Goal: Information Seeking & Learning: Learn about a topic

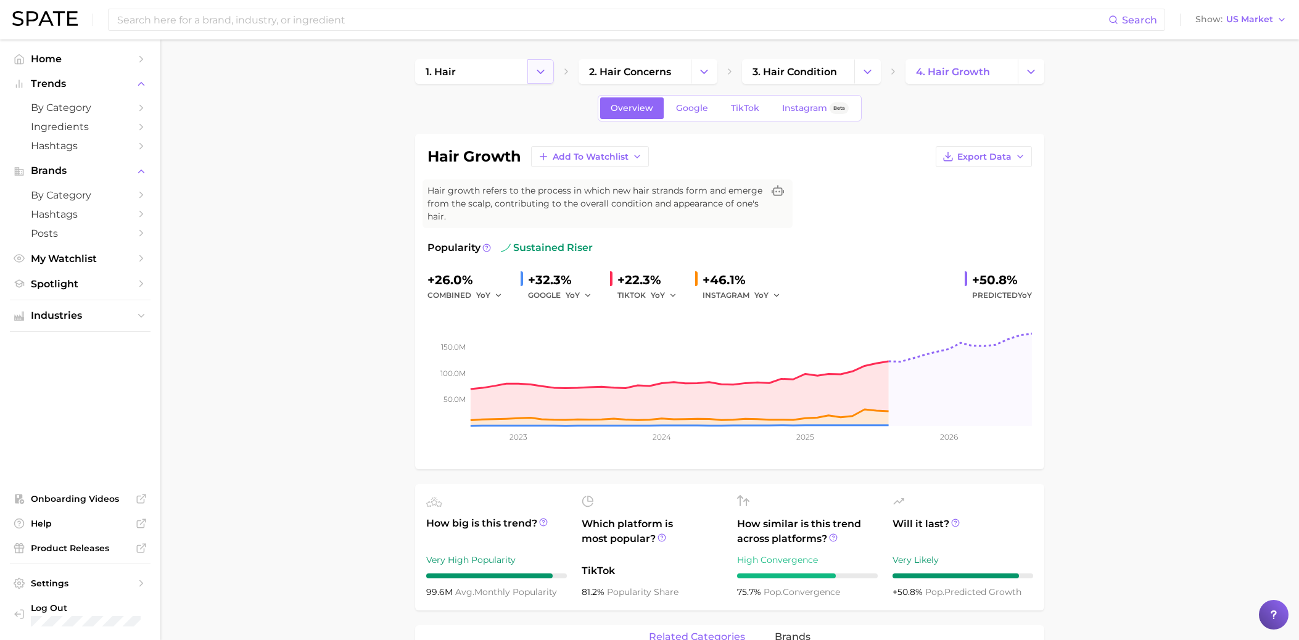
click at [542, 71] on icon "Change Category" at bounding box center [540, 71] width 13 height 13
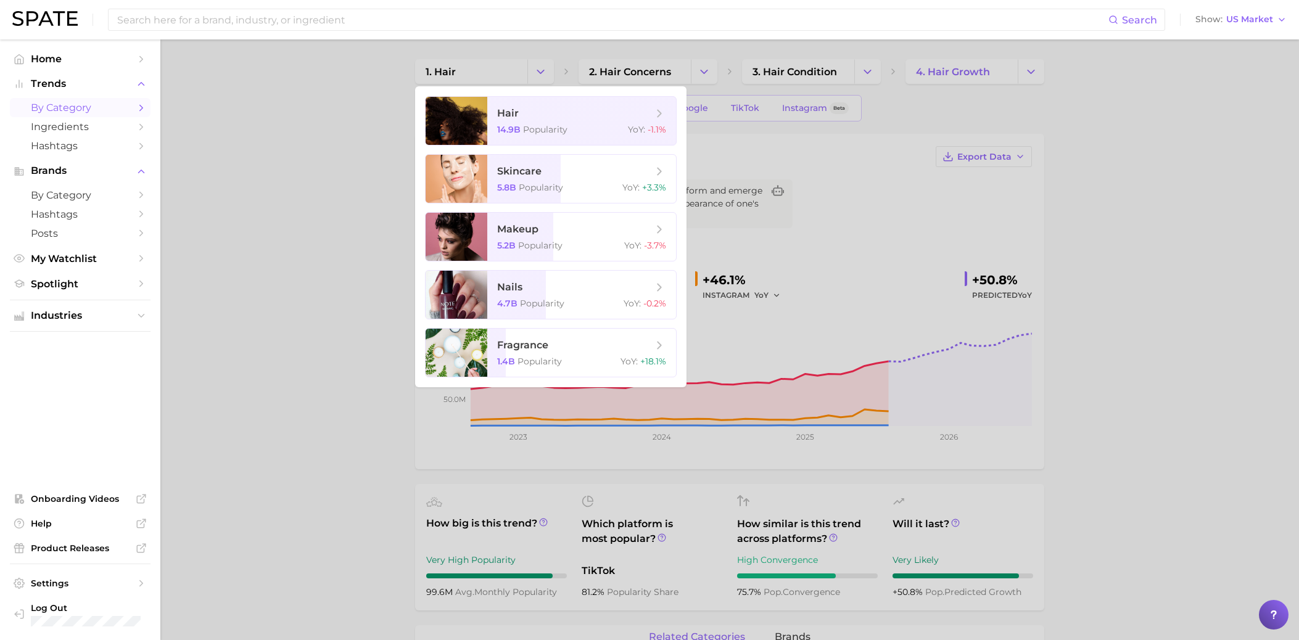
click at [84, 105] on span "by Category" at bounding box center [80, 108] width 99 height 12
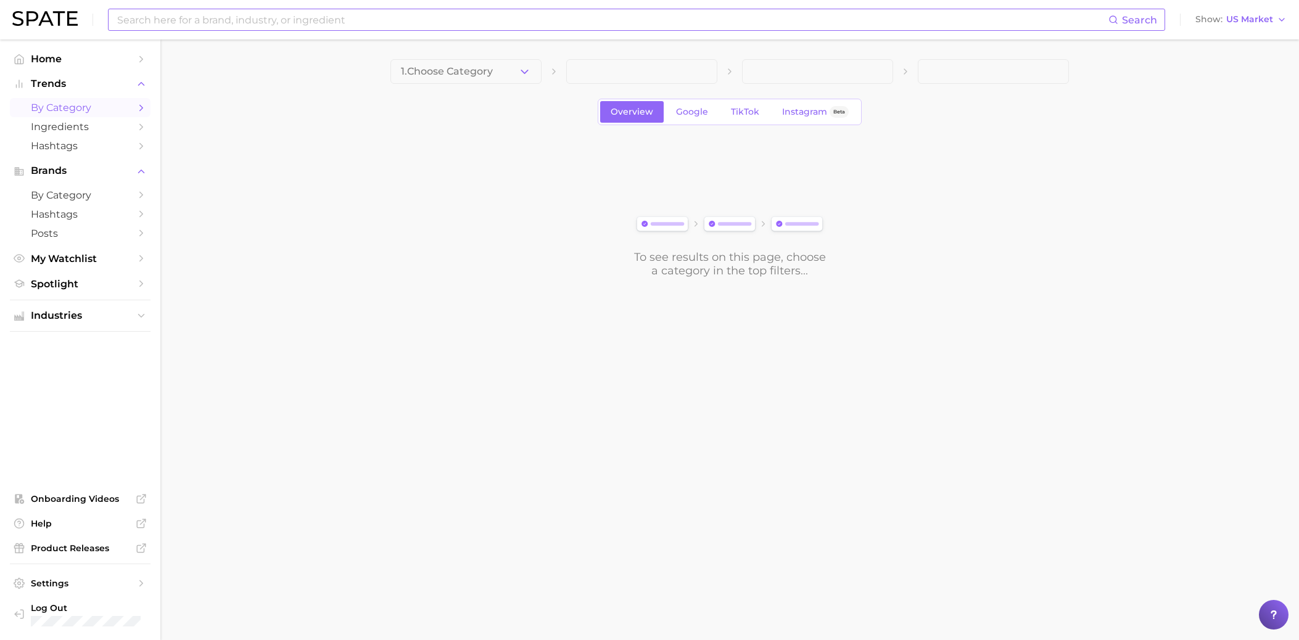
click at [582, 22] on input at bounding box center [612, 19] width 992 height 21
type input "Everything shower"
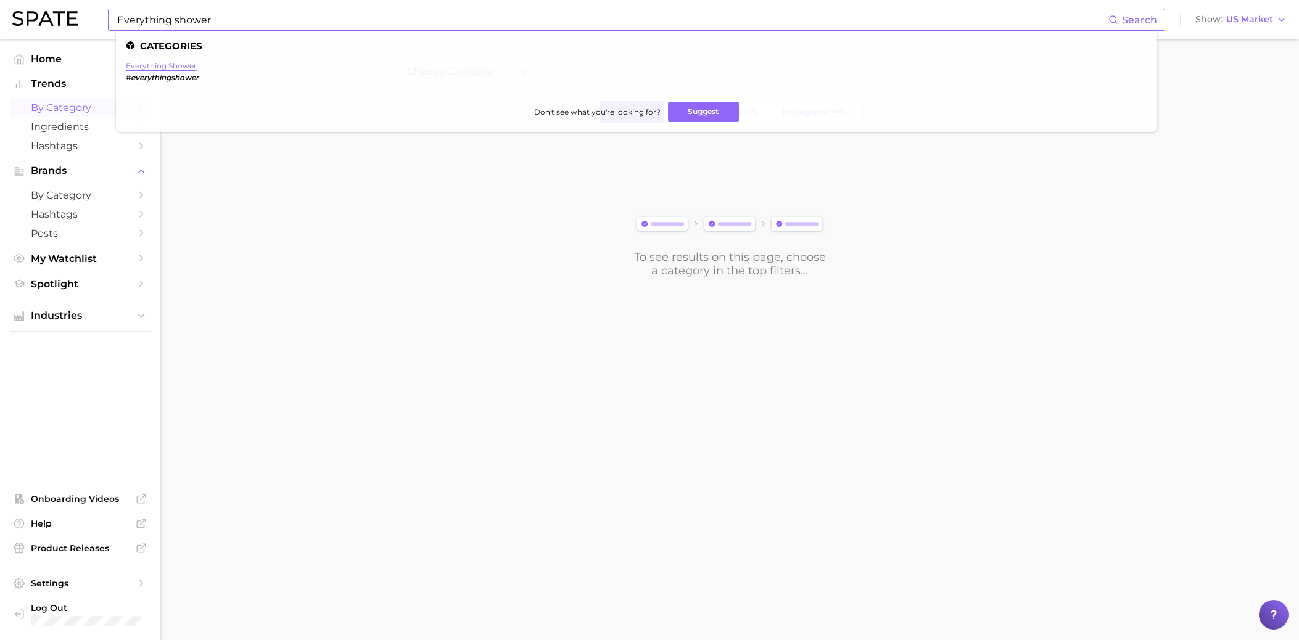
click at [170, 66] on link "everything shower" at bounding box center [161, 65] width 71 height 9
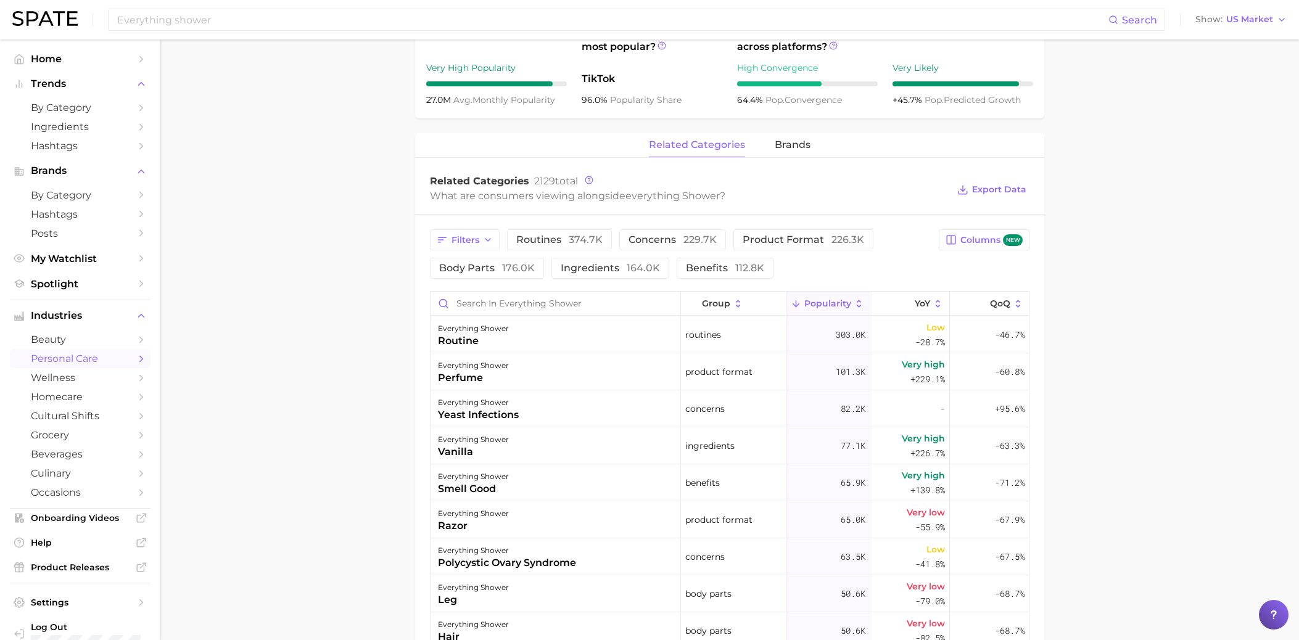
scroll to position [565, 0]
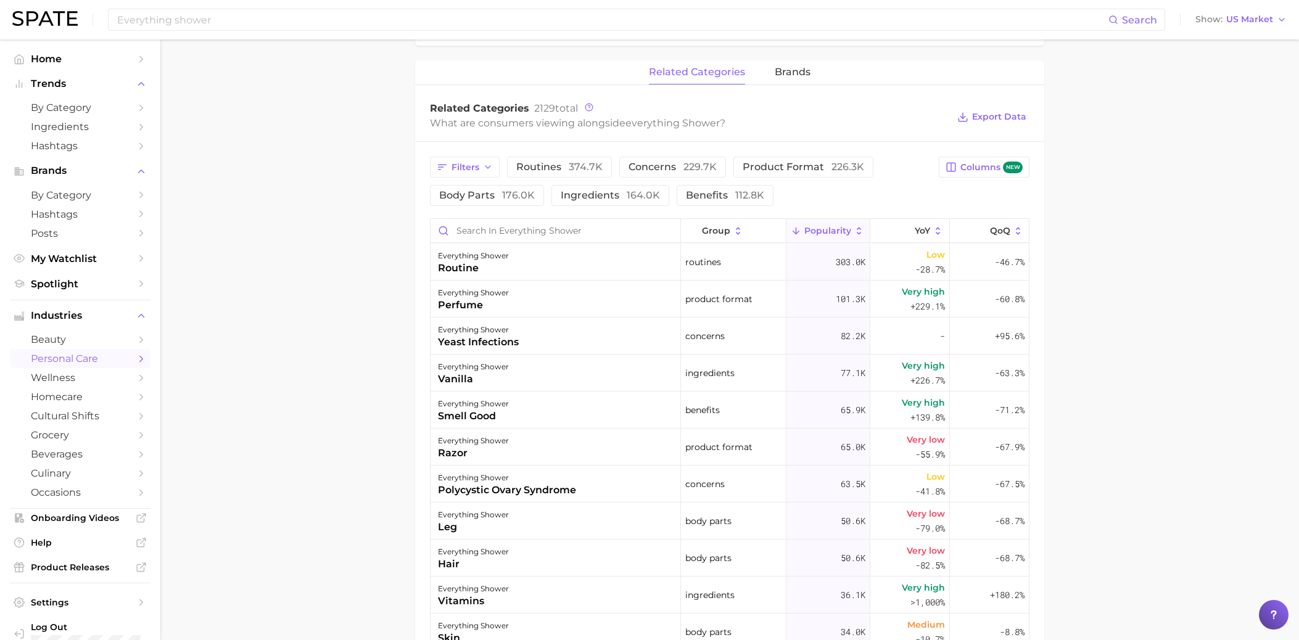
click at [282, 265] on main "1. bath & body 2. bath & body routines 3. bath & body routines 4. everything sh…" at bounding box center [729, 205] width 1139 height 1460
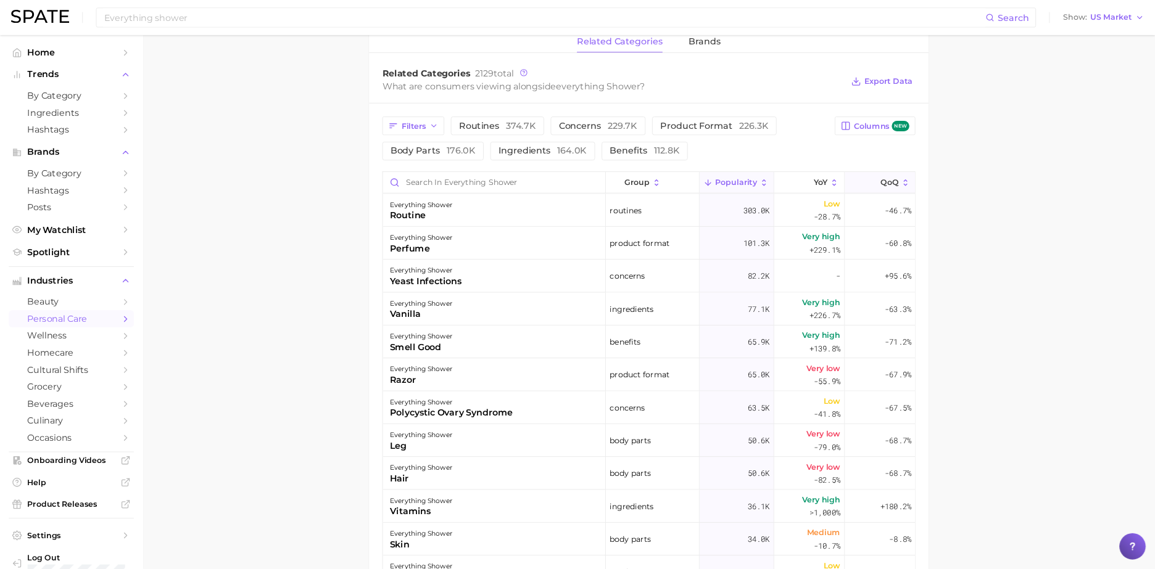
scroll to position [590, 0]
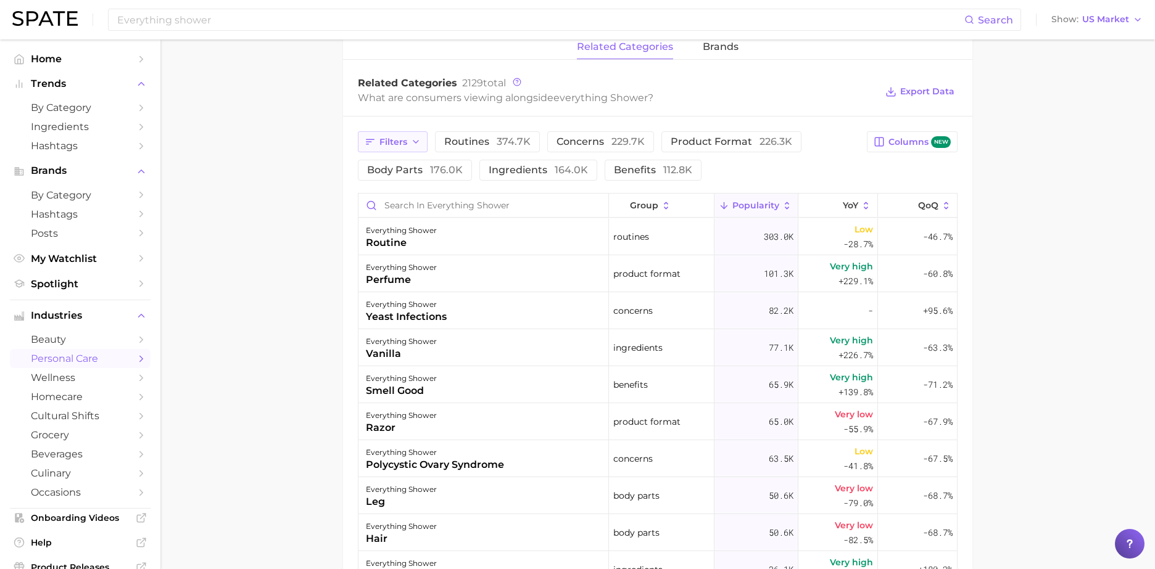
click at [390, 141] on span "Filters" at bounding box center [393, 142] width 28 height 10
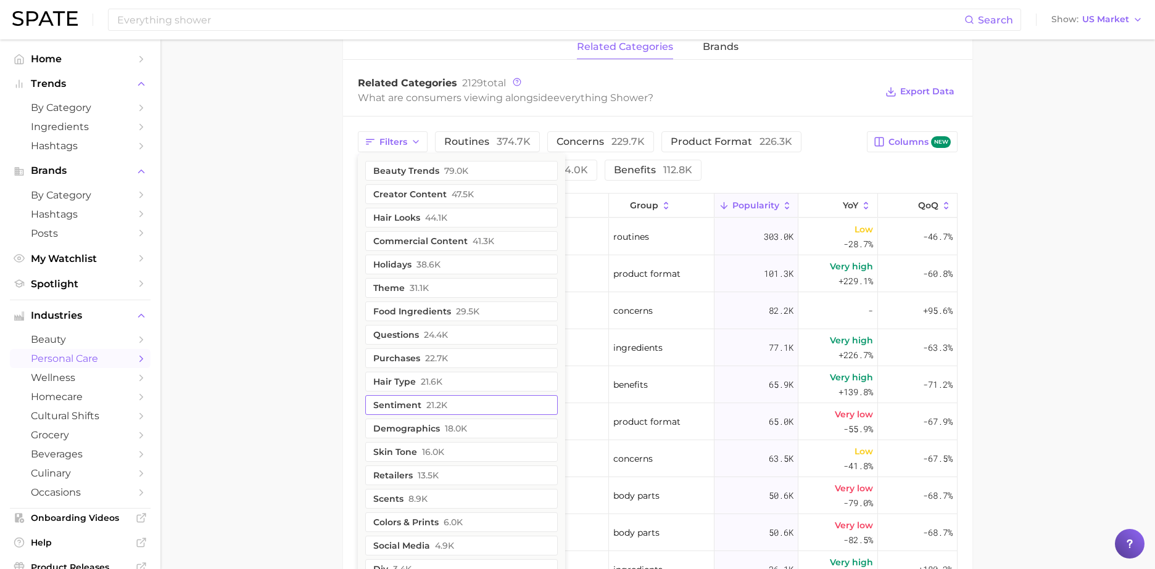
click at [410, 407] on button "sentiment 21.2k" at bounding box center [461, 405] width 192 height 20
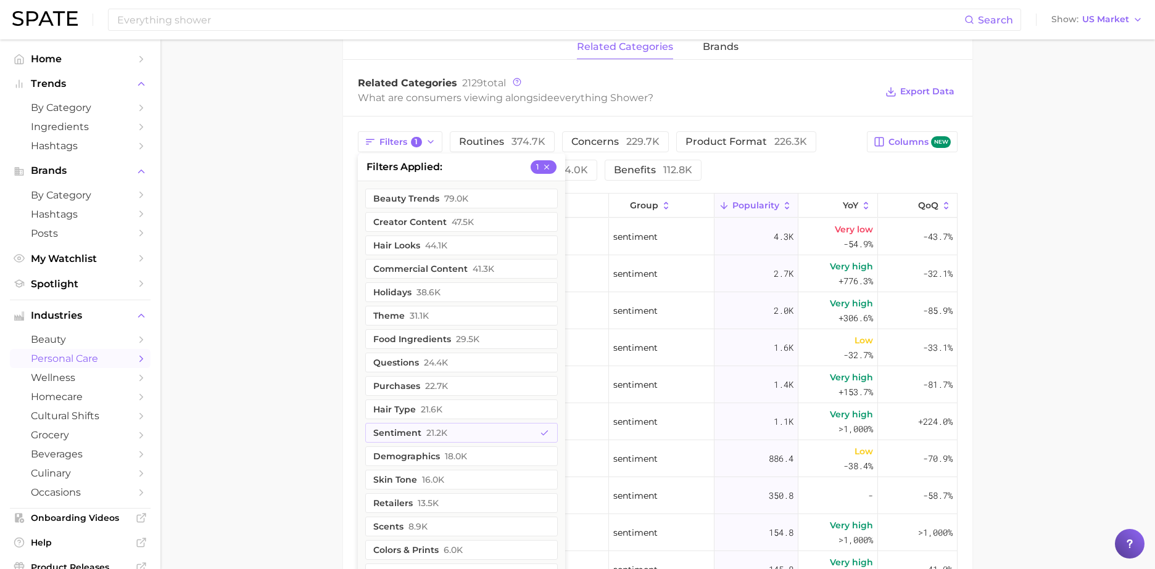
click at [1090, 282] on main "1. bath & body 2. bath & body routines 3. bath & body routines 4. everything sh…" at bounding box center [657, 144] width 994 height 1390
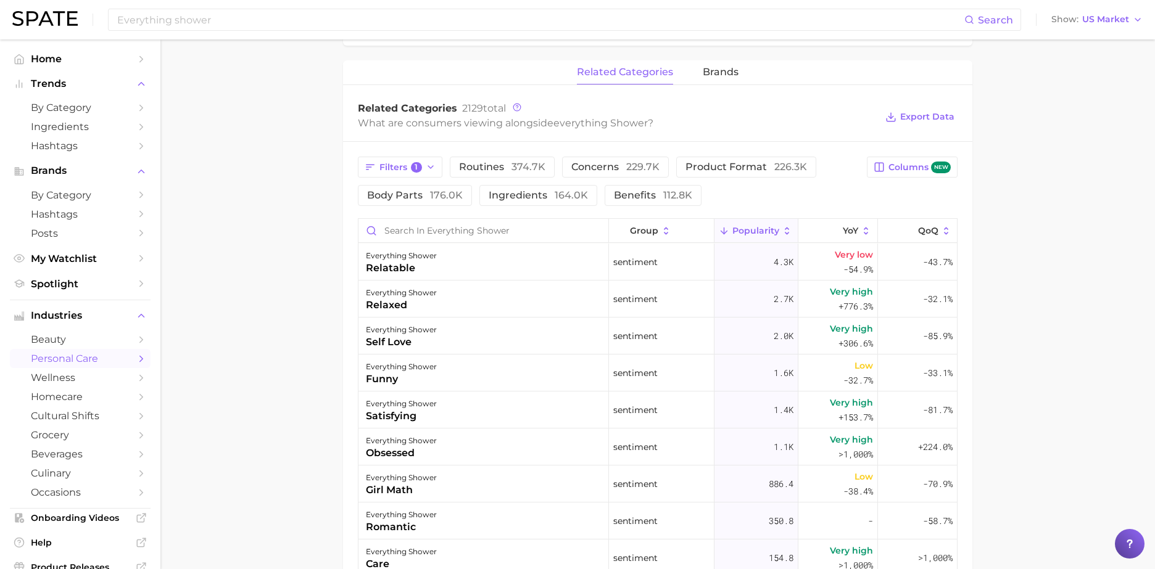
scroll to position [566, 0]
click at [425, 157] on button "Filters 1" at bounding box center [400, 166] width 84 height 21
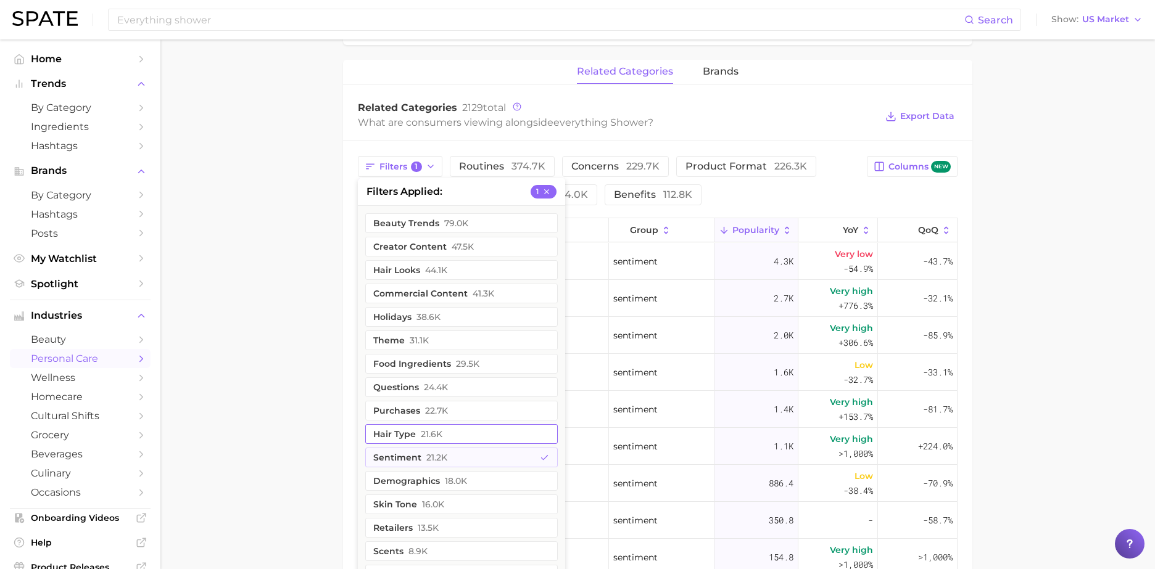
click at [428, 432] on span "21.6k" at bounding box center [432, 434] width 22 height 10
click at [412, 459] on button "sentiment 21.2k" at bounding box center [461, 458] width 192 height 20
click at [303, 421] on main "1. bath & body 2. bath & body routines 3. bath & body routines 4. everything sh…" at bounding box center [657, 169] width 994 height 1390
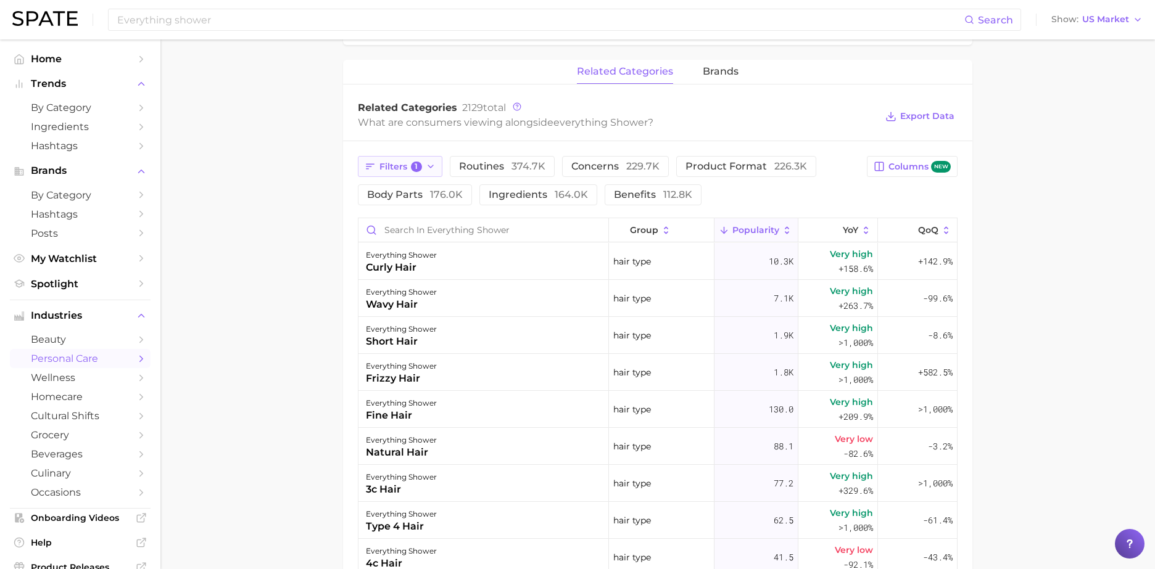
click at [396, 168] on span "Filters 1" at bounding box center [400, 167] width 43 height 11
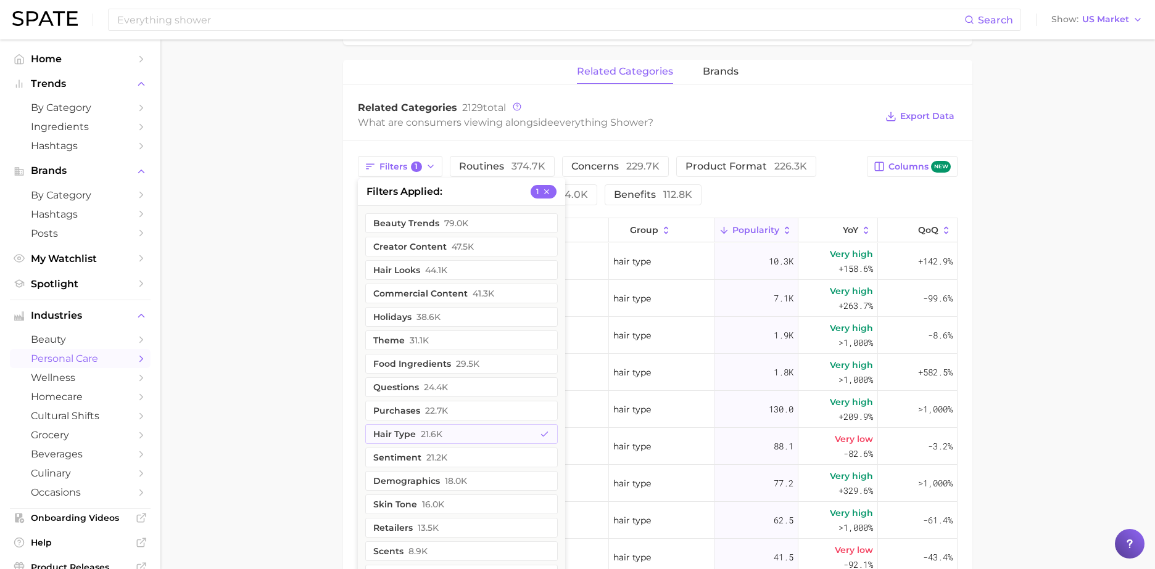
click at [271, 302] on main "1. bath & body 2. bath & body routines 3. bath & body routines 4. everything sh…" at bounding box center [657, 169] width 994 height 1390
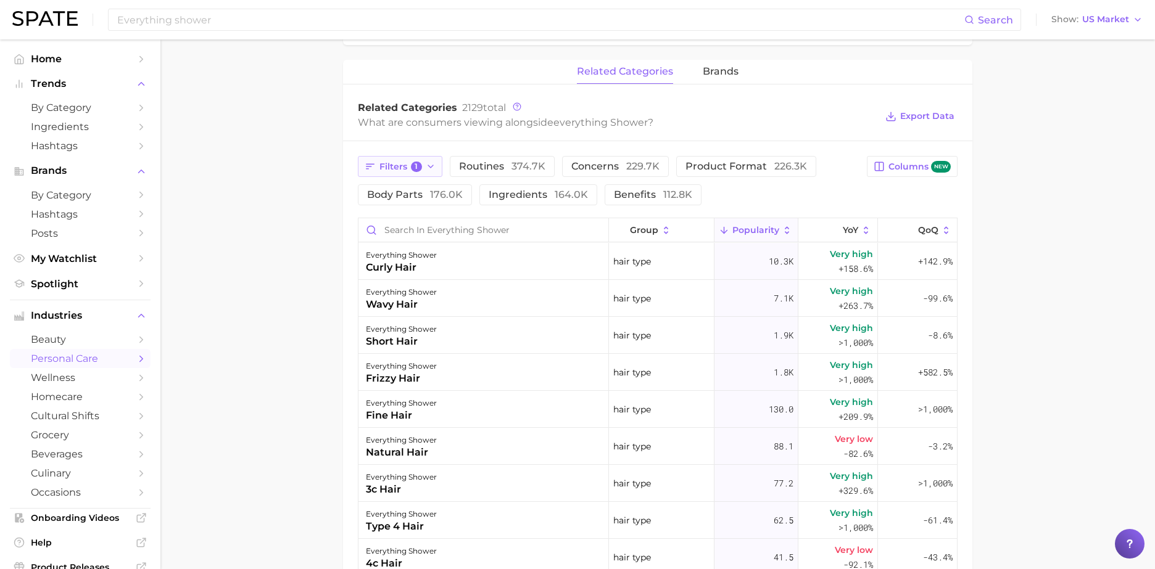
click at [421, 173] on button "Filters 1" at bounding box center [400, 166] width 84 height 21
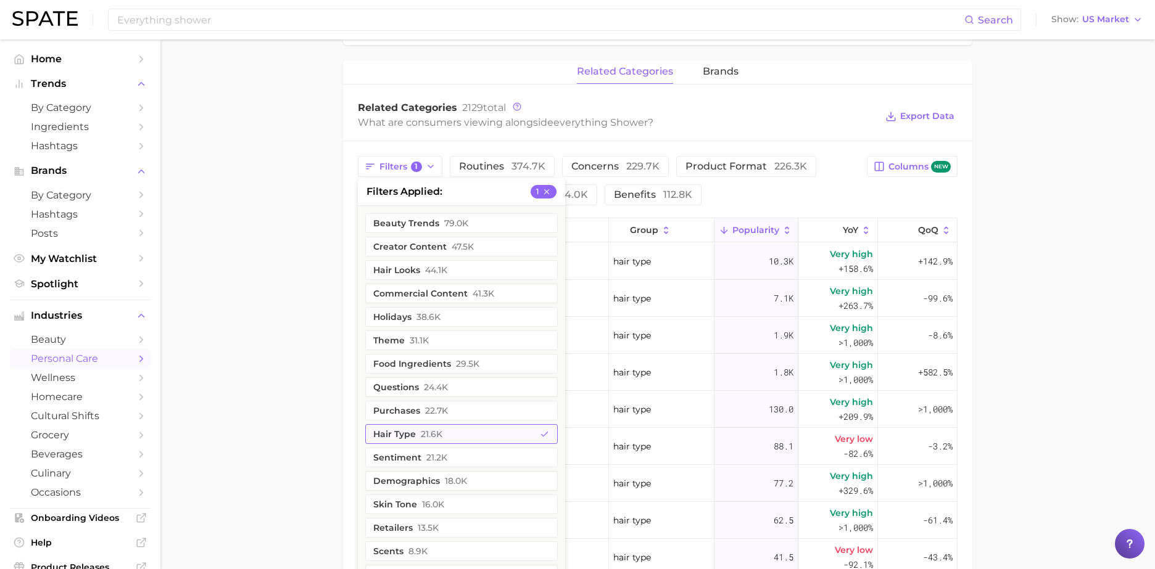
click at [523, 429] on button "hair type 21.6k" at bounding box center [461, 434] width 192 height 20
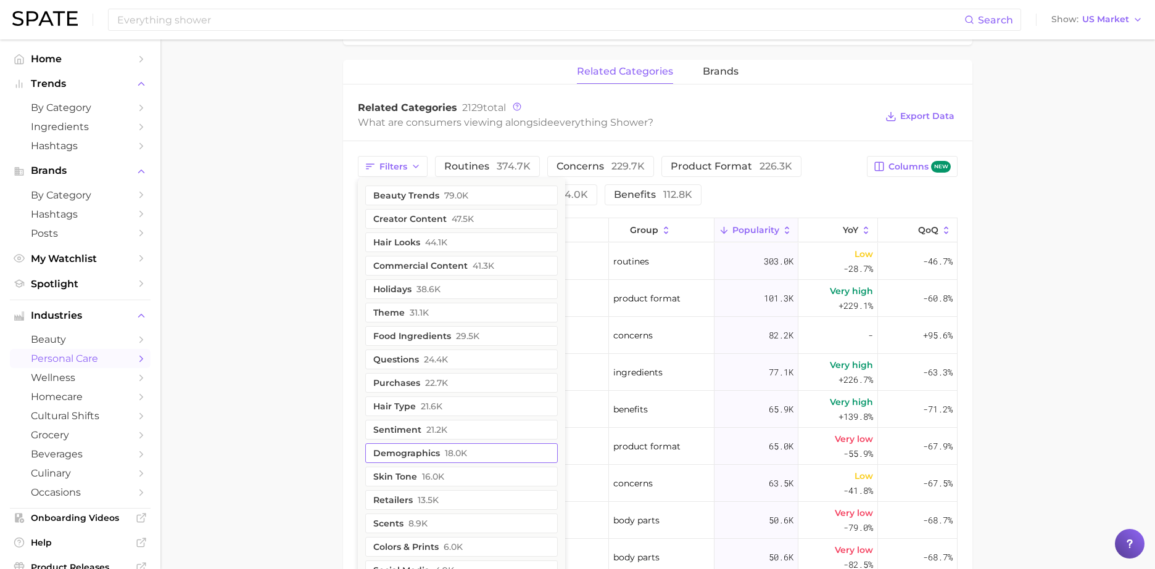
click at [492, 455] on button "demographics 18.0k" at bounding box center [461, 453] width 192 height 20
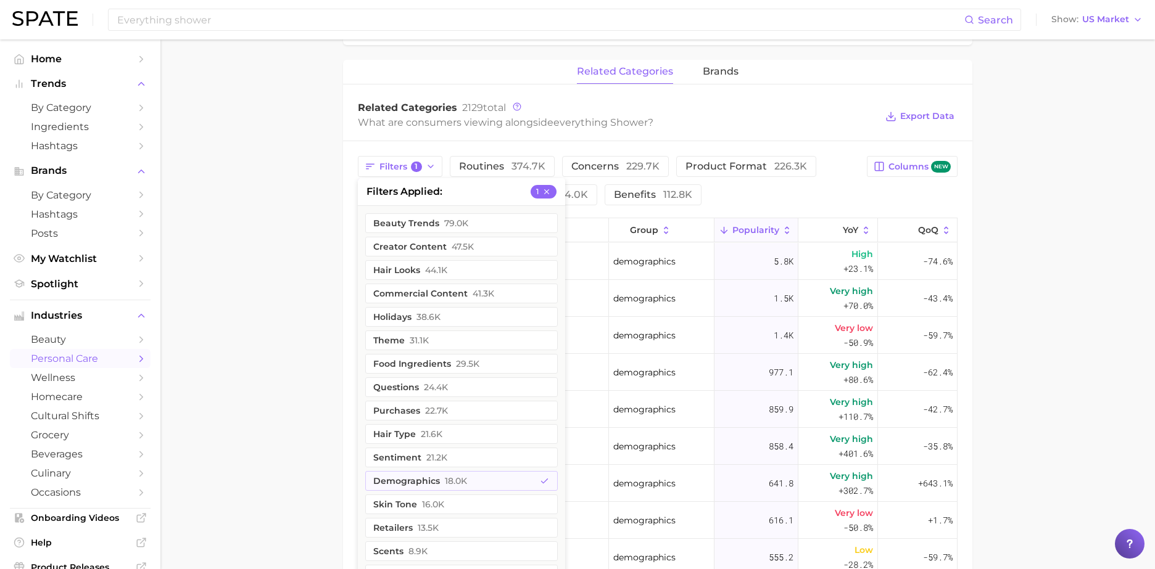
click at [224, 405] on main "1. bath & body 2. bath & body routines 3. bath & body routines 4. everything sh…" at bounding box center [657, 169] width 994 height 1390
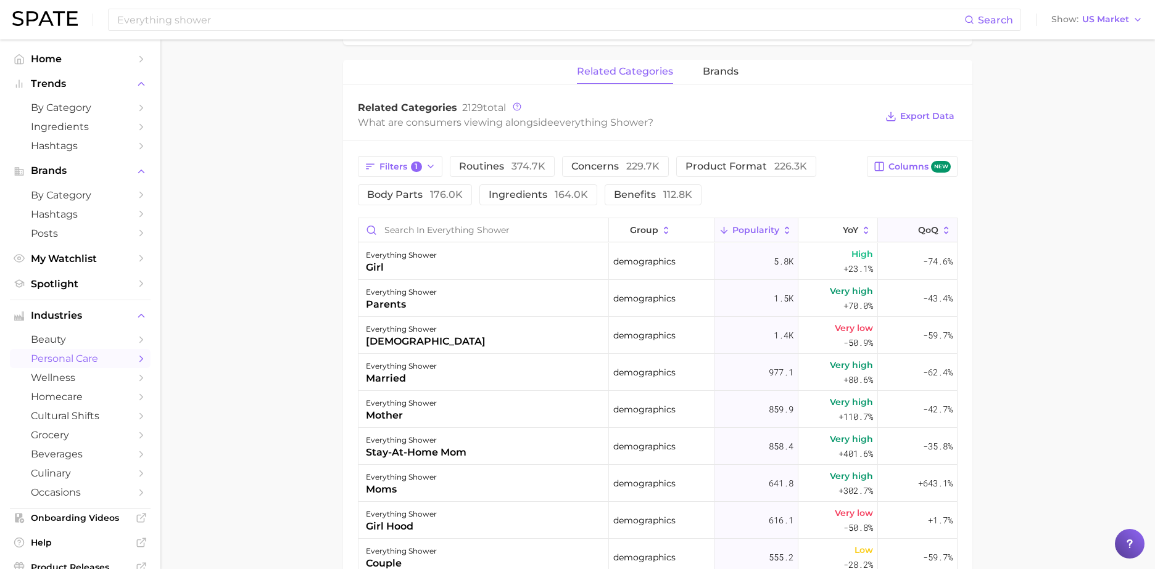
click at [944, 225] on icon at bounding box center [946, 230] width 11 height 11
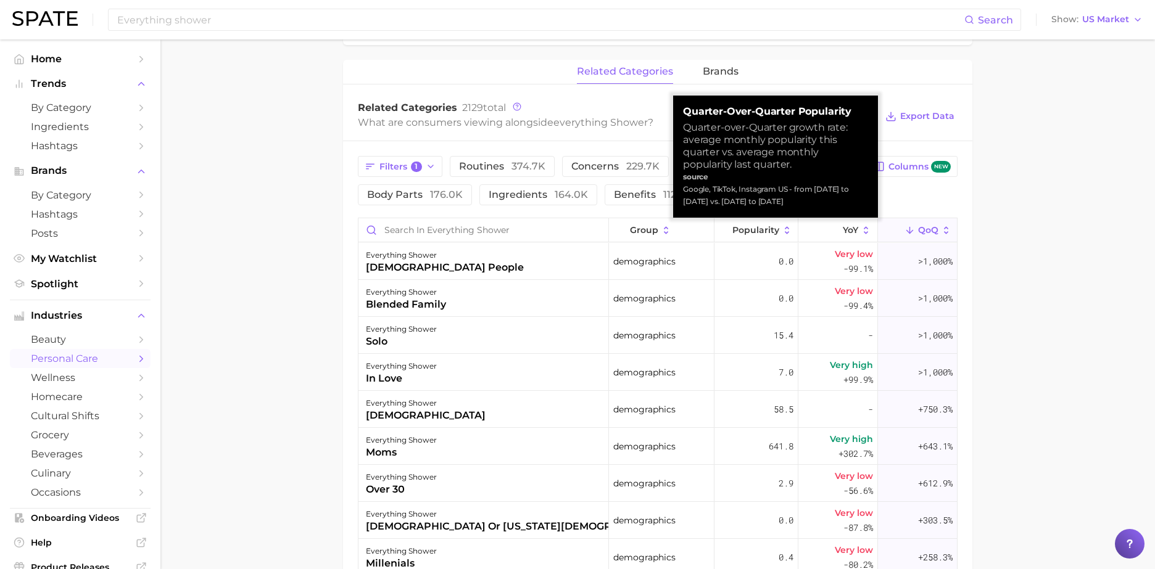
click at [920, 229] on span "QoQ" at bounding box center [928, 230] width 20 height 10
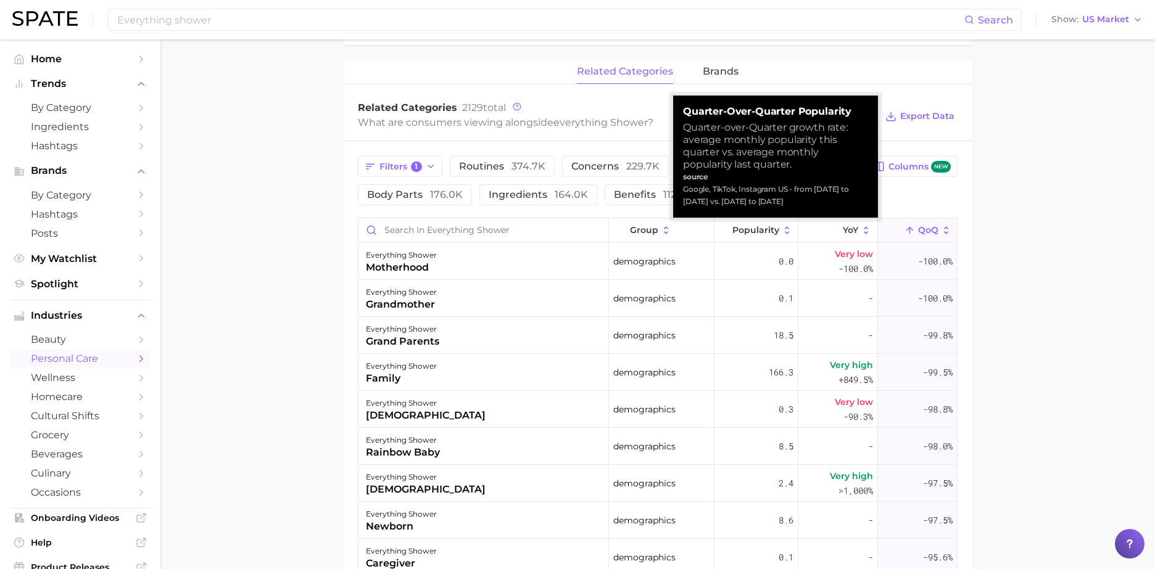
click at [920, 229] on span "QoQ" at bounding box center [928, 230] width 20 height 10
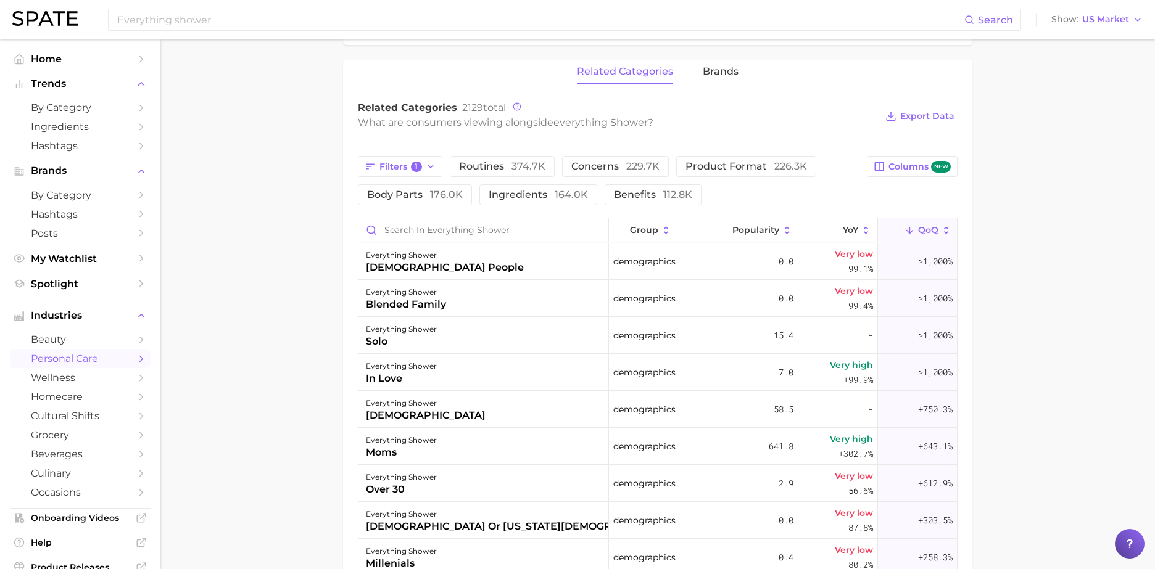
click at [931, 232] on span "QoQ" at bounding box center [928, 230] width 20 height 10
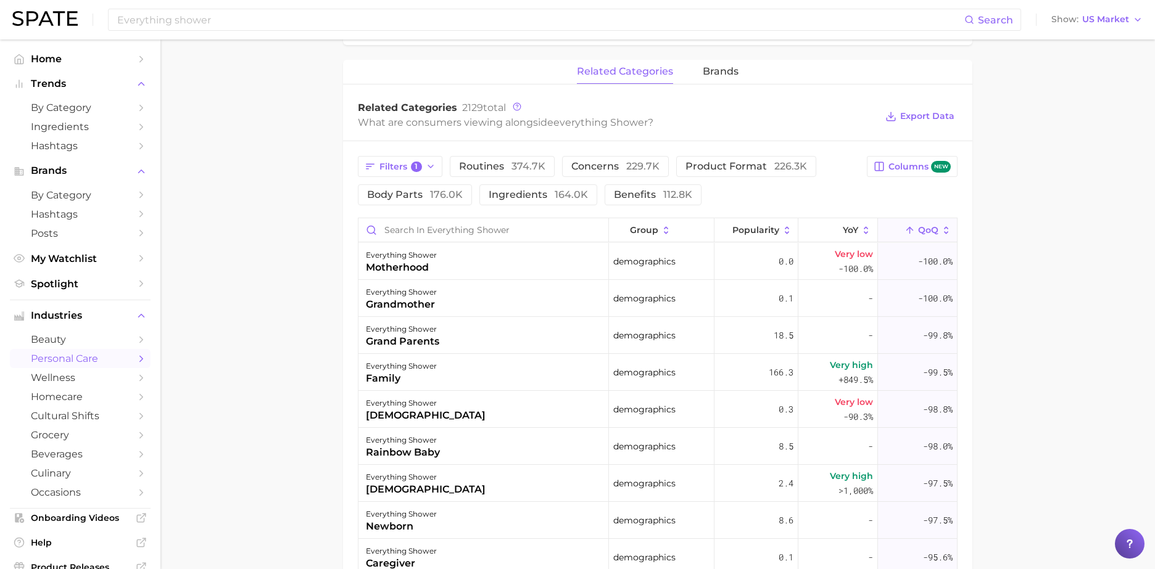
click at [955, 224] on button "QoQ" at bounding box center [917, 230] width 79 height 24
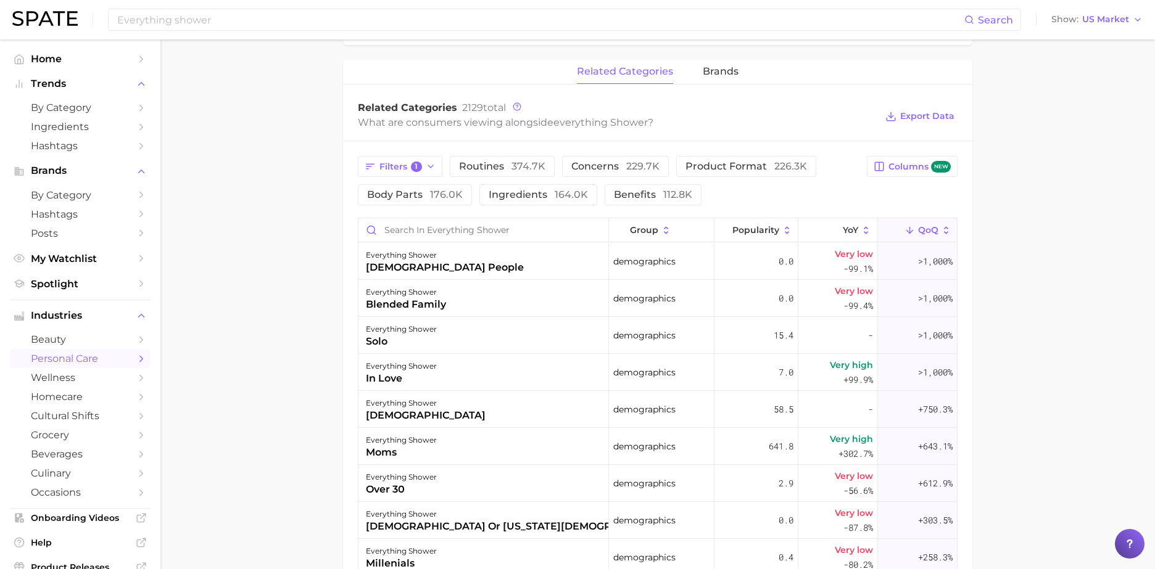
click at [951, 228] on icon at bounding box center [946, 230] width 11 height 11
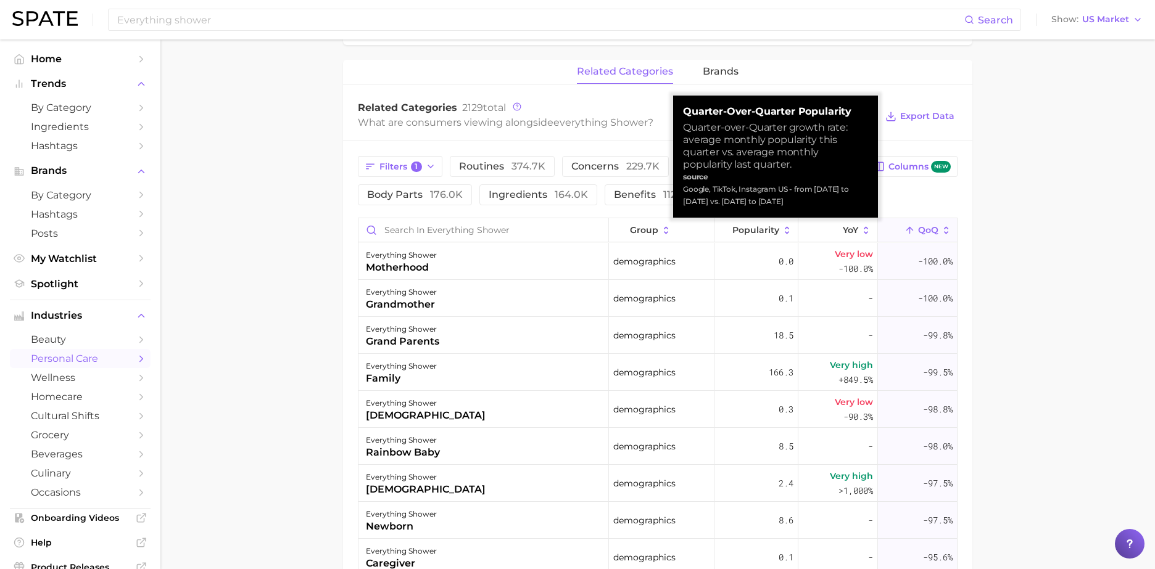
click at [951, 228] on icon at bounding box center [946, 230] width 11 height 11
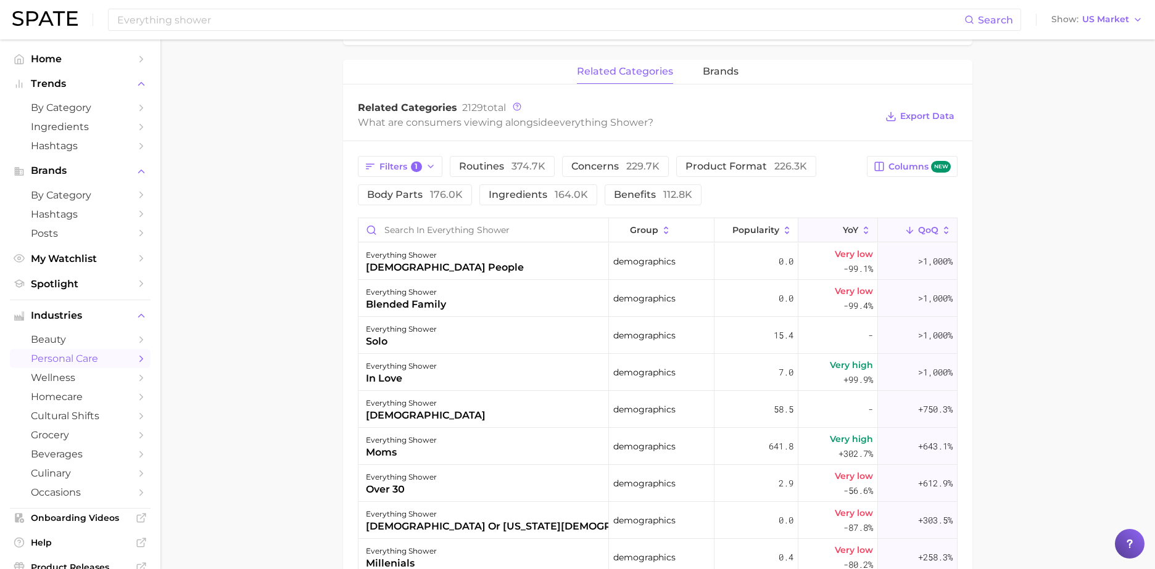
click at [837, 230] on polyline at bounding box center [834, 231] width 6 height 3
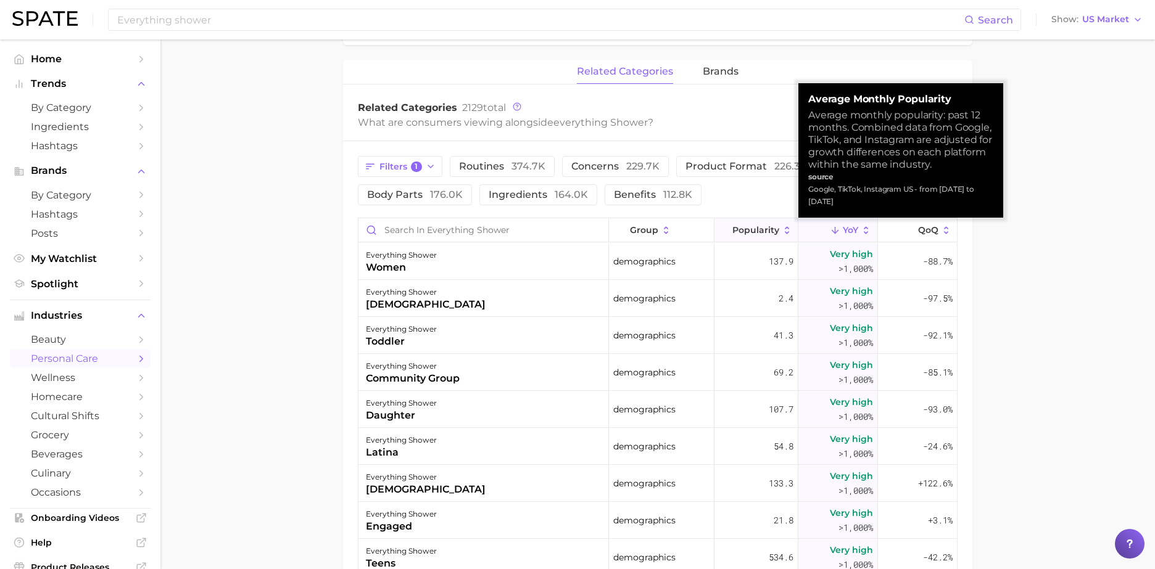
click at [760, 230] on span "Popularity" at bounding box center [755, 230] width 47 height 10
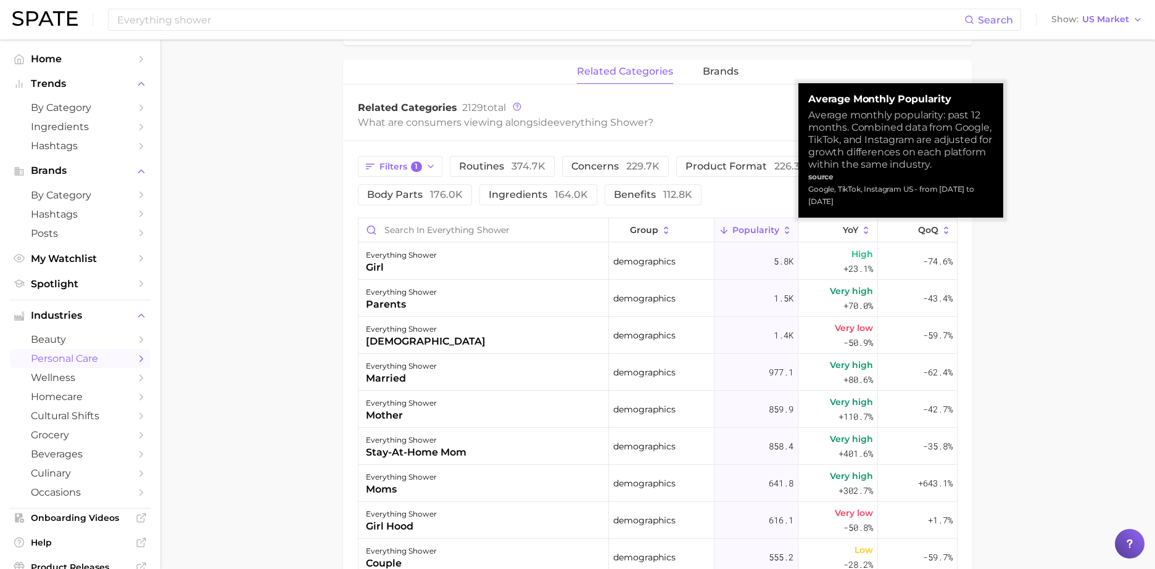
click at [760, 230] on span "Popularity" at bounding box center [755, 230] width 47 height 10
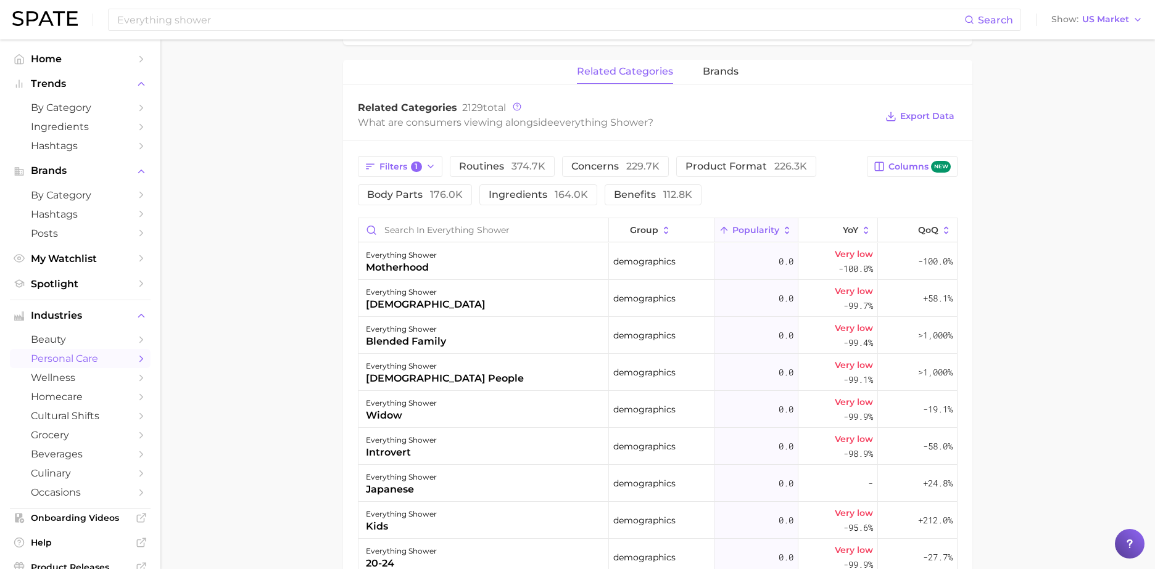
click at [756, 226] on span "Popularity" at bounding box center [755, 230] width 47 height 10
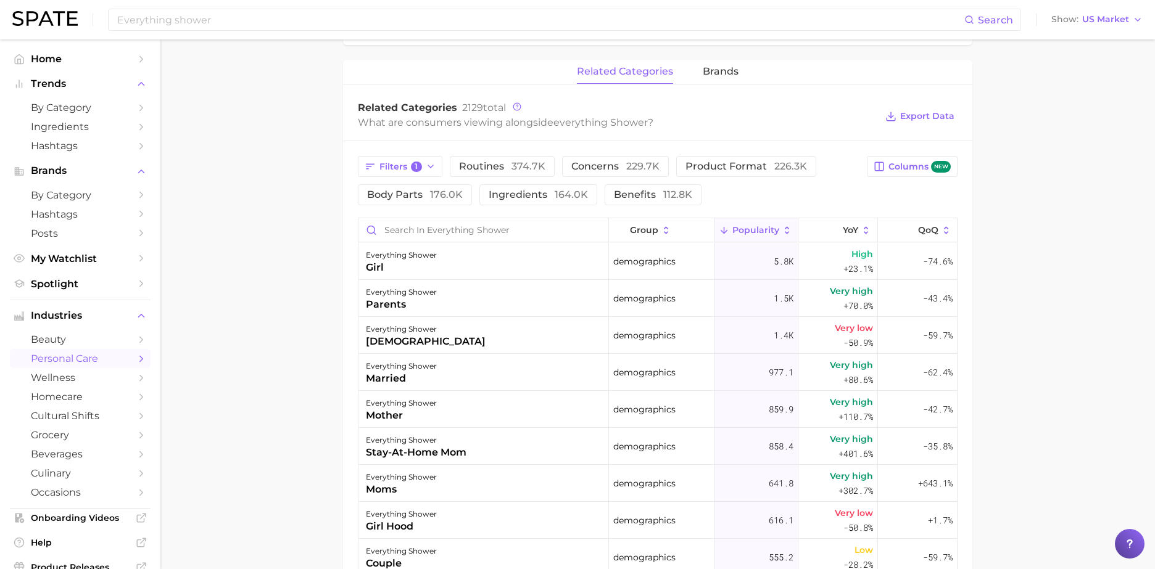
click at [1115, 346] on main "1. bath & body 2. bath & body routines 3. bath & body routines 4. everything sh…" at bounding box center [657, 169] width 994 height 1390
click at [426, 168] on icon "button" at bounding box center [431, 167] width 10 height 10
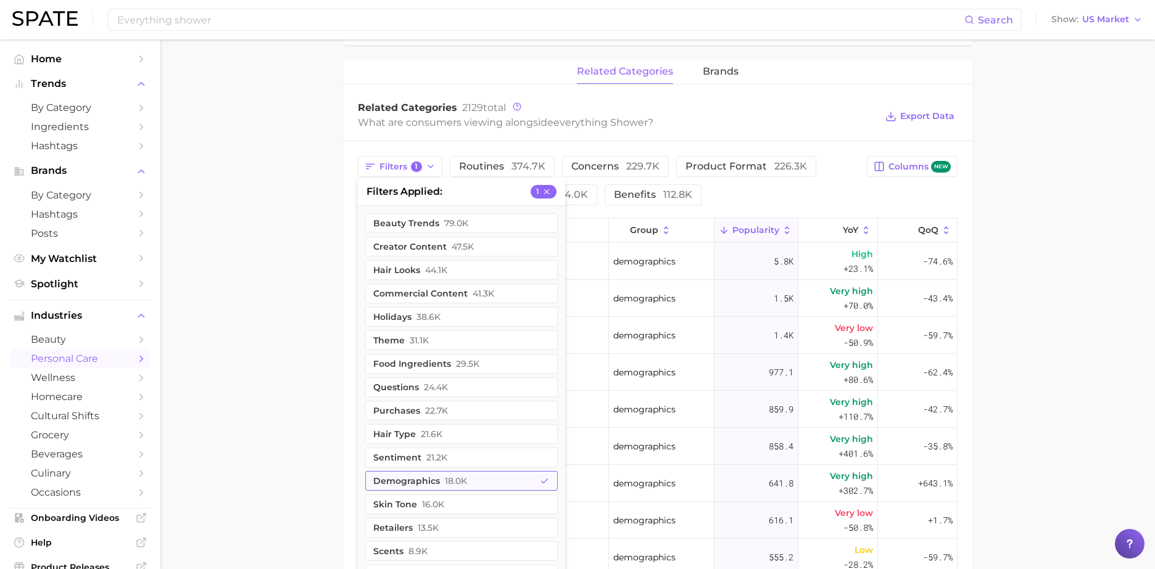
click at [410, 475] on button "demographics 18.0k" at bounding box center [461, 481] width 192 height 20
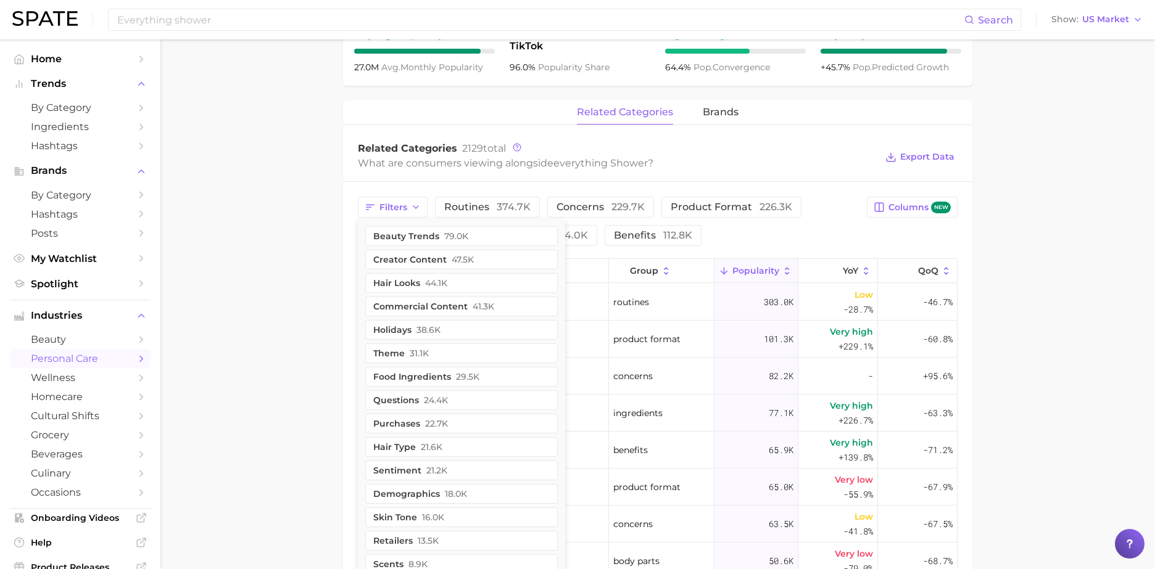
scroll to position [574, 0]
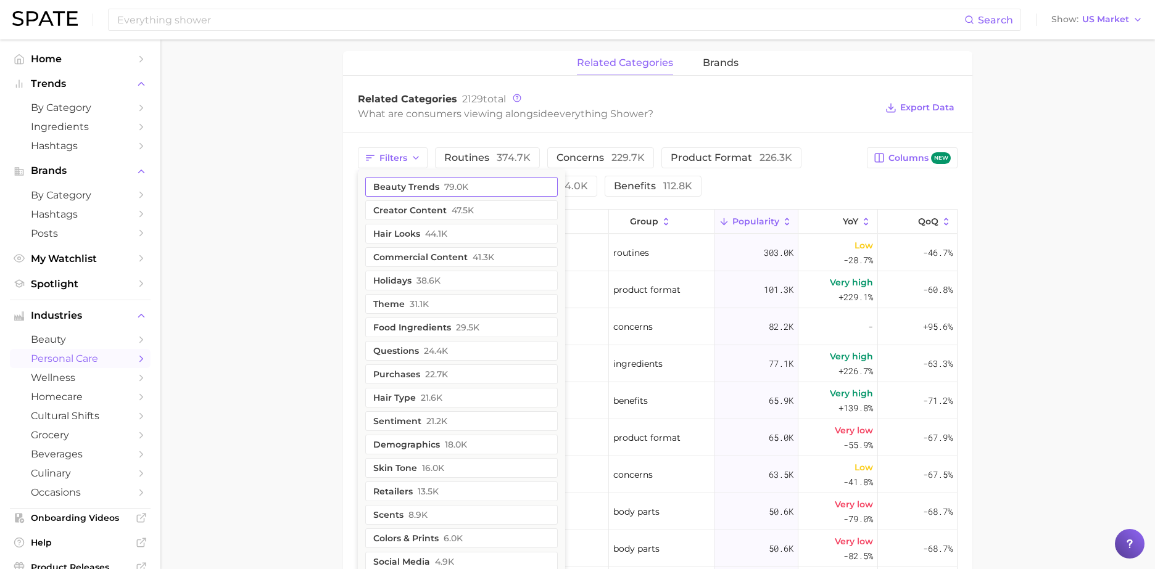
click at [417, 181] on button "beauty trends 79.0k" at bounding box center [461, 187] width 192 height 20
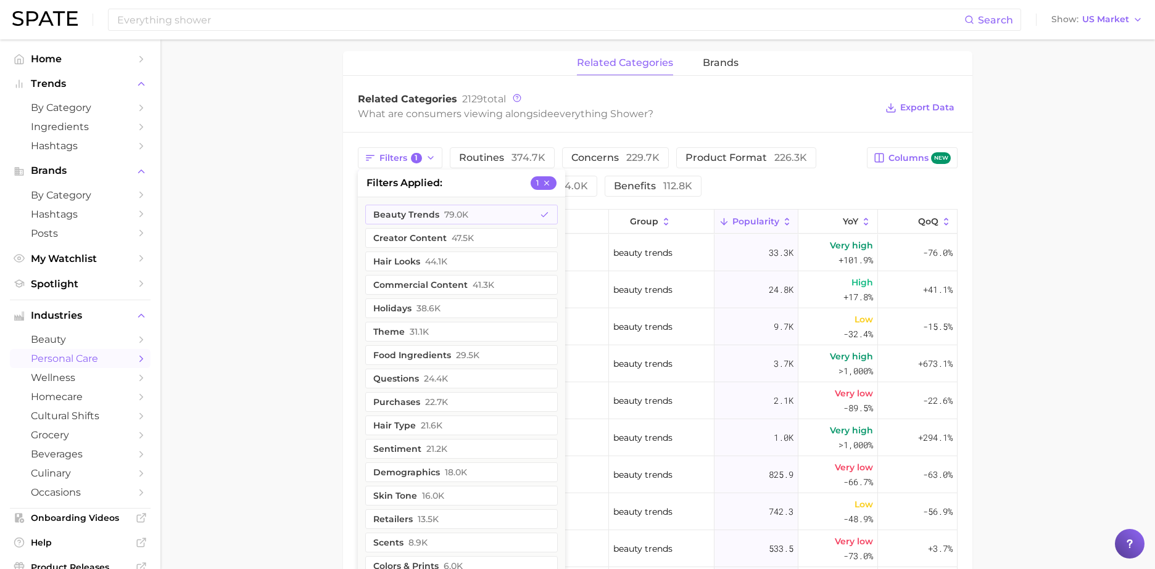
click at [320, 237] on main "1. bath & body 2. bath & body routines 3. bath & body routines 4. everything sh…" at bounding box center [657, 160] width 994 height 1390
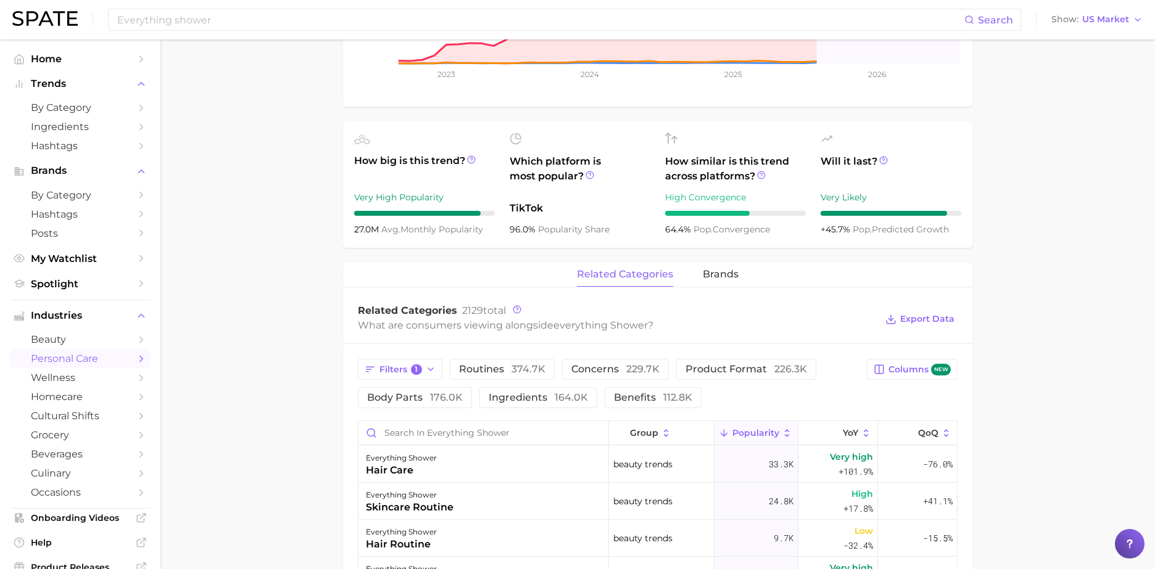
scroll to position [0, 0]
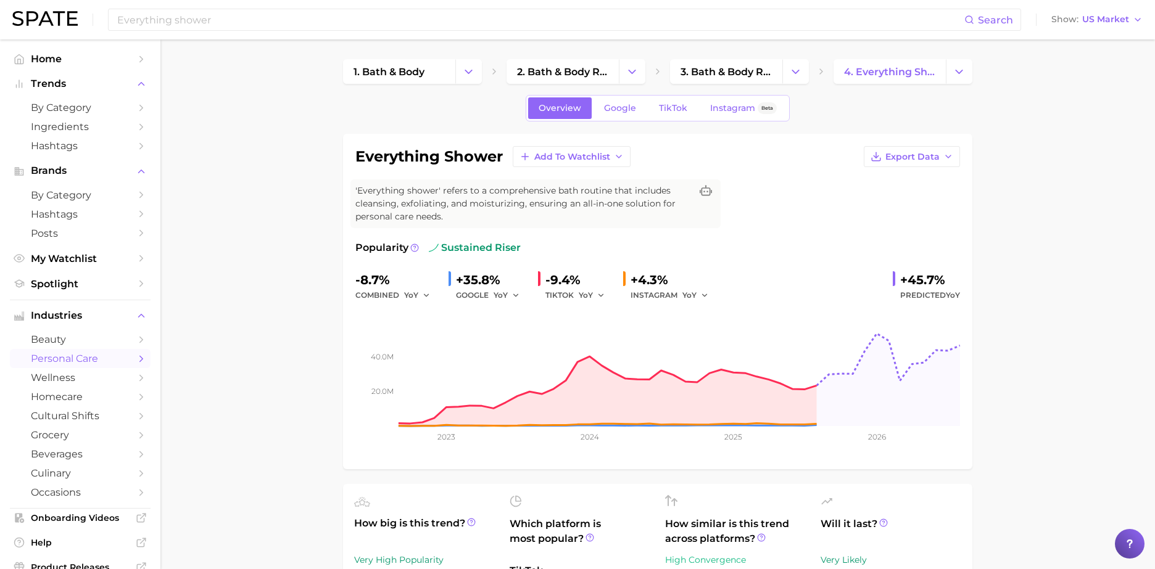
click at [778, 220] on div "everything shower Add to Watchlist Export Data 'Everything shower' refers to a …" at bounding box center [657, 301] width 604 height 311
click at [659, 106] on span "TikTok" at bounding box center [673, 108] width 28 height 10
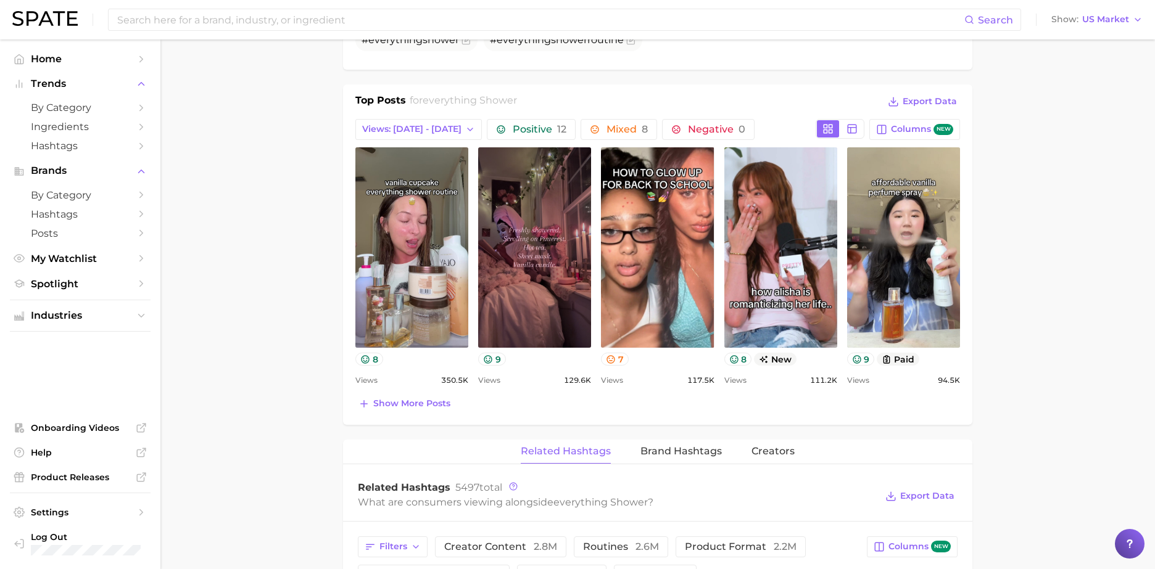
scroll to position [500, 0]
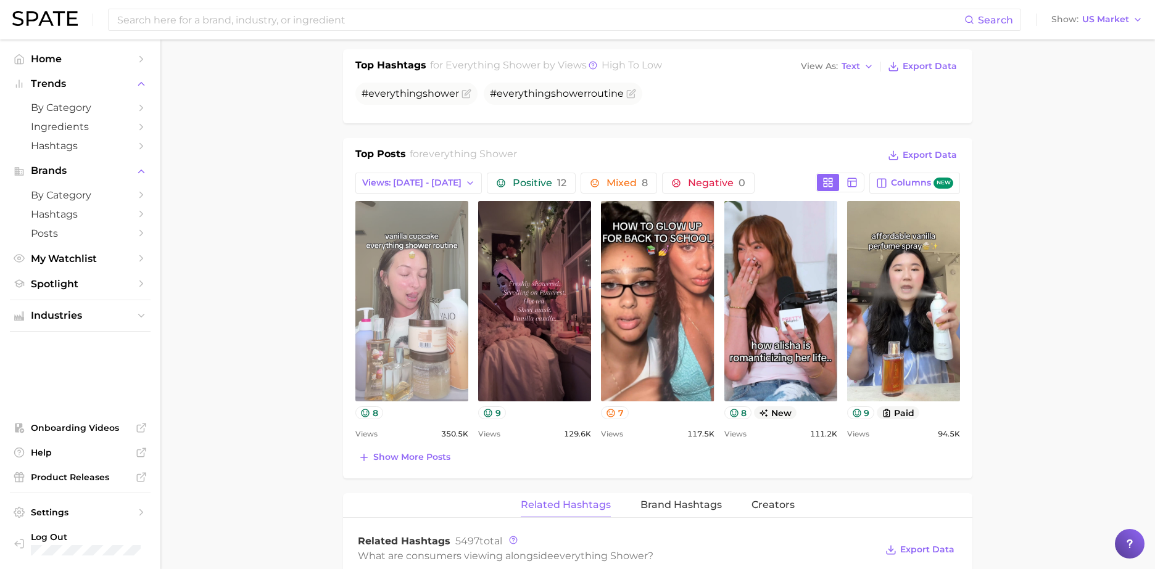
click at [433, 336] on link "view post on TikTok" at bounding box center [411, 301] width 113 height 200
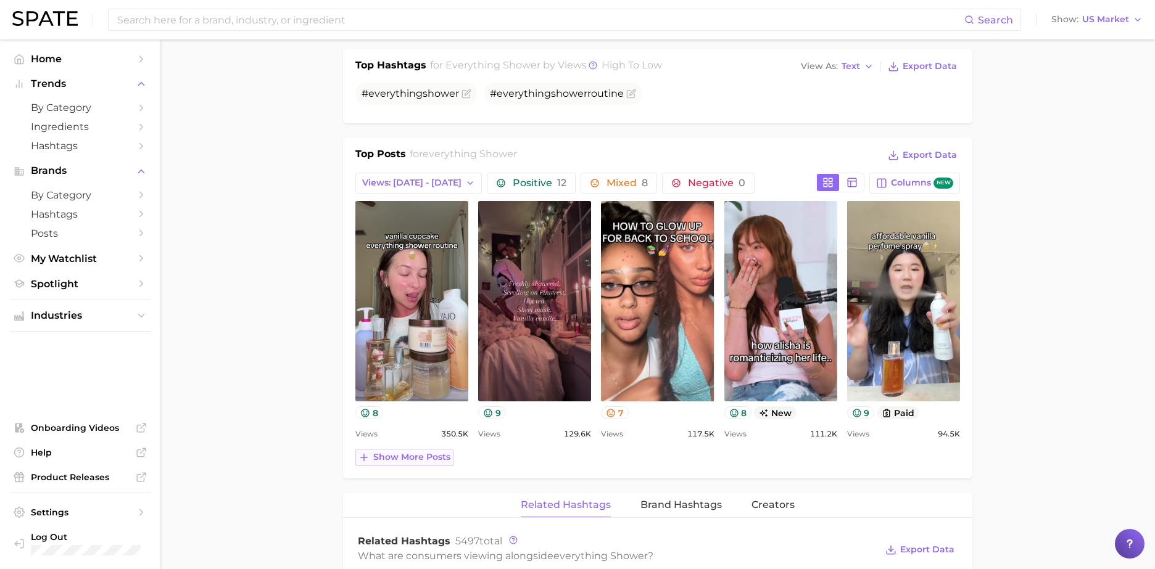
click at [430, 455] on span "Show more posts" at bounding box center [411, 457] width 77 height 10
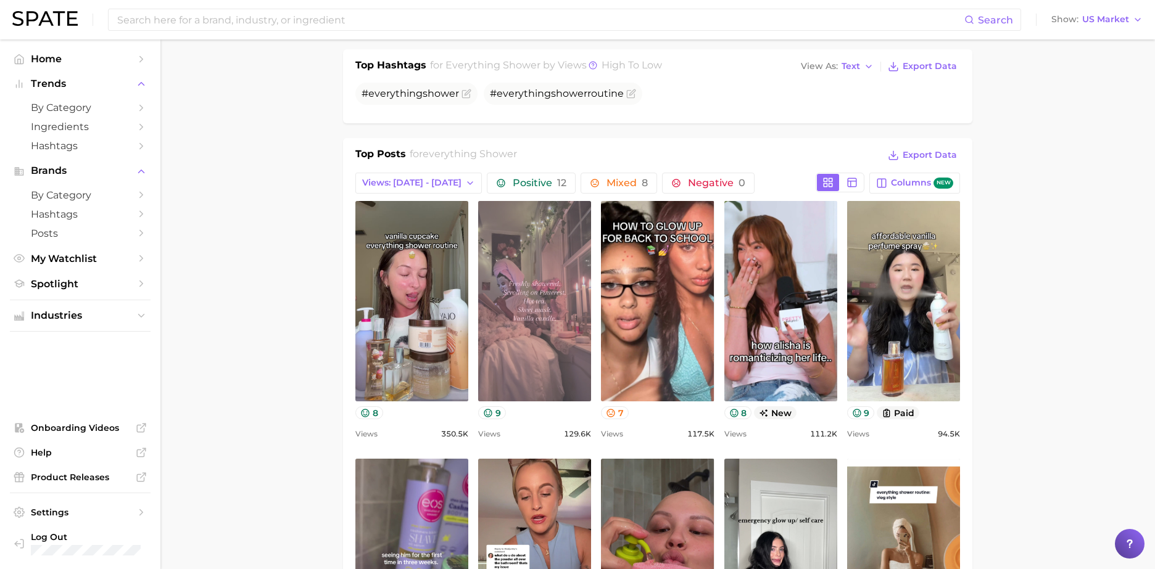
scroll to position [669, 0]
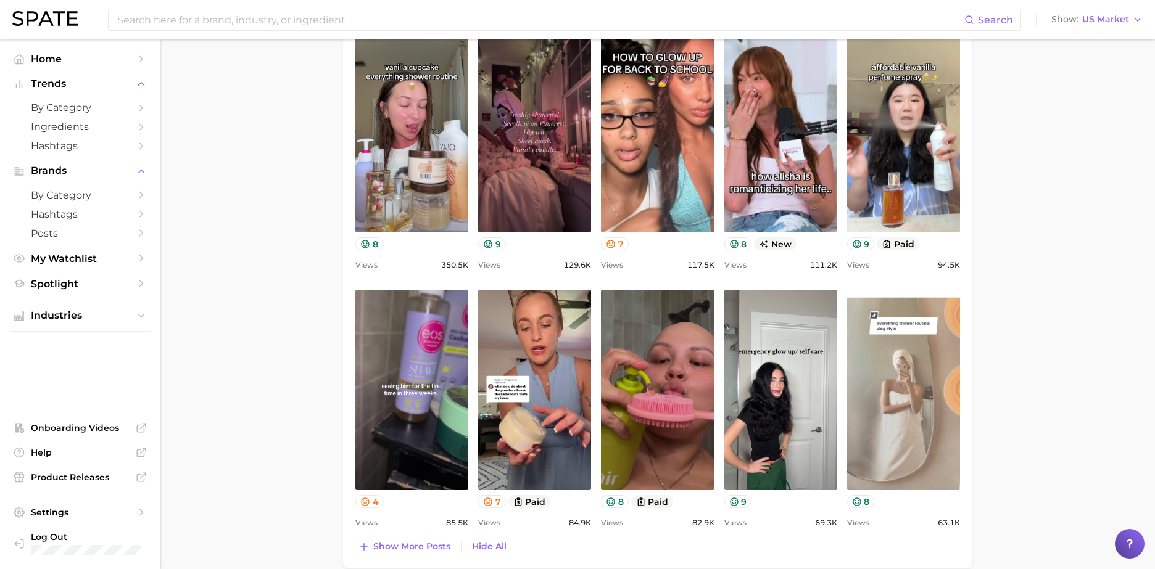
click at [904, 399] on link "view post on TikTok" at bounding box center [903, 390] width 113 height 200
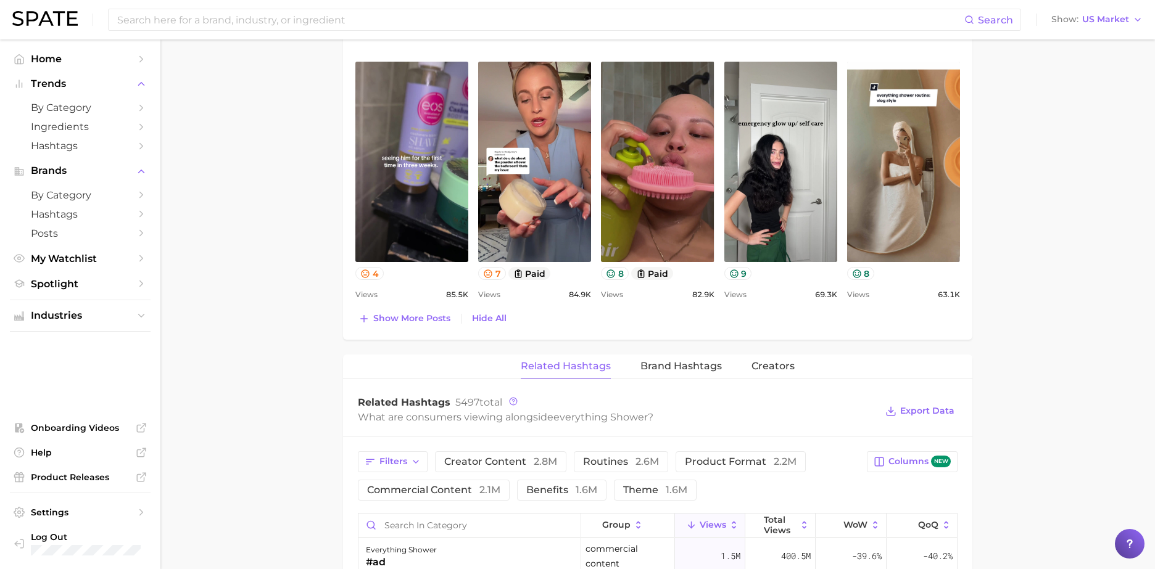
scroll to position [899, 0]
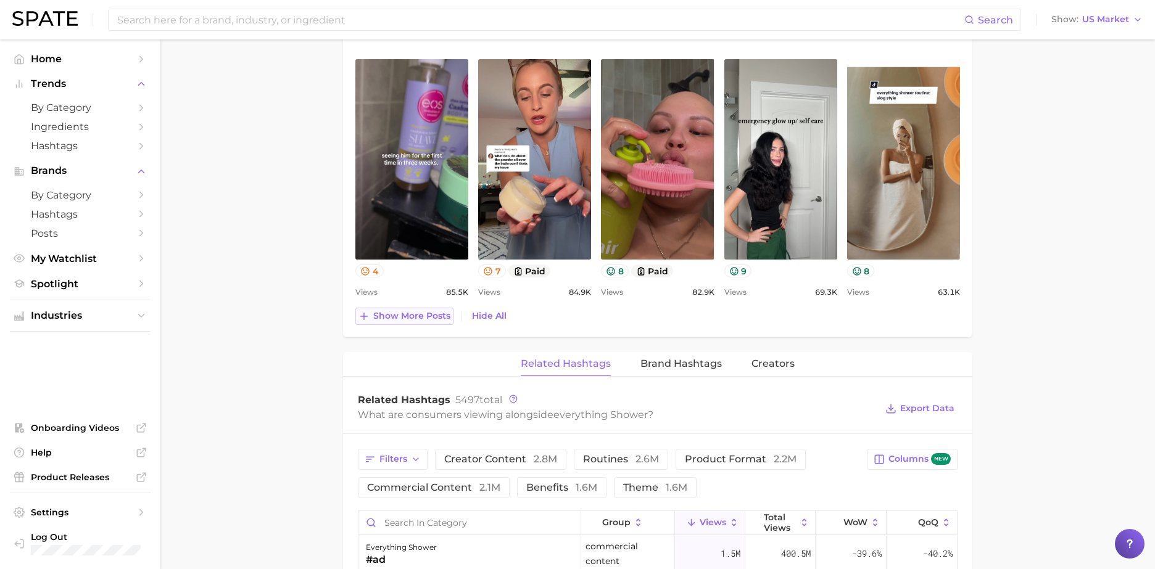
click at [418, 313] on span "Show more posts" at bounding box center [411, 316] width 77 height 10
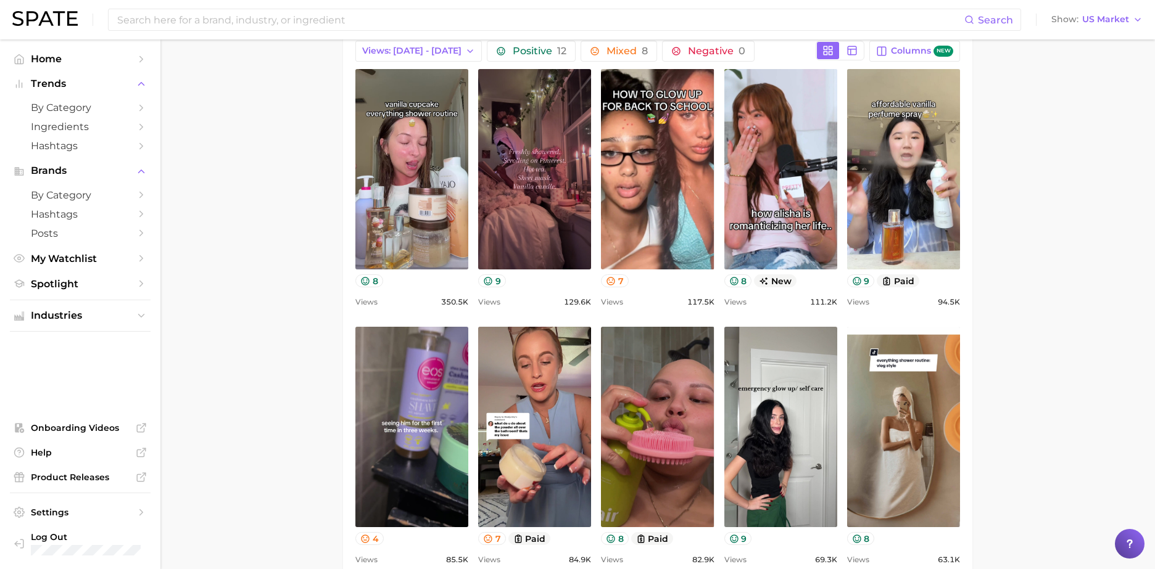
scroll to position [0, 0]
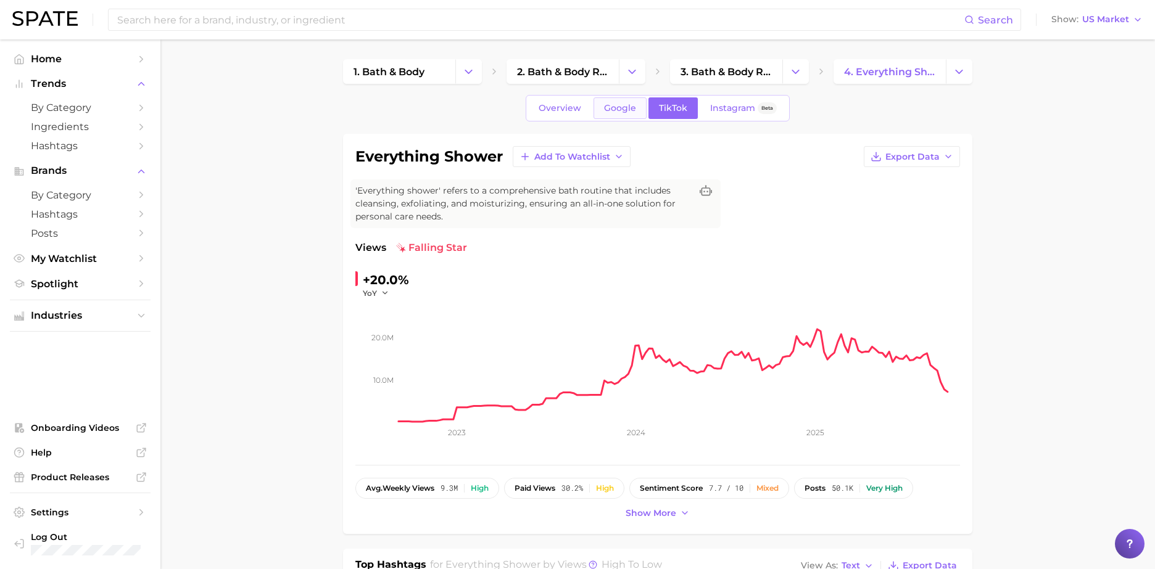
click at [625, 104] on span "Google" at bounding box center [620, 108] width 32 height 10
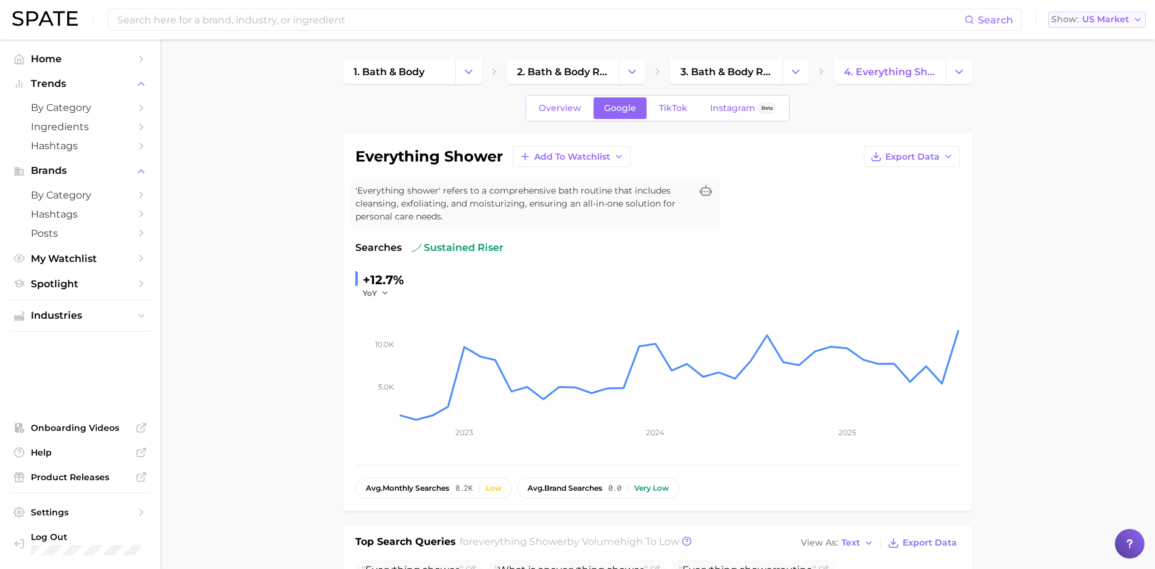
click at [1113, 26] on button "Show US Market" at bounding box center [1096, 20] width 97 height 16
click at [1093, 58] on span "[GEOGRAPHIC_DATA]" at bounding box center [1102, 62] width 96 height 10
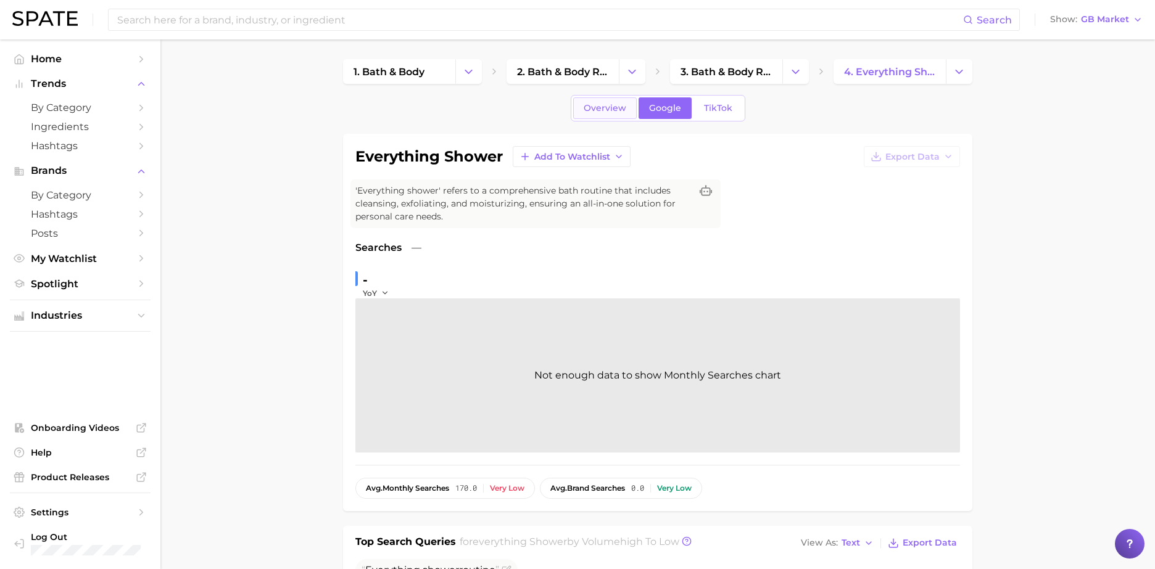
click at [598, 109] on span "Overview" at bounding box center [604, 108] width 43 height 10
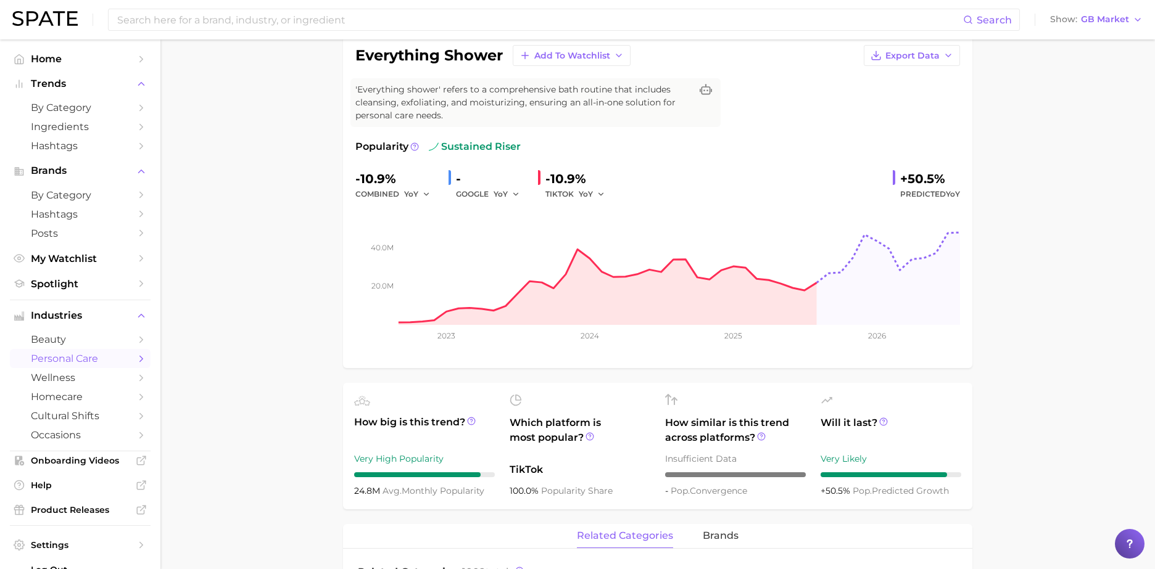
scroll to position [100, 0]
click at [1090, 20] on span "GB Market" at bounding box center [1105, 19] width 48 height 7
click at [1076, 83] on span "[GEOGRAPHIC_DATA]" at bounding box center [1101, 84] width 96 height 10
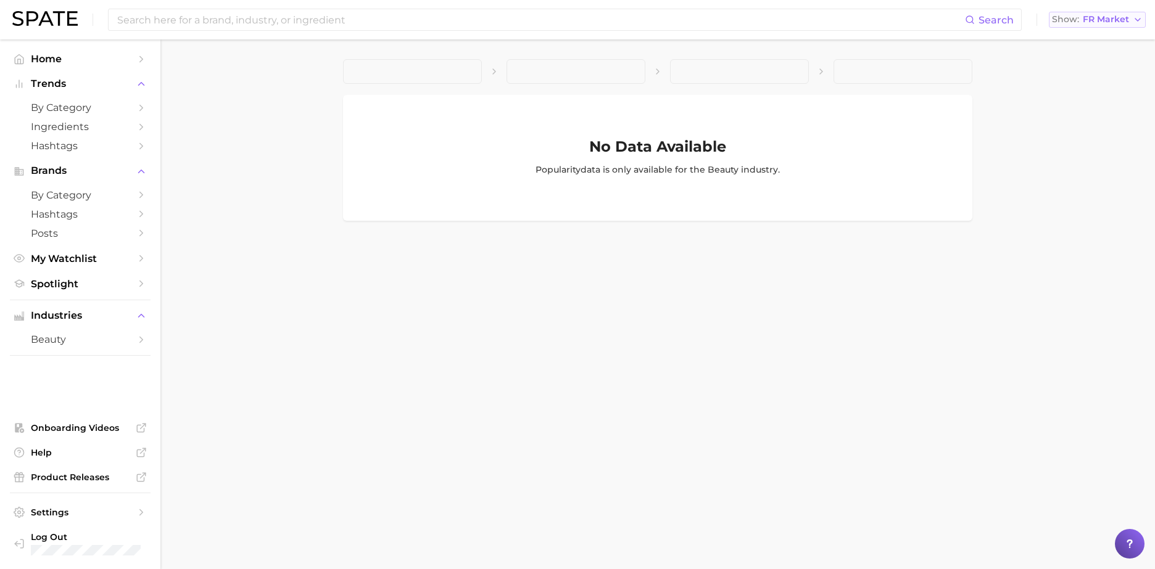
click at [1124, 23] on span "FR Market" at bounding box center [1105, 19] width 46 height 7
drag, startPoint x: 1084, startPoint y: 80, endPoint x: 1077, endPoint y: 107, distance: 27.8
click at [1077, 107] on div "[GEOGRAPHIC_DATA] [GEOGRAPHIC_DATA] [GEOGRAPHIC_DATA] [GEOGRAPHIC_DATA] [GEOGRA…" at bounding box center [1102, 95] width 108 height 133
click at [1077, 107] on span "[GEOGRAPHIC_DATA]" at bounding box center [1103, 106] width 96 height 10
click at [1109, 21] on span "KR Market" at bounding box center [1105, 19] width 47 height 7
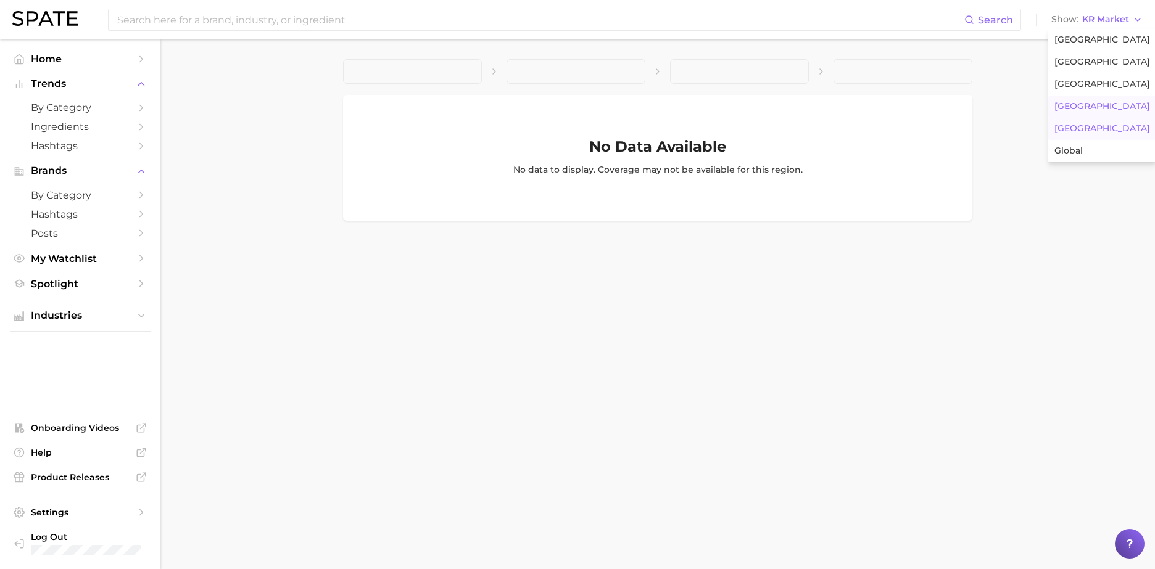
click at [1060, 133] on span "[GEOGRAPHIC_DATA]" at bounding box center [1102, 128] width 96 height 10
click at [1121, 19] on span "JP Market" at bounding box center [1106, 19] width 45 height 7
click at [1069, 152] on span "Global" at bounding box center [1070, 151] width 28 height 10
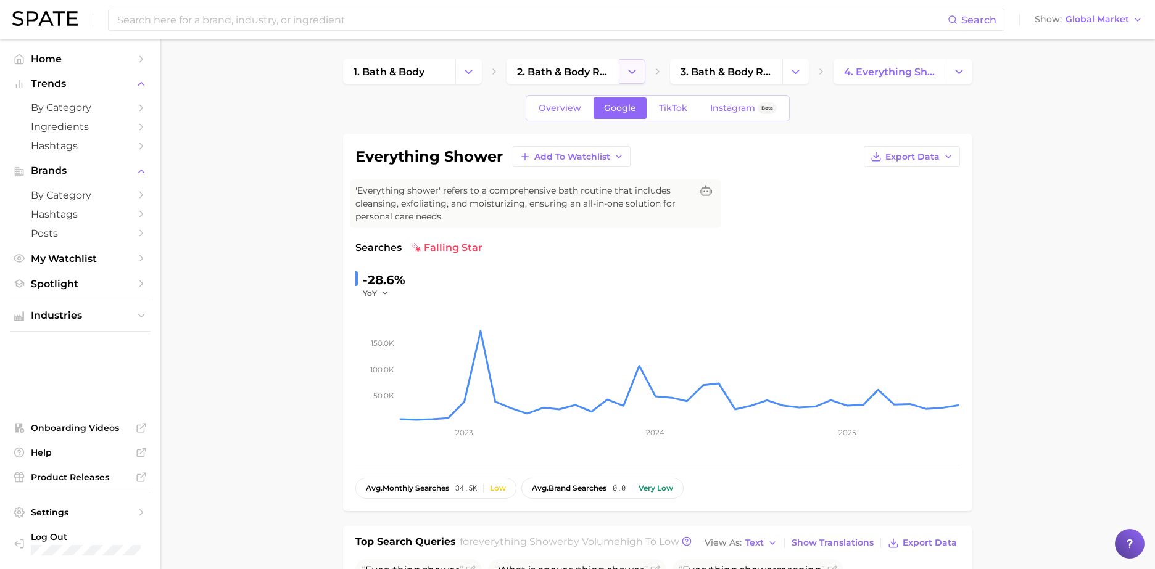
click at [627, 65] on icon "Change Category" at bounding box center [631, 71] width 13 height 13
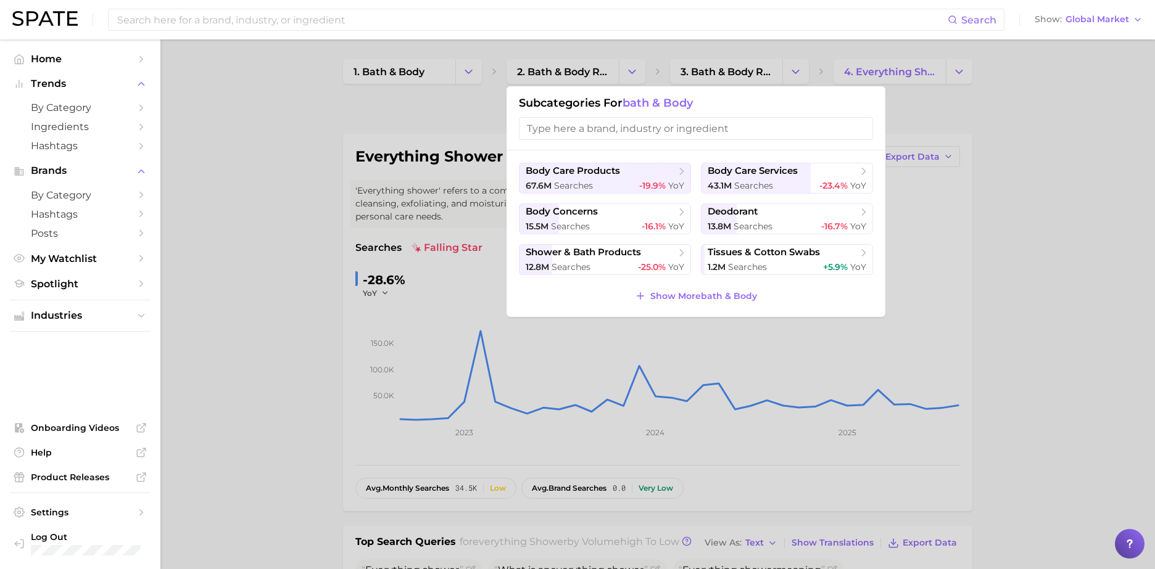
click at [450, 120] on div at bounding box center [577, 284] width 1155 height 569
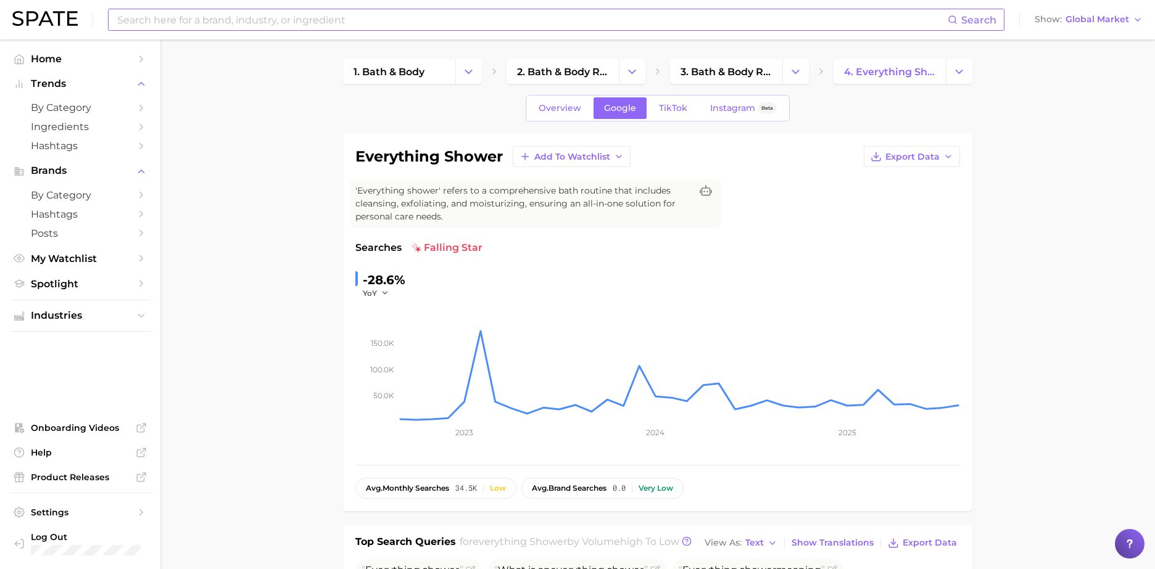
click at [430, 17] on input at bounding box center [531, 19] width 831 height 21
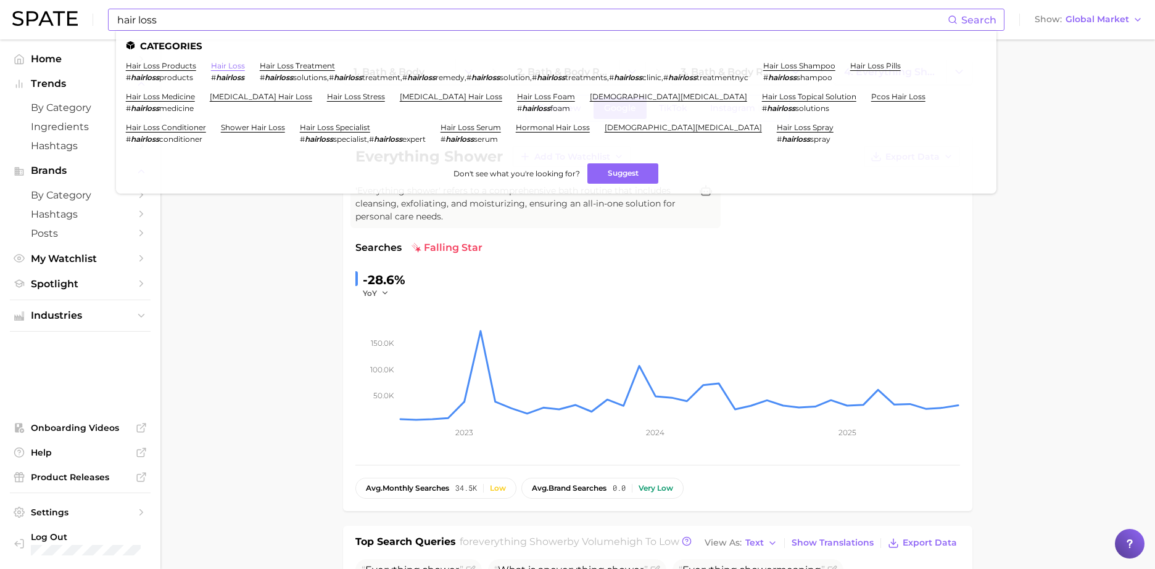
click at [223, 67] on link "hair loss" at bounding box center [228, 65] width 34 height 9
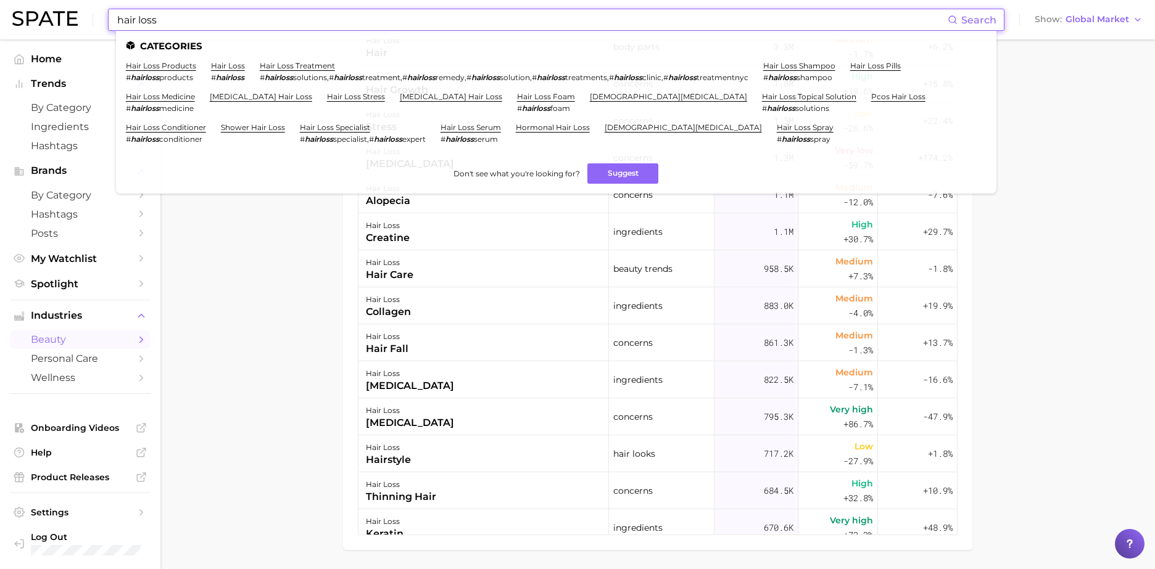
click at [270, 24] on input "hair loss" at bounding box center [531, 19] width 831 height 21
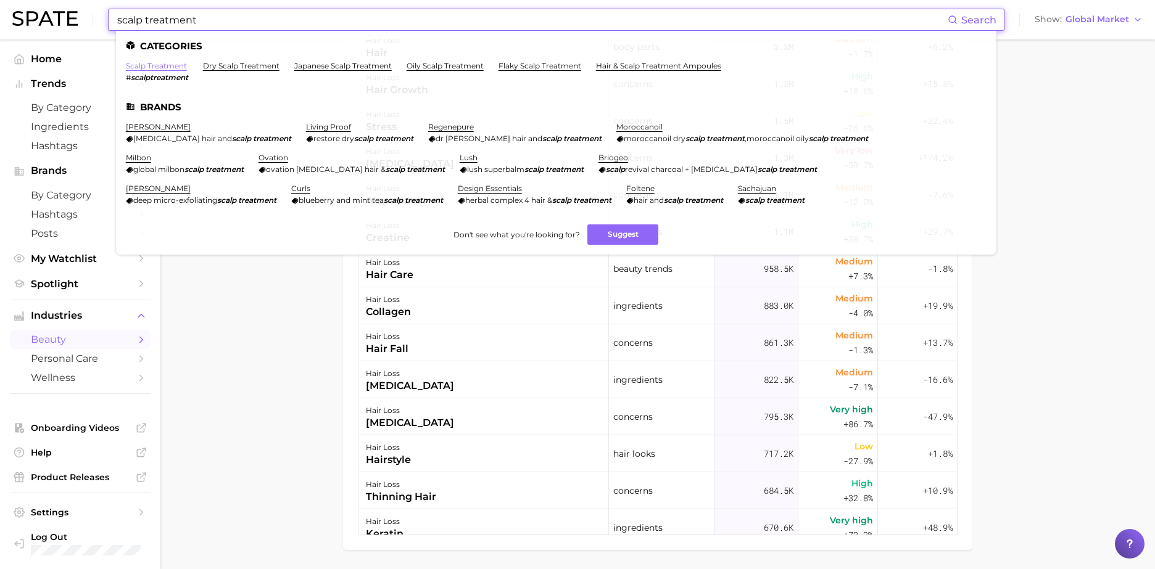
click at [154, 67] on link "scalp treatment" at bounding box center [156, 65] width 61 height 9
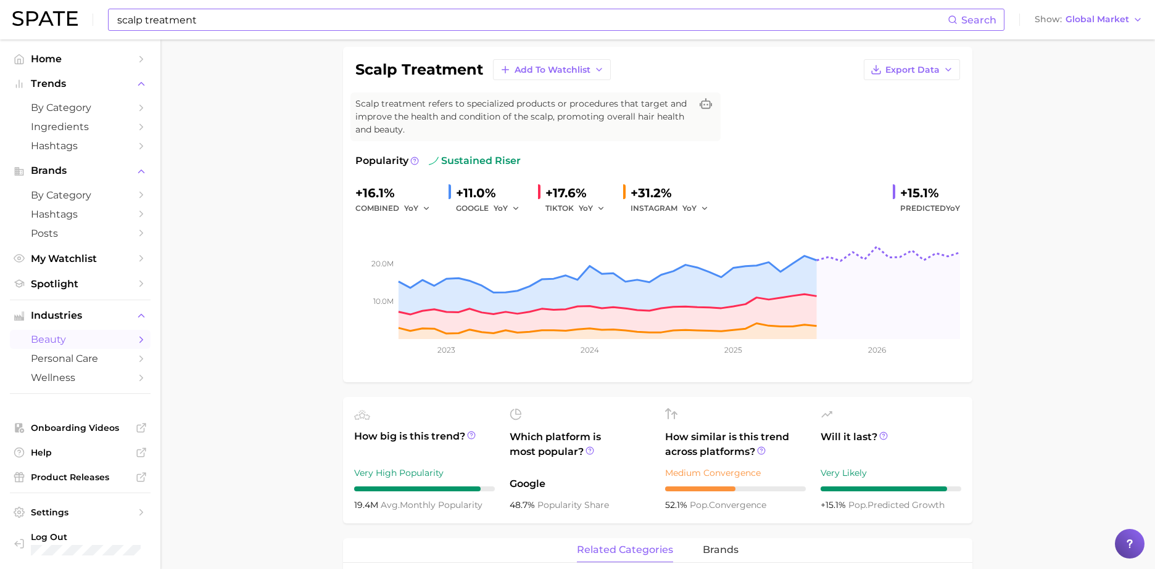
scroll to position [90, 0]
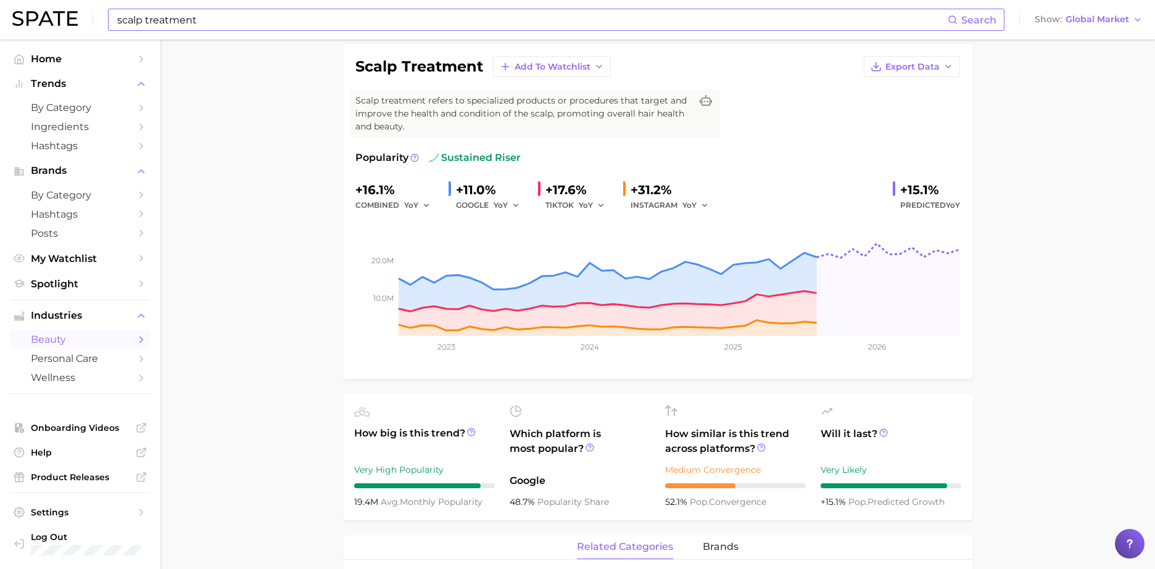
click at [377, 30] on div "scalp treatment Search" at bounding box center [556, 20] width 896 height 22
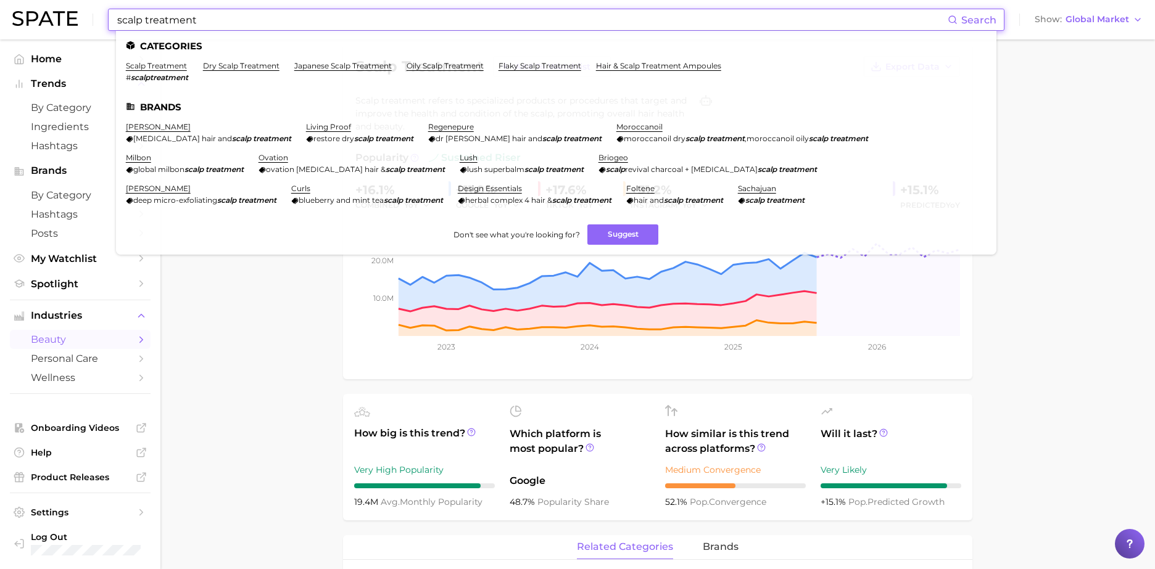
click at [372, 25] on input "scalp treatment" at bounding box center [531, 19] width 831 height 21
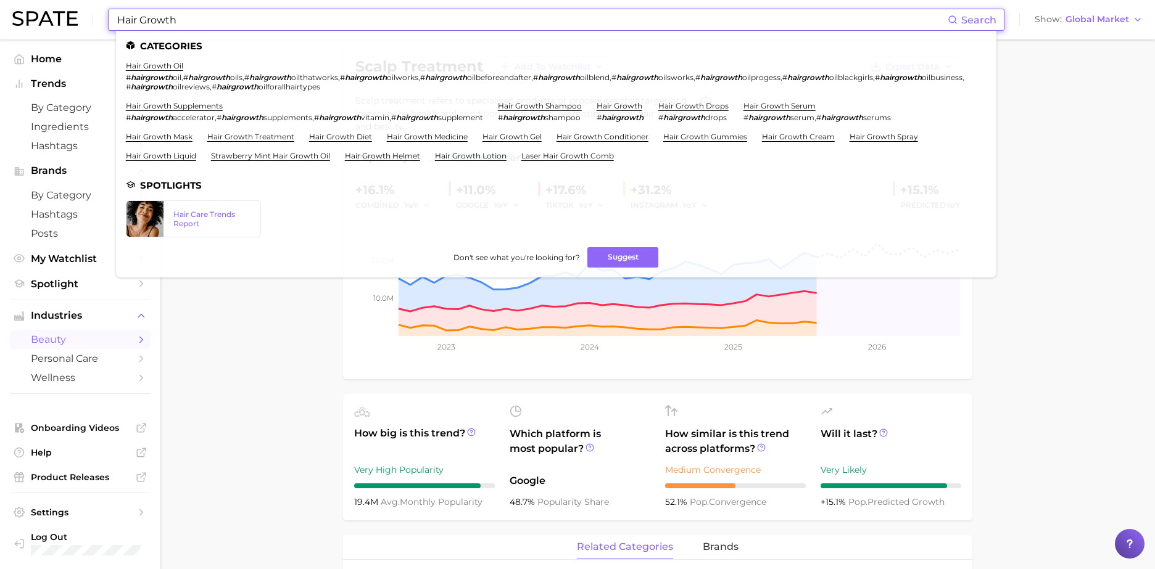
scroll to position [57, 0]
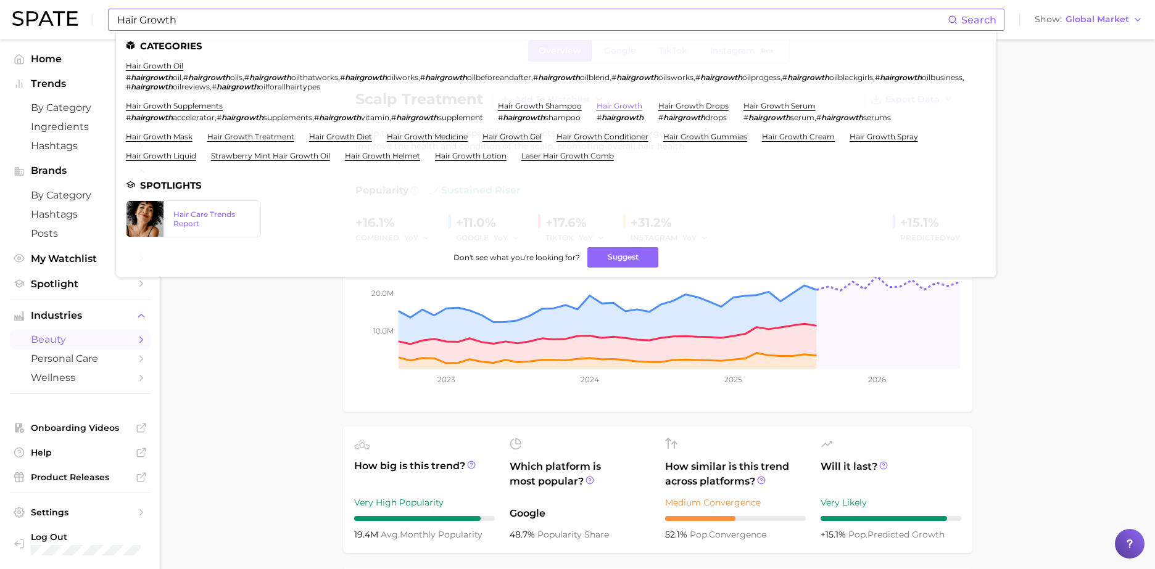
click at [628, 107] on link "hair growth" at bounding box center [619, 105] width 46 height 9
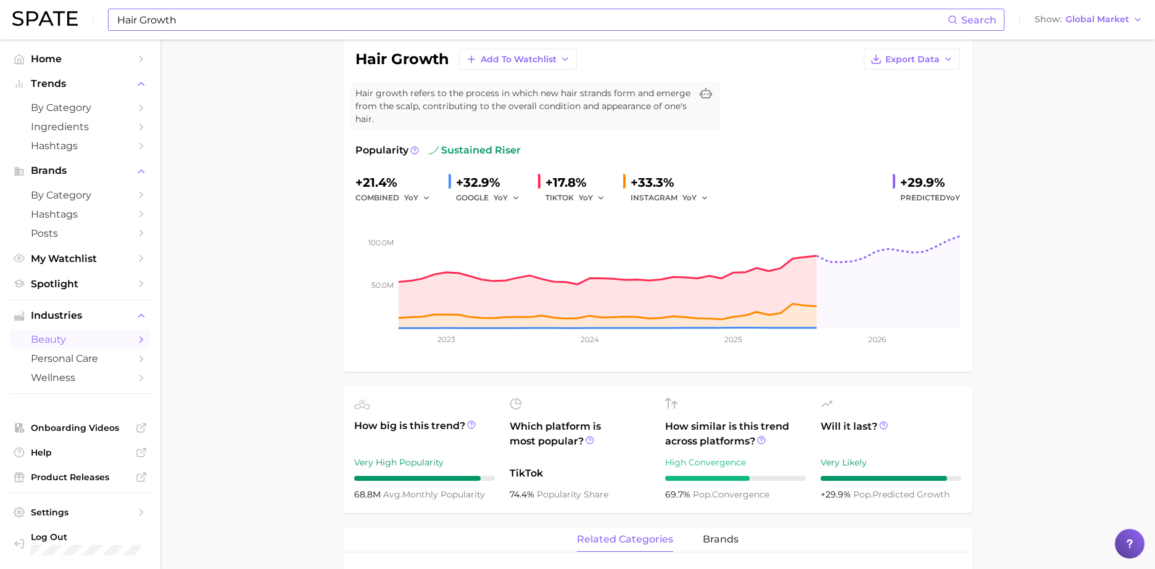
scroll to position [100, 0]
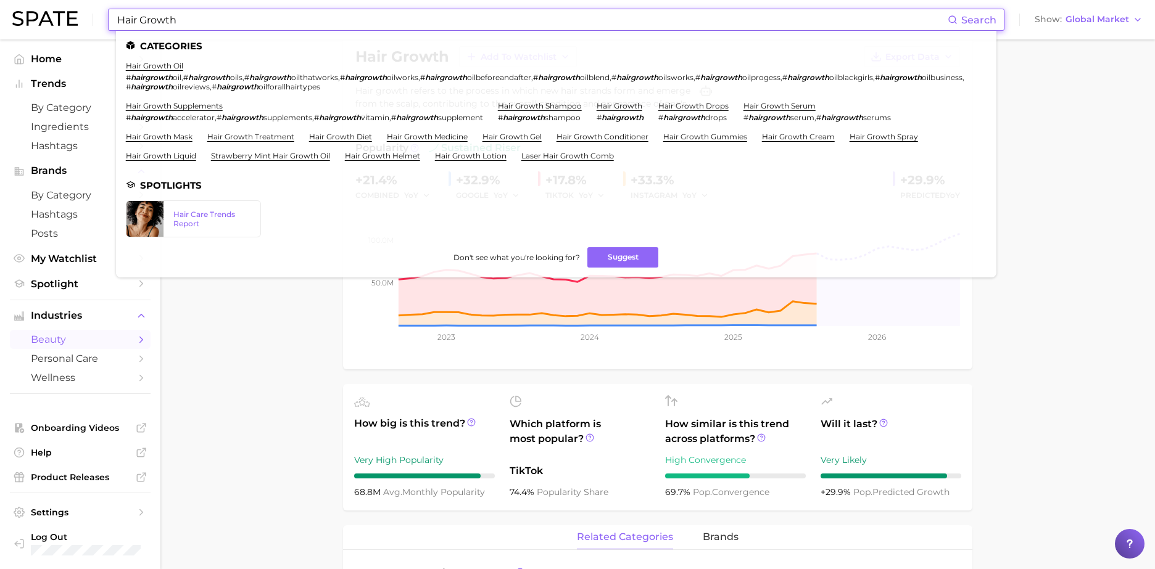
click at [429, 19] on input "Hair Growth" at bounding box center [531, 19] width 831 height 21
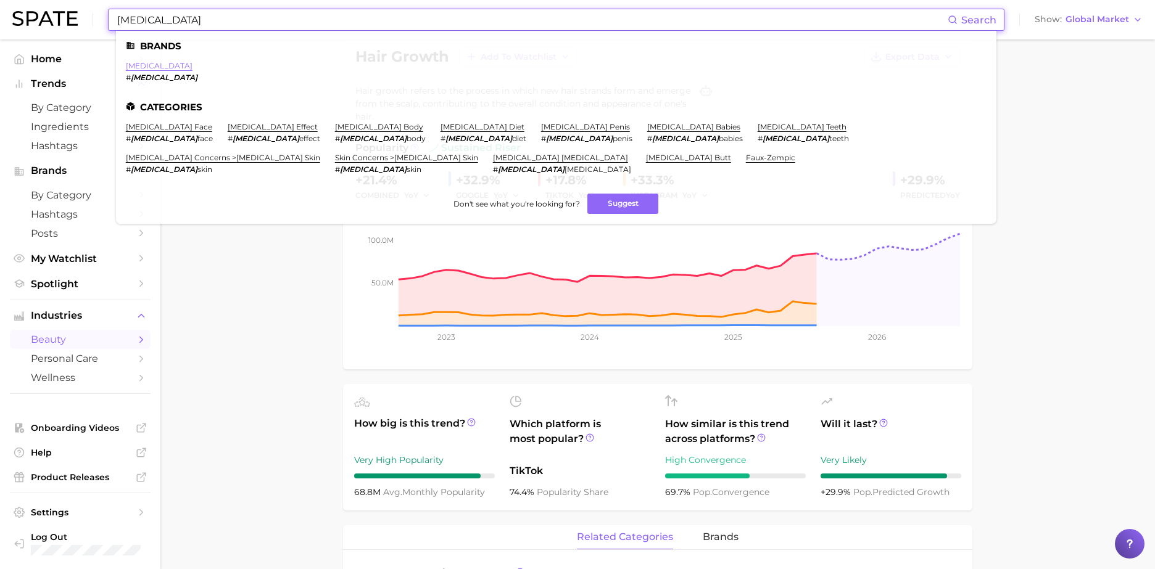
type input "[MEDICAL_DATA]"
click at [137, 63] on link "[MEDICAL_DATA]" at bounding box center [159, 65] width 67 height 9
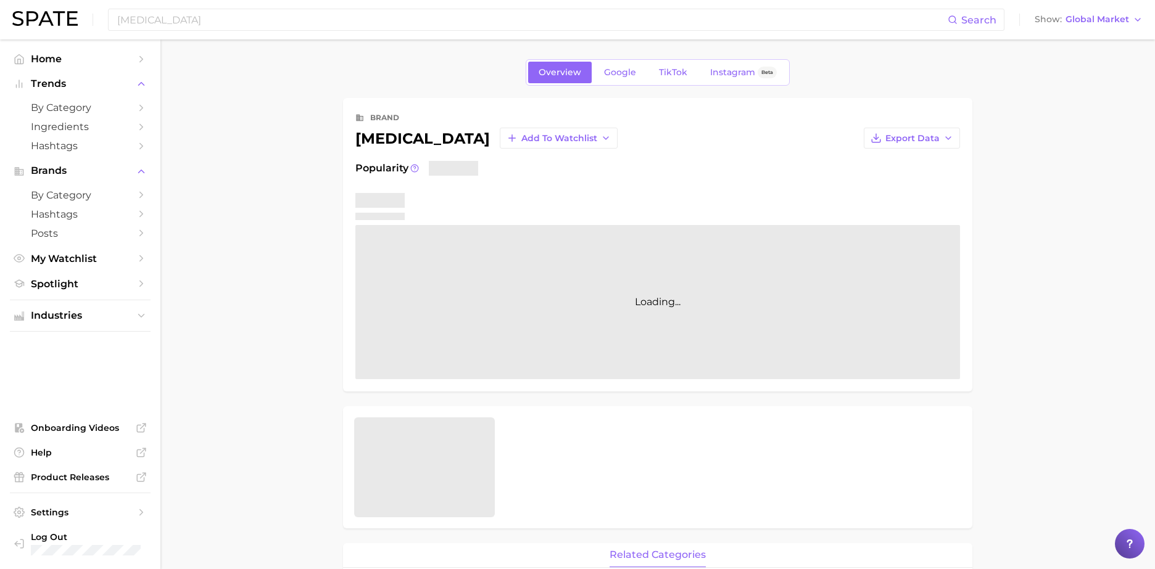
click at [284, 274] on main "Overview Google TikTok Instagram Beta brand [MEDICAL_DATA] Add to Watchlist Exp…" at bounding box center [657, 567] width 994 height 1056
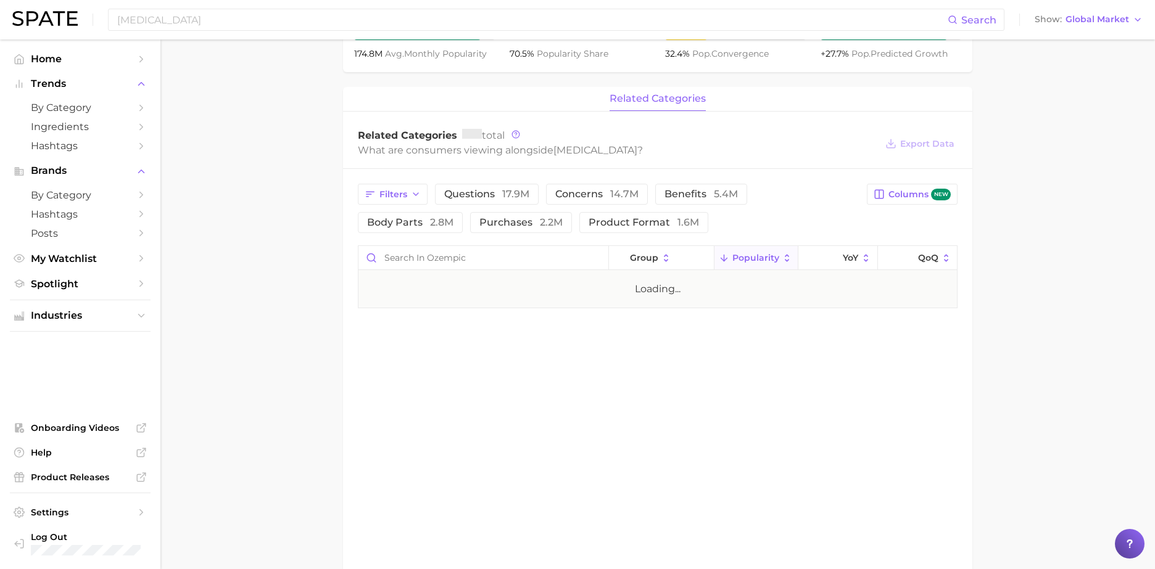
scroll to position [479, 0]
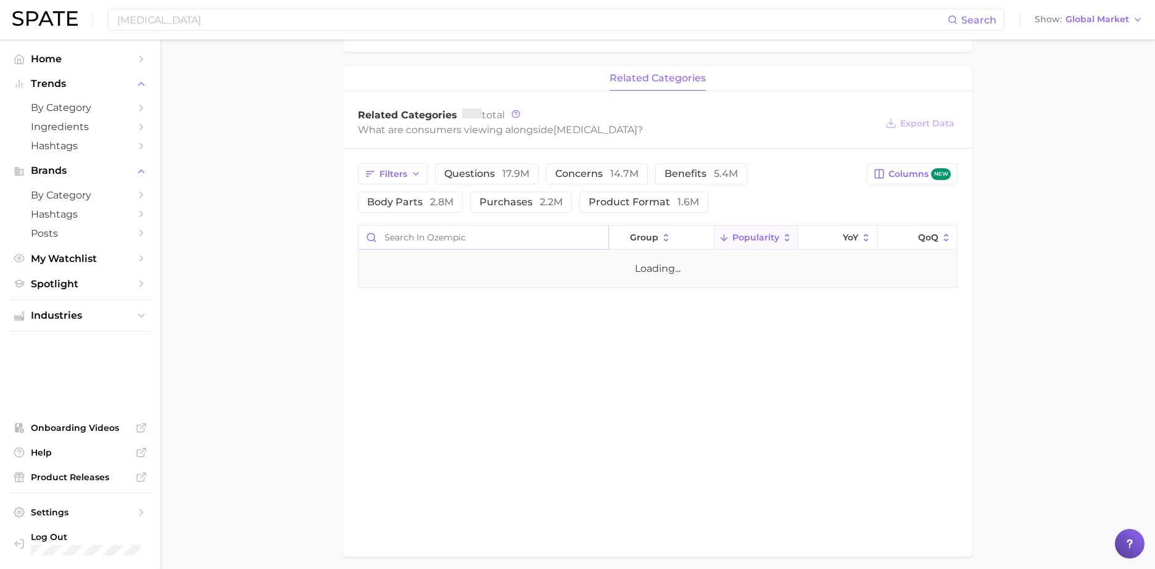
click at [411, 239] on input "Search in ozempic" at bounding box center [483, 237] width 250 height 23
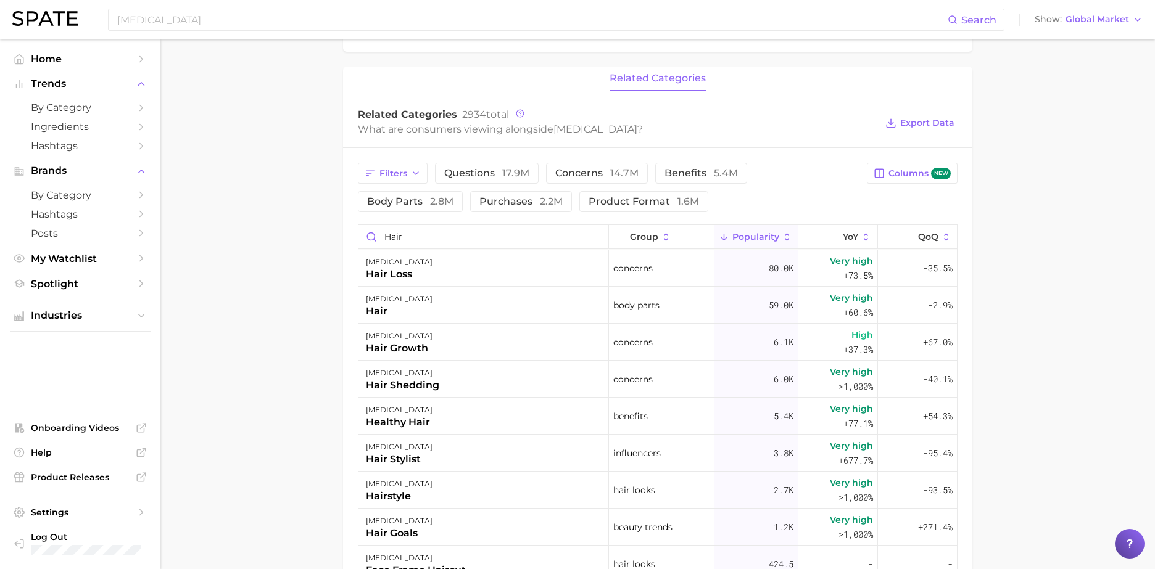
click at [282, 279] on main "Overview Google TikTok Instagram Beta brand [MEDICAL_DATA] Add to Watchlist Exp…" at bounding box center [657, 215] width 994 height 1310
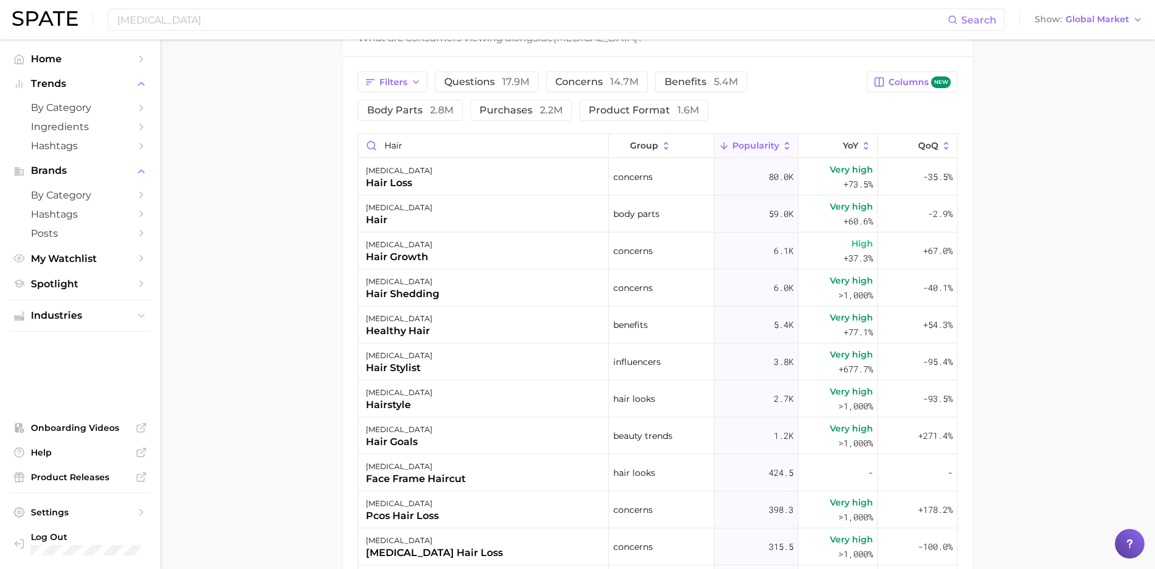
scroll to position [580, 0]
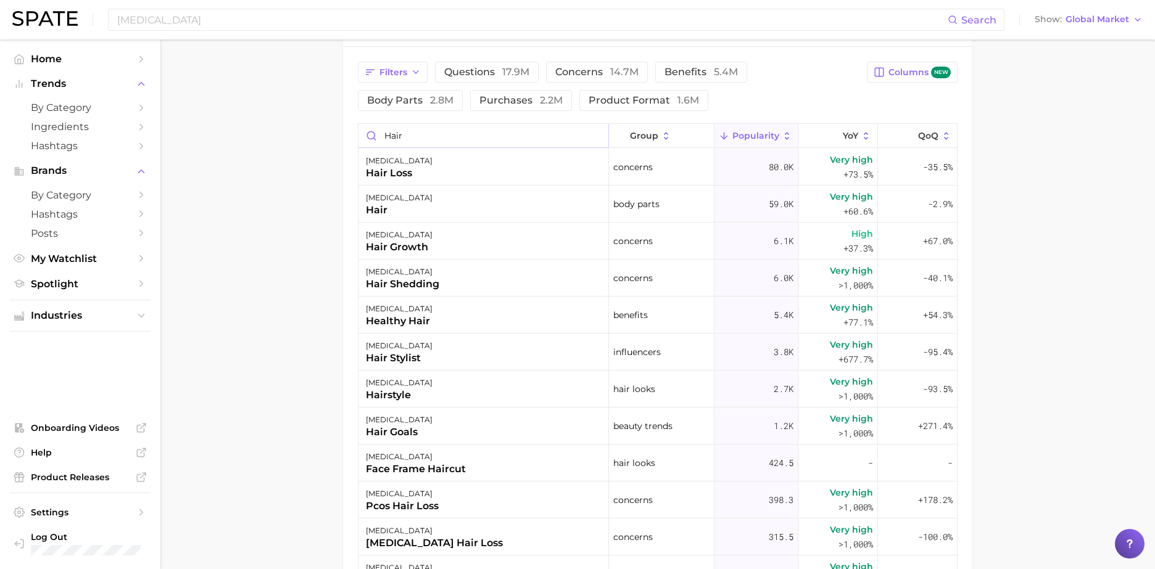
click at [395, 135] on input "hair" at bounding box center [483, 135] width 250 height 23
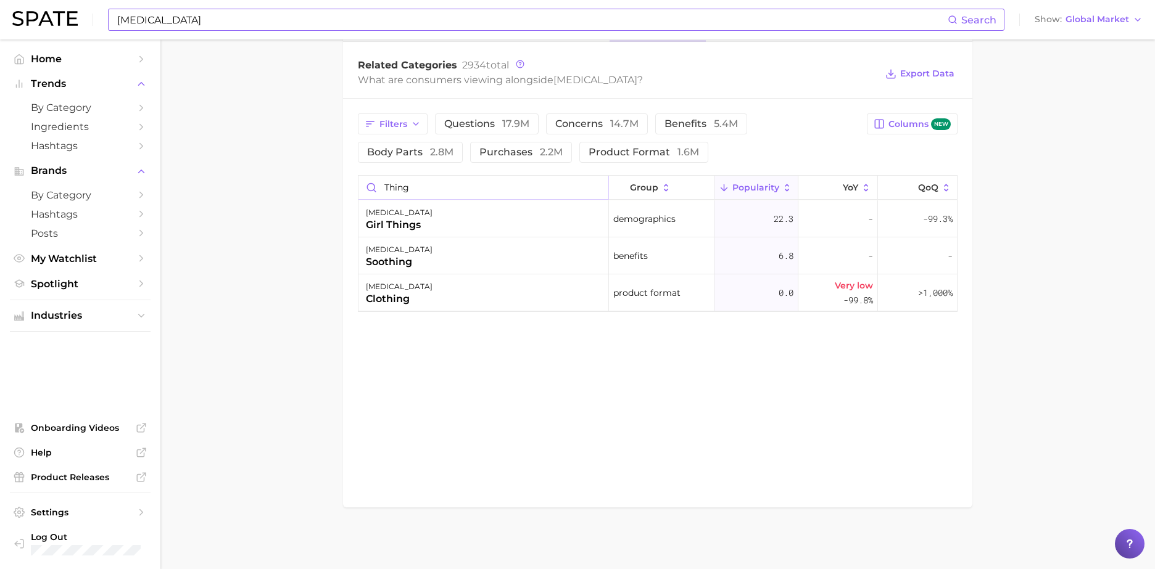
scroll to position [528, 0]
type input "thing"
click at [149, 23] on input "[MEDICAL_DATA]" at bounding box center [531, 19] width 831 height 21
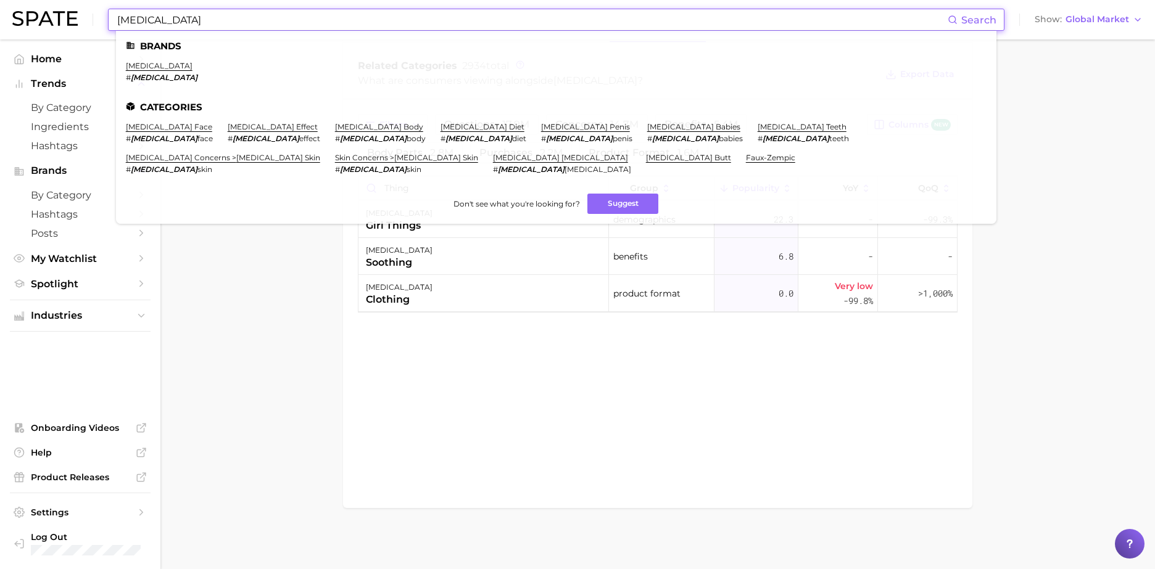
click at [149, 23] on input "[MEDICAL_DATA]" at bounding box center [531, 19] width 831 height 21
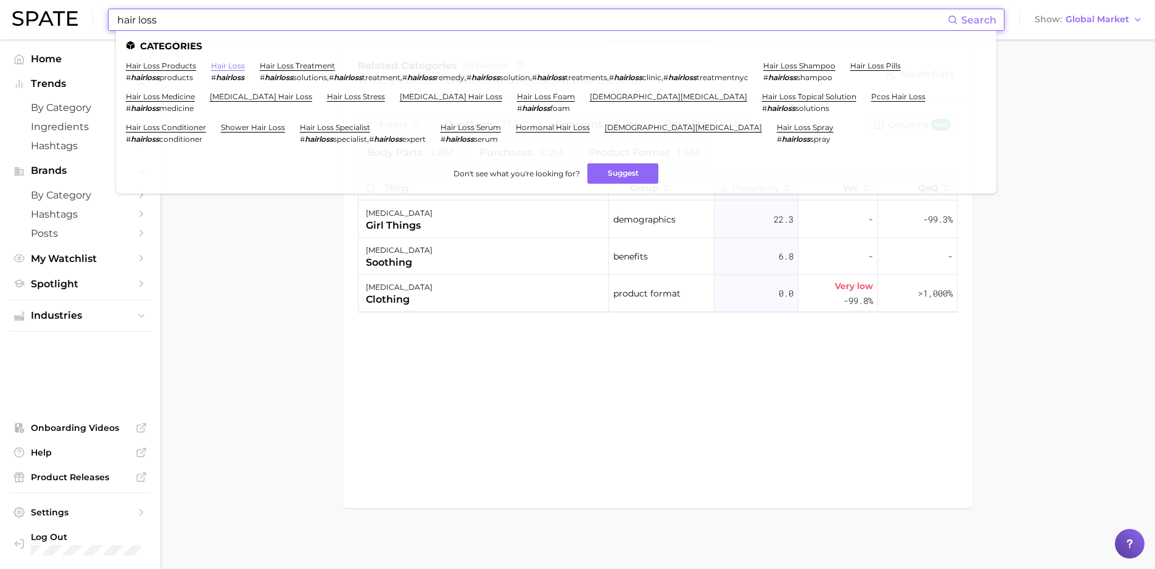
type input "hair loss"
click at [228, 64] on link "hair loss" at bounding box center [228, 65] width 34 height 9
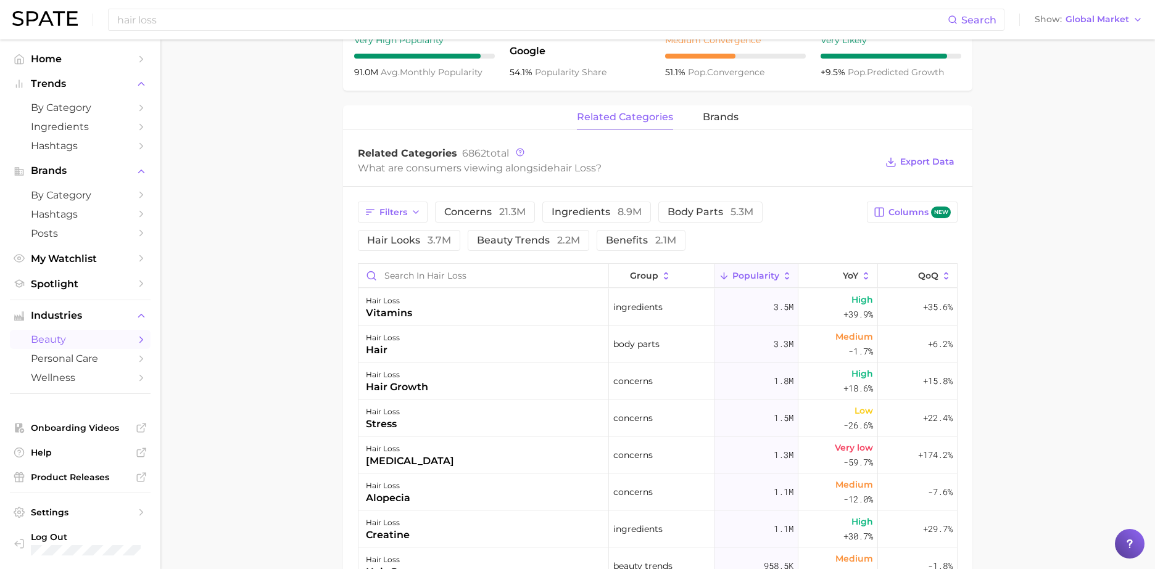
scroll to position [511, 0]
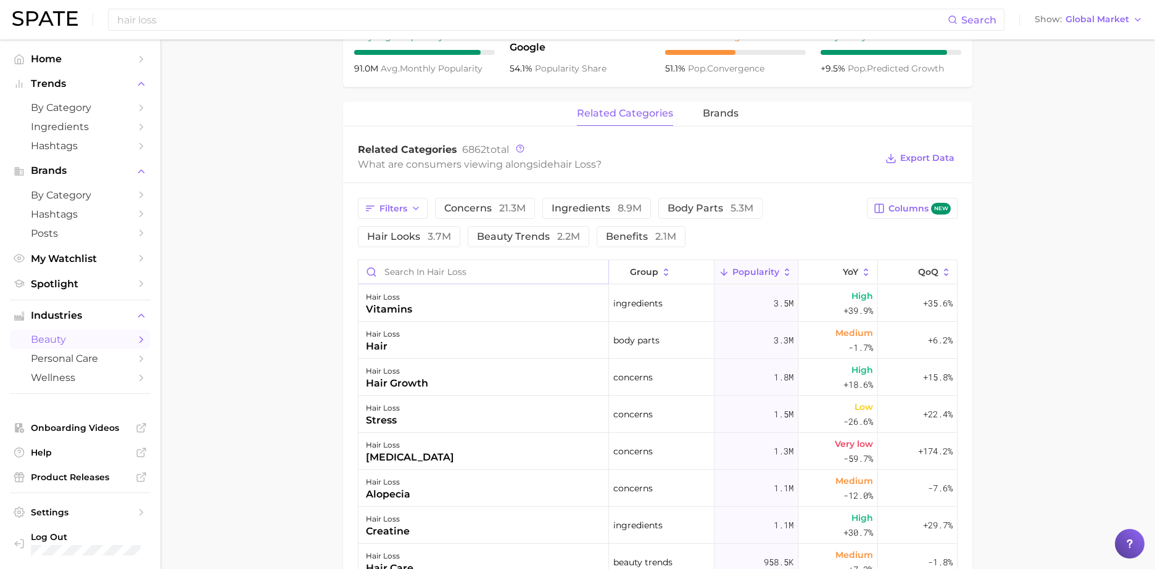
click at [413, 277] on input "Search in hair loss" at bounding box center [483, 271] width 250 height 23
type input "thin edges"
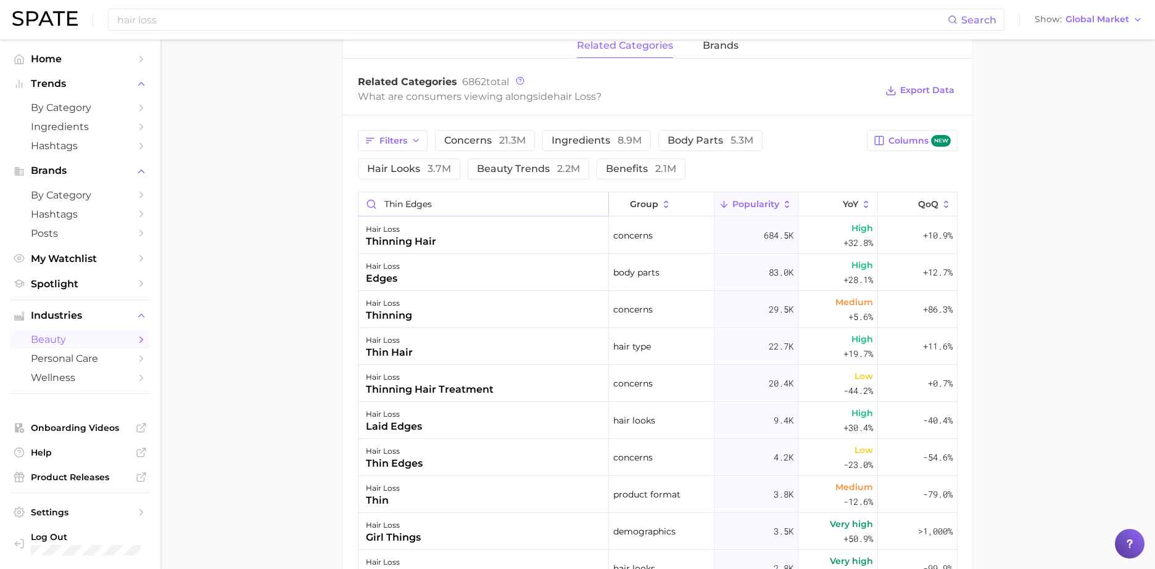
scroll to position [591, 0]
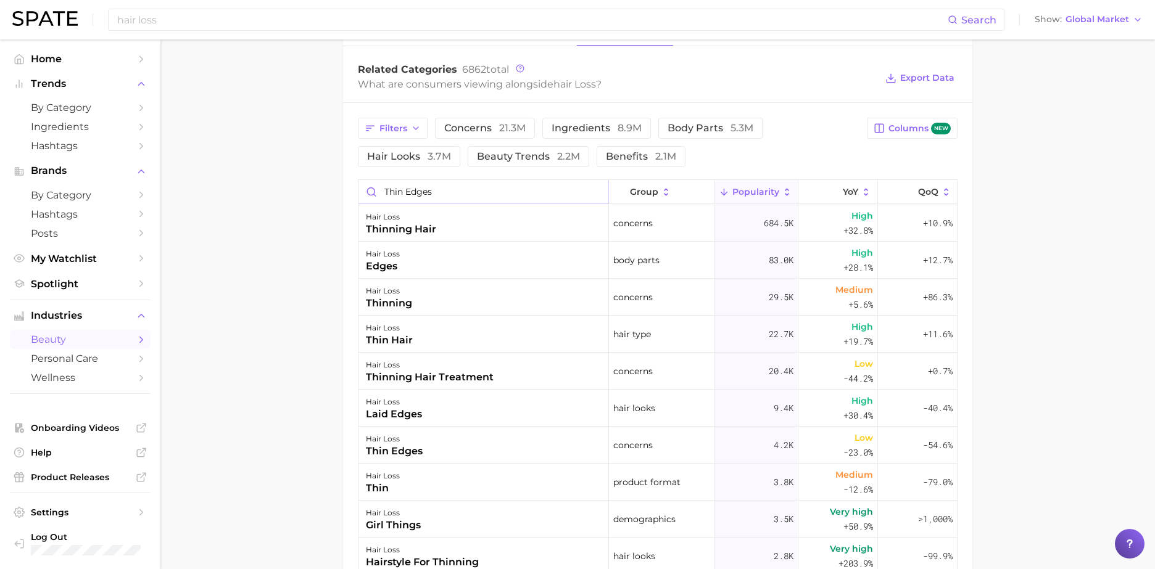
click at [594, 191] on input "thin edges" at bounding box center [483, 191] width 250 height 23
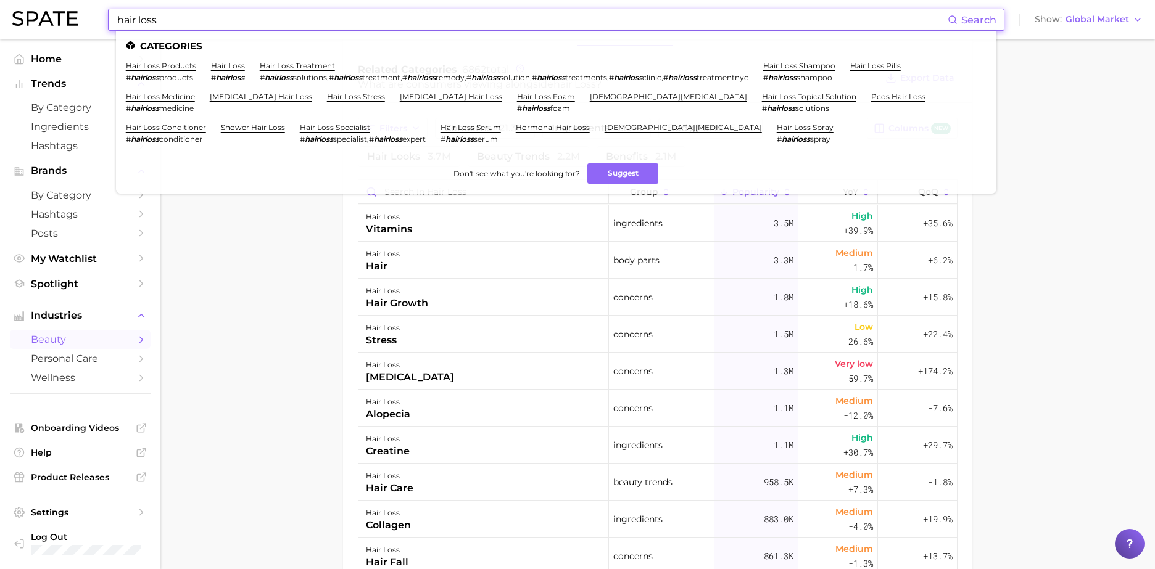
click at [390, 28] on input "hair loss" at bounding box center [531, 19] width 831 height 21
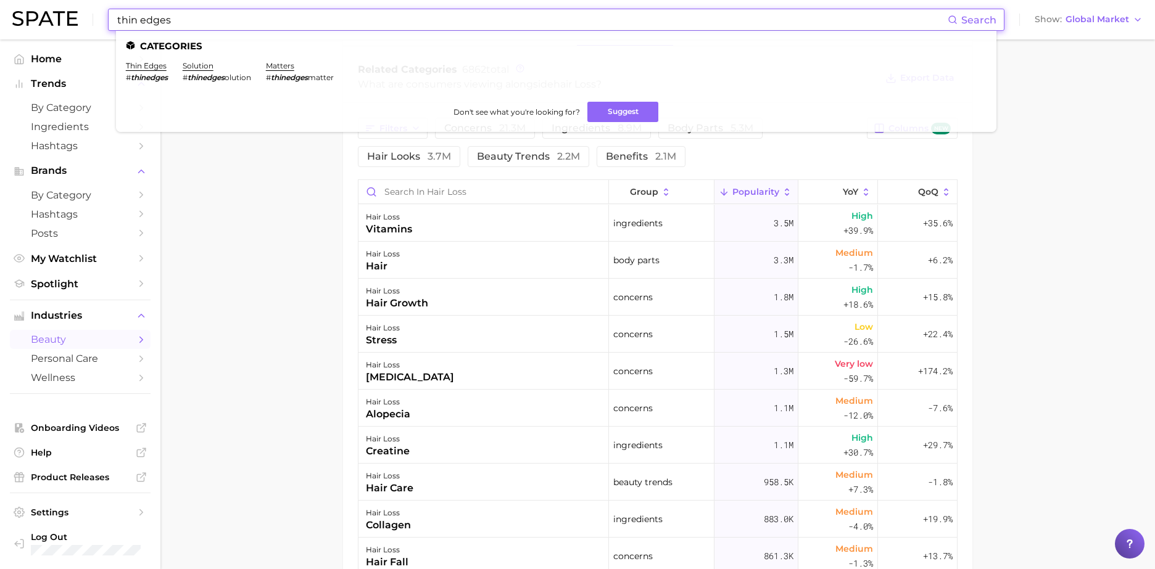
click at [155, 71] on li "thin edges # thinedges" at bounding box center [147, 71] width 42 height 21
click at [154, 67] on link "thin edges" at bounding box center [146, 65] width 41 height 9
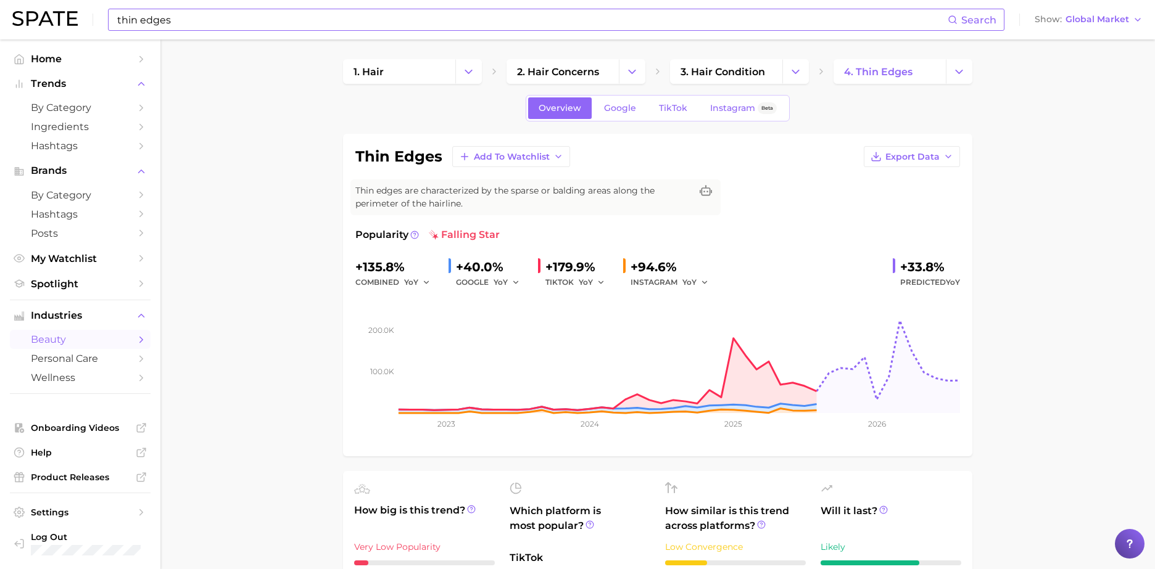
click at [445, 235] on span "falling star" at bounding box center [464, 235] width 71 height 15
click at [918, 162] on button "Export Data" at bounding box center [911, 156] width 96 height 21
click at [883, 199] on span "Time Series Image" at bounding box center [886, 202] width 83 height 10
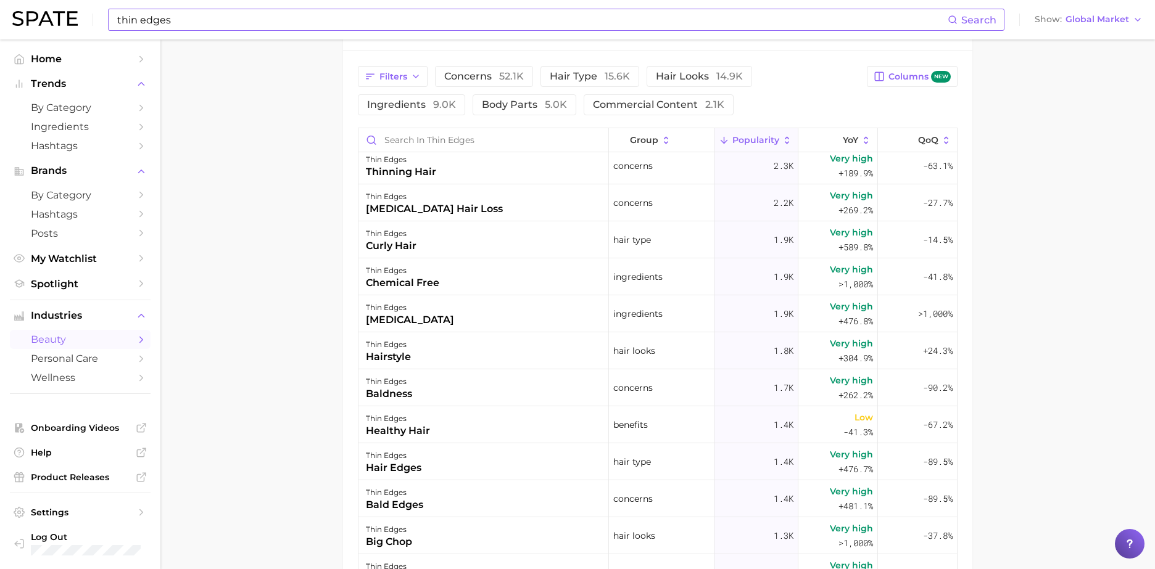
scroll to position [417, 0]
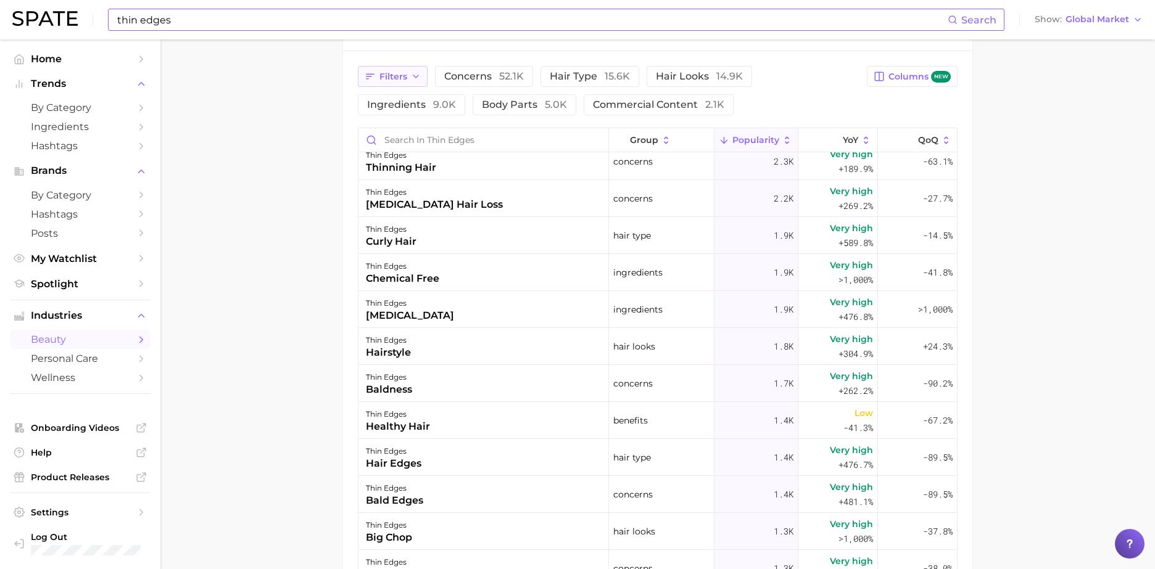
click at [402, 82] on button "Filters" at bounding box center [393, 76] width 70 height 21
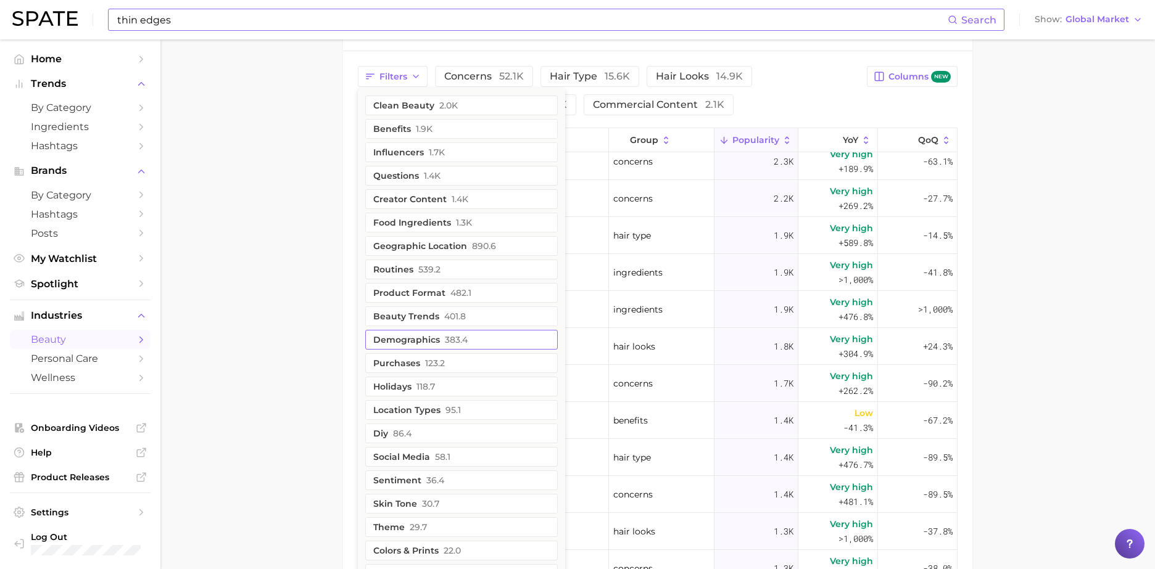
click at [450, 343] on span "383.4" at bounding box center [456, 340] width 23 height 10
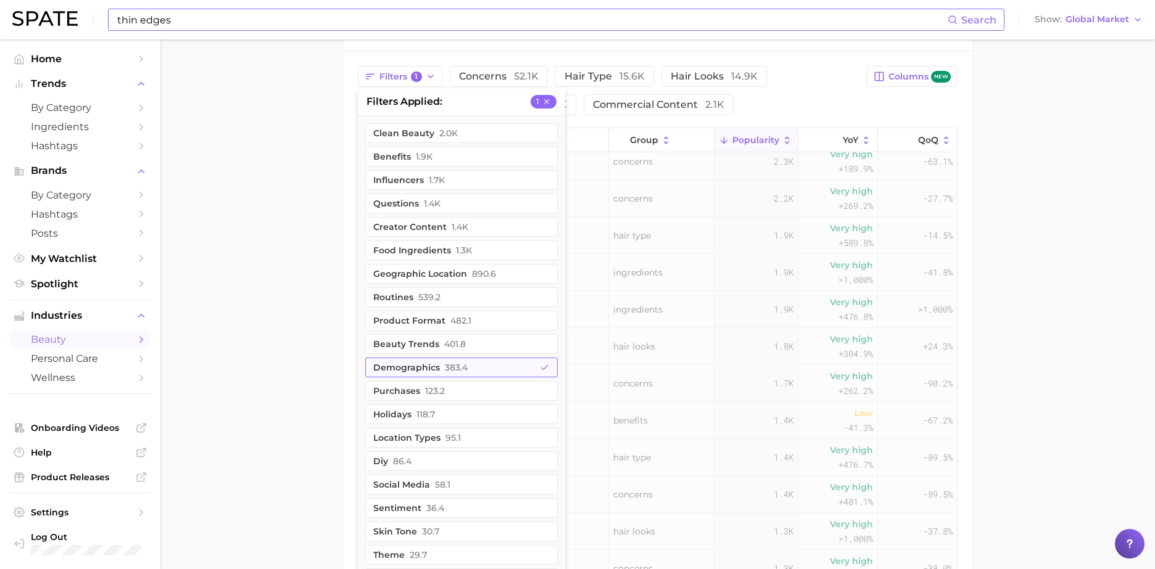
scroll to position [0, 0]
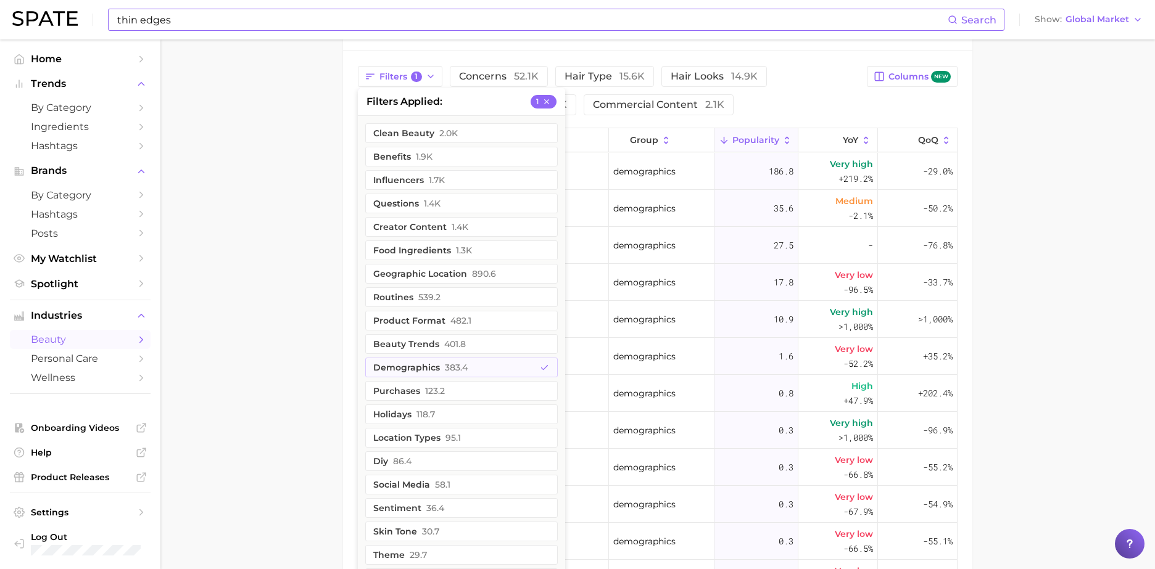
click at [245, 210] on main "1. hair 2. hair concerns 3. hair condition 4. thin edges Overview Google TikTok…" at bounding box center [657, 85] width 994 height 1377
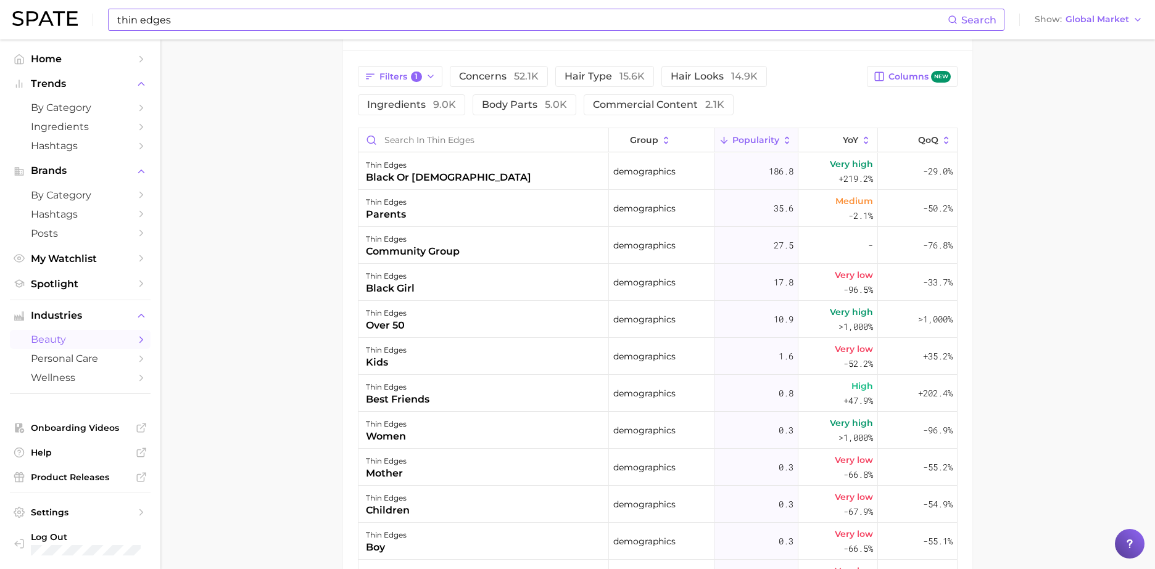
click at [398, 19] on input "thin edges" at bounding box center [531, 19] width 831 height 21
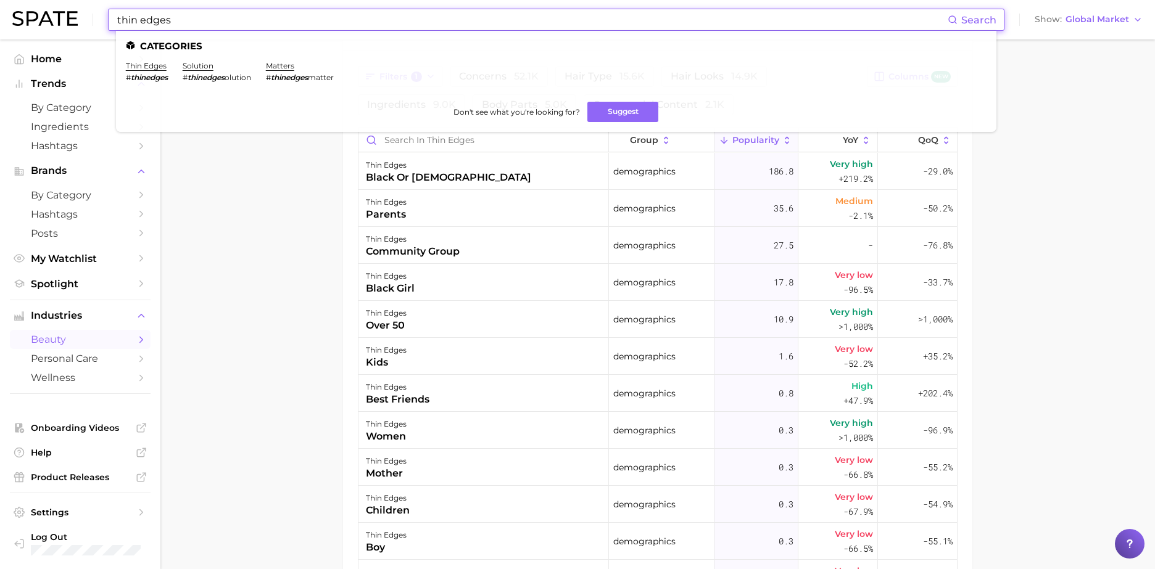
click at [398, 19] on input "thin edges" at bounding box center [531, 19] width 831 height 21
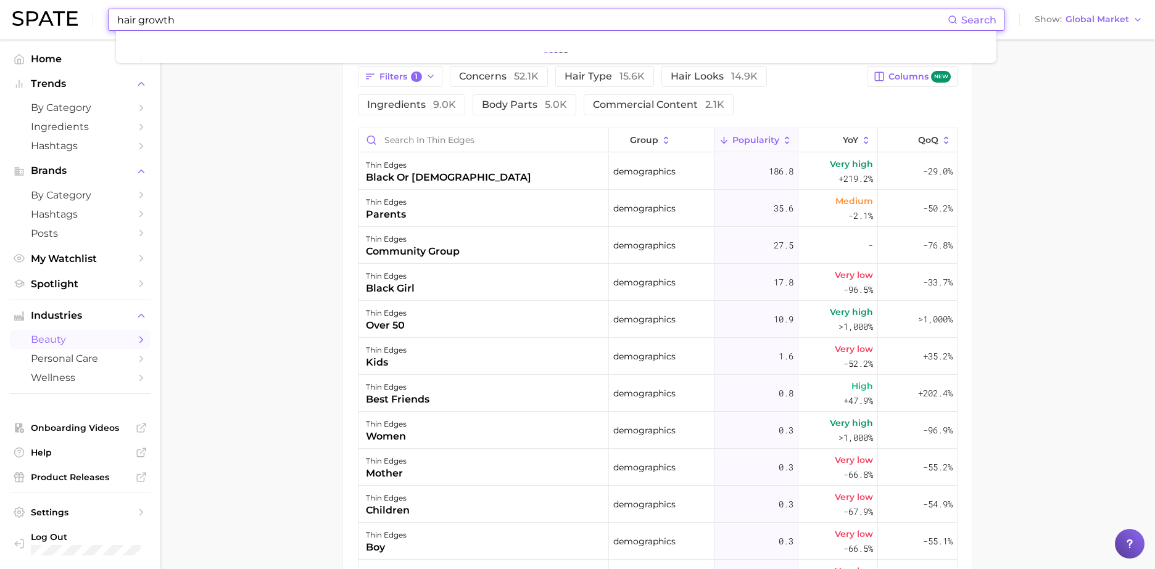
type input "hair growth"
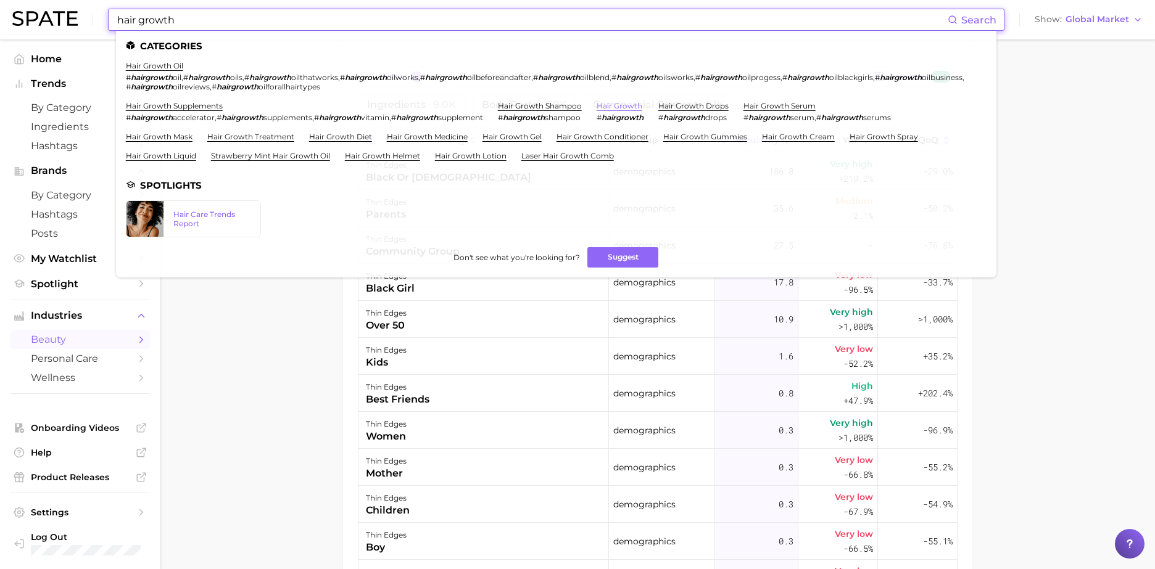
click at [624, 104] on link "hair growth" at bounding box center [619, 105] width 46 height 9
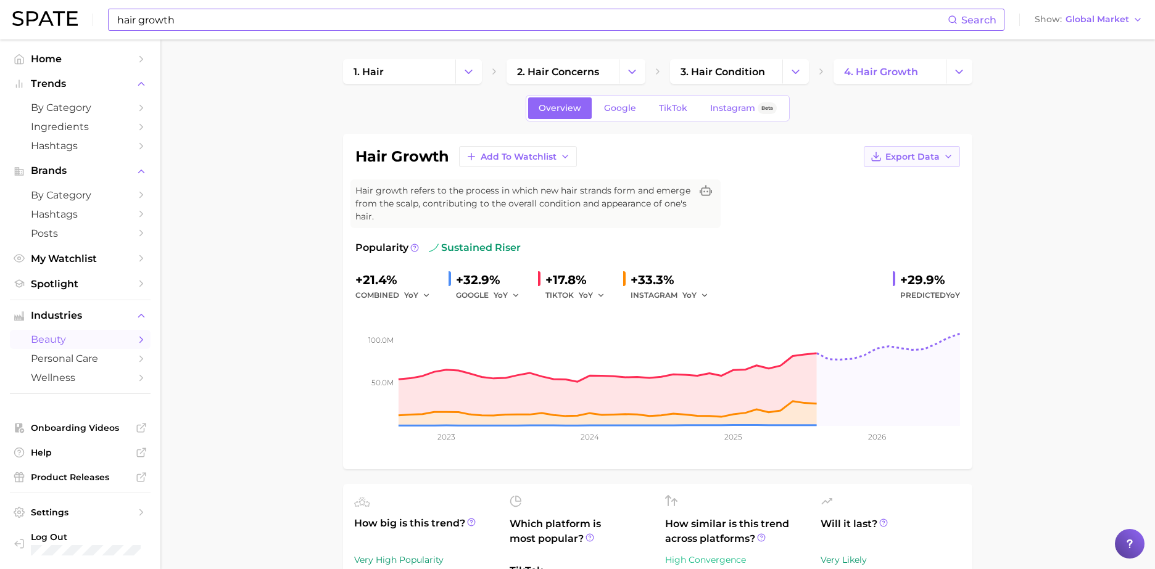
click at [943, 154] on icon "button" at bounding box center [948, 157] width 10 height 10
click at [917, 200] on span "Time Series Image" at bounding box center [886, 202] width 83 height 10
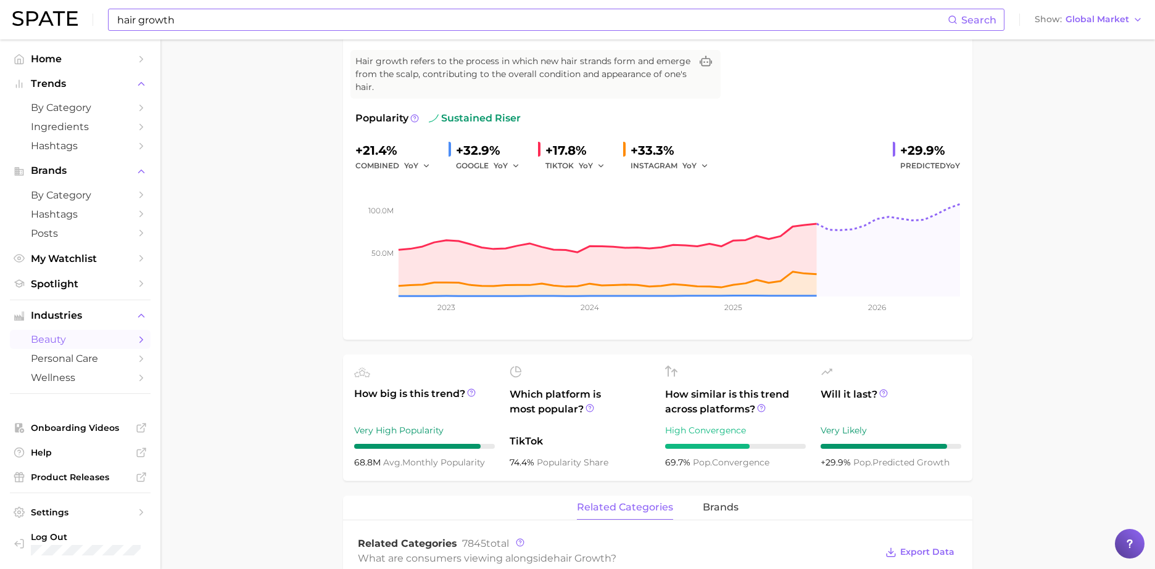
scroll to position [222, 0]
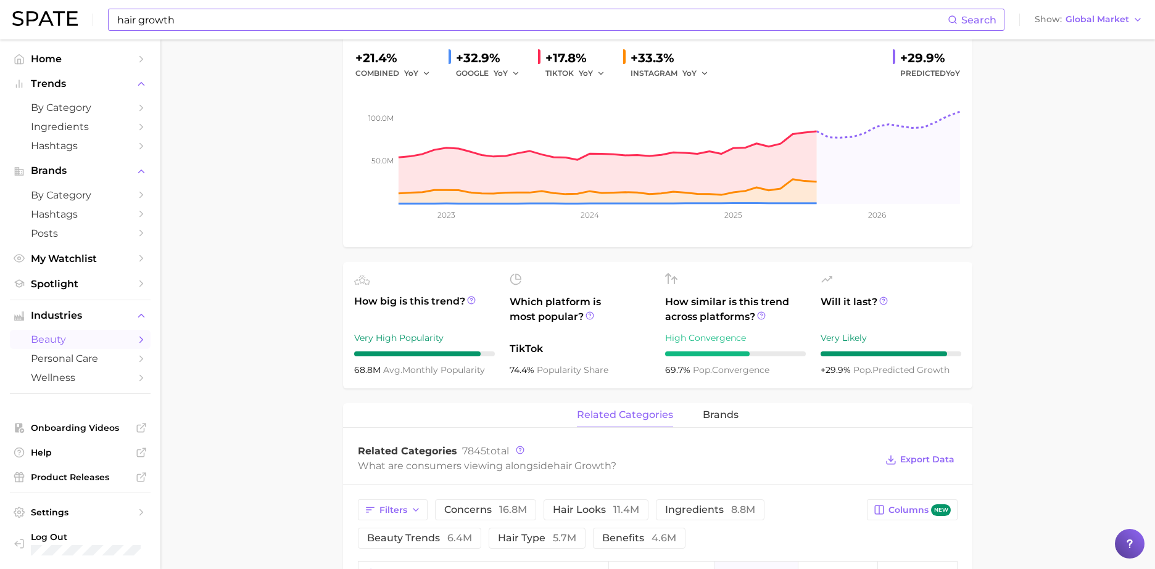
click at [931, 295] on span "Will it last?" at bounding box center [890, 310] width 141 height 30
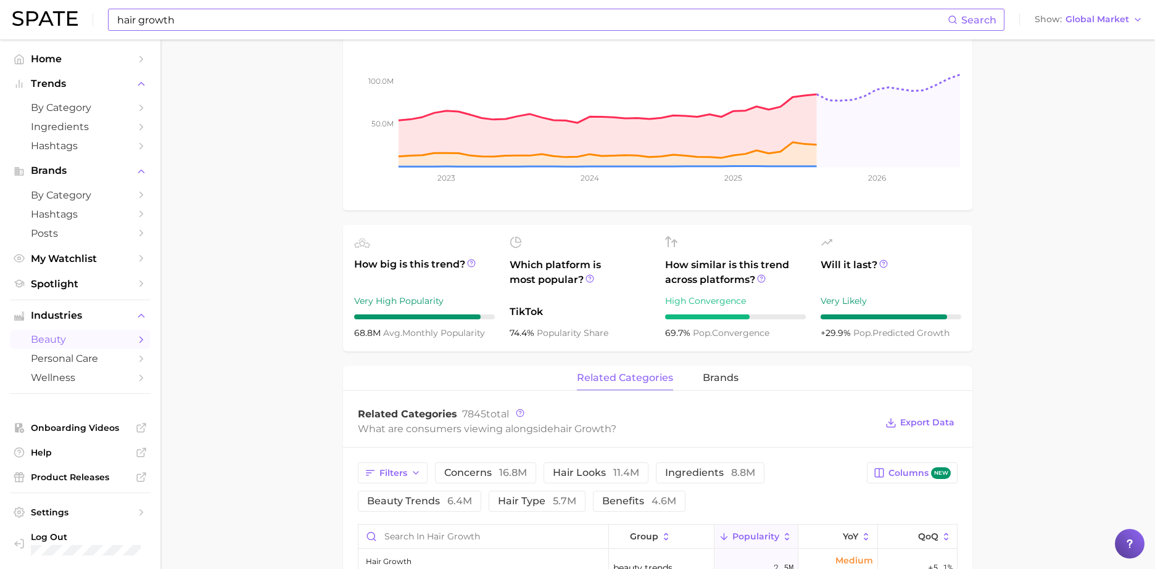
scroll to position [0, 0]
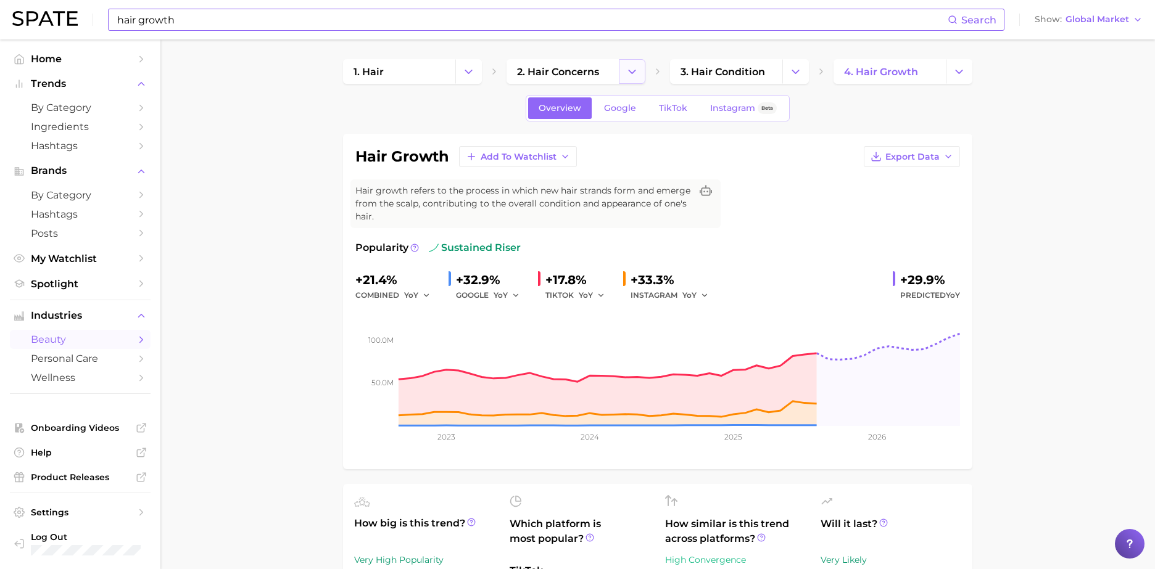
click at [638, 69] on button "Change Category" at bounding box center [632, 71] width 27 height 25
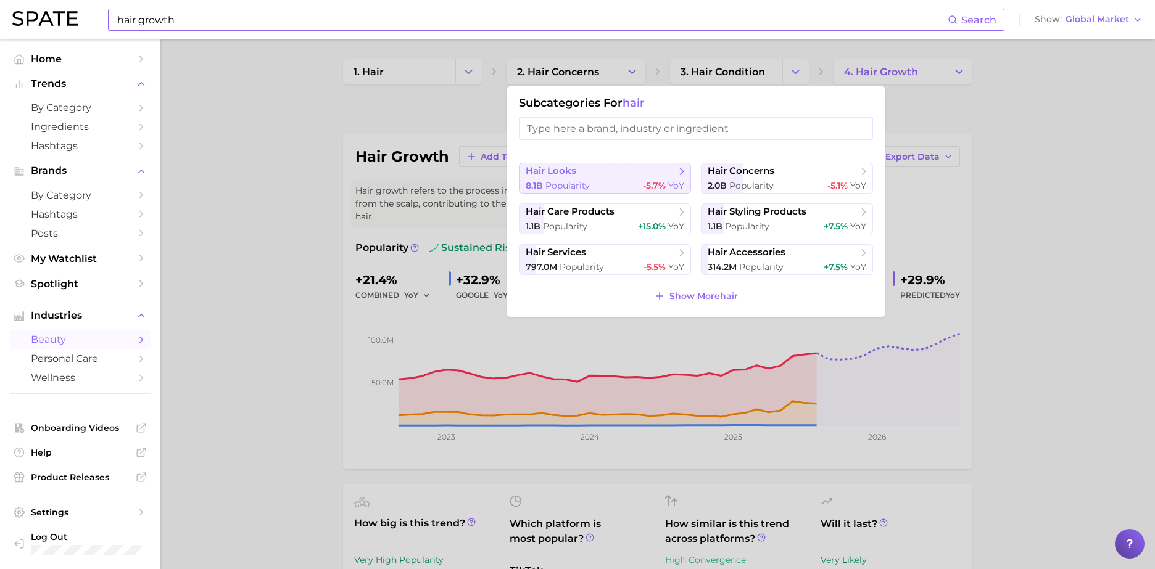
click at [664, 181] on span "-5.7%" at bounding box center [654, 185] width 23 height 11
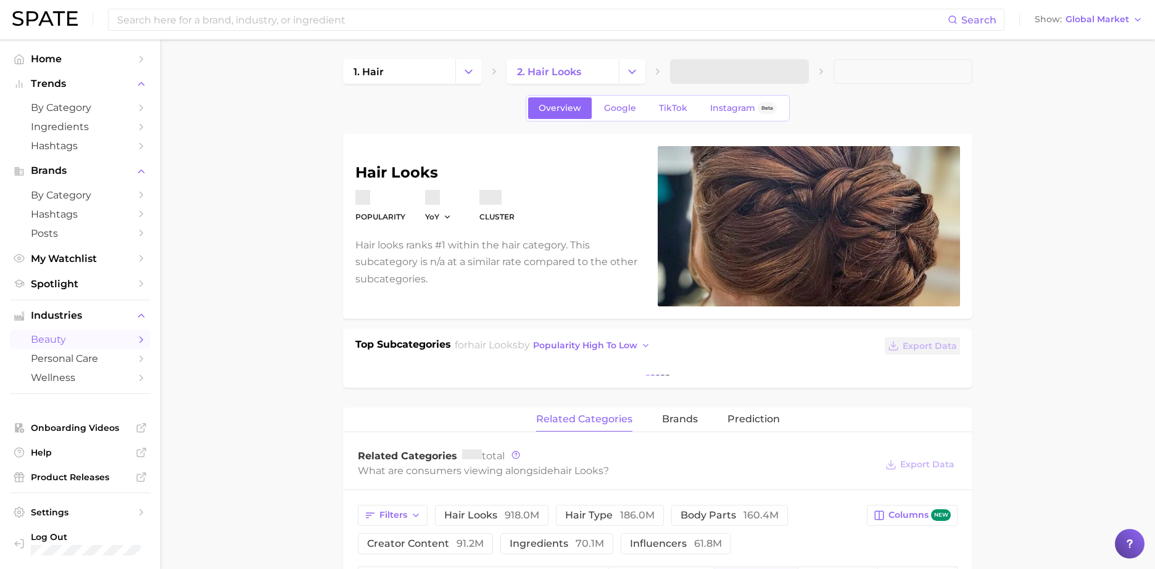
click at [802, 74] on span at bounding box center [739, 71] width 139 height 25
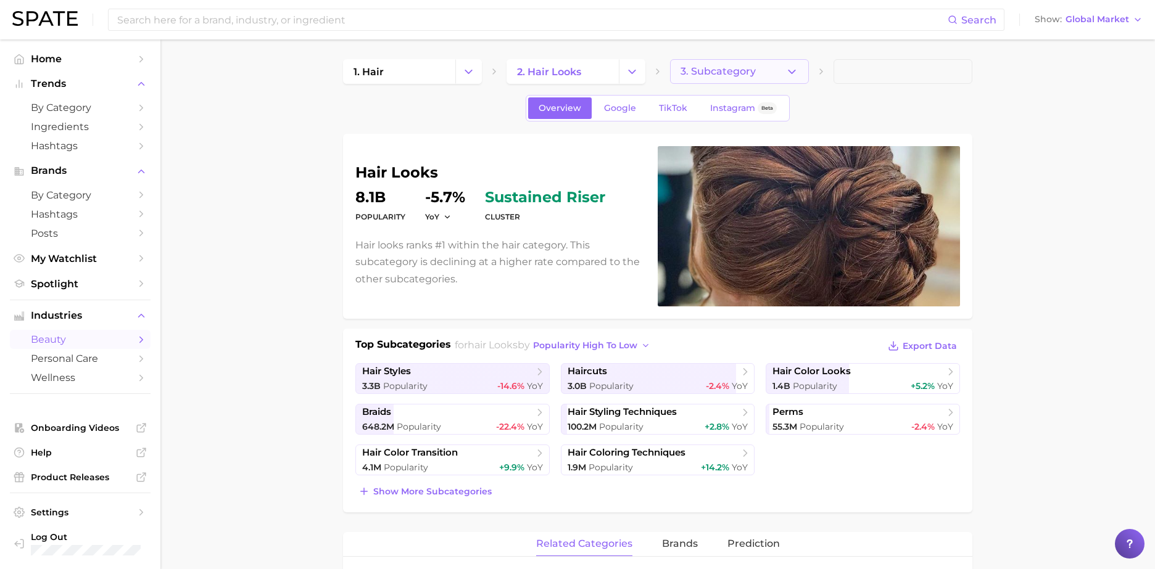
click at [775, 68] on button "3. Subcategory" at bounding box center [739, 71] width 139 height 25
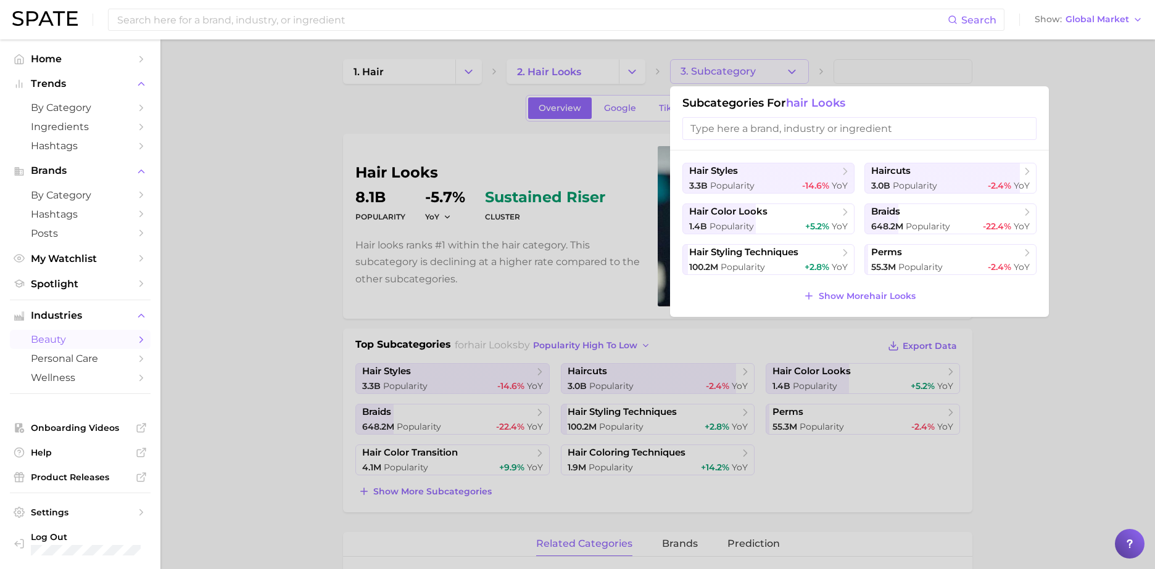
click at [229, 307] on div at bounding box center [577, 284] width 1155 height 569
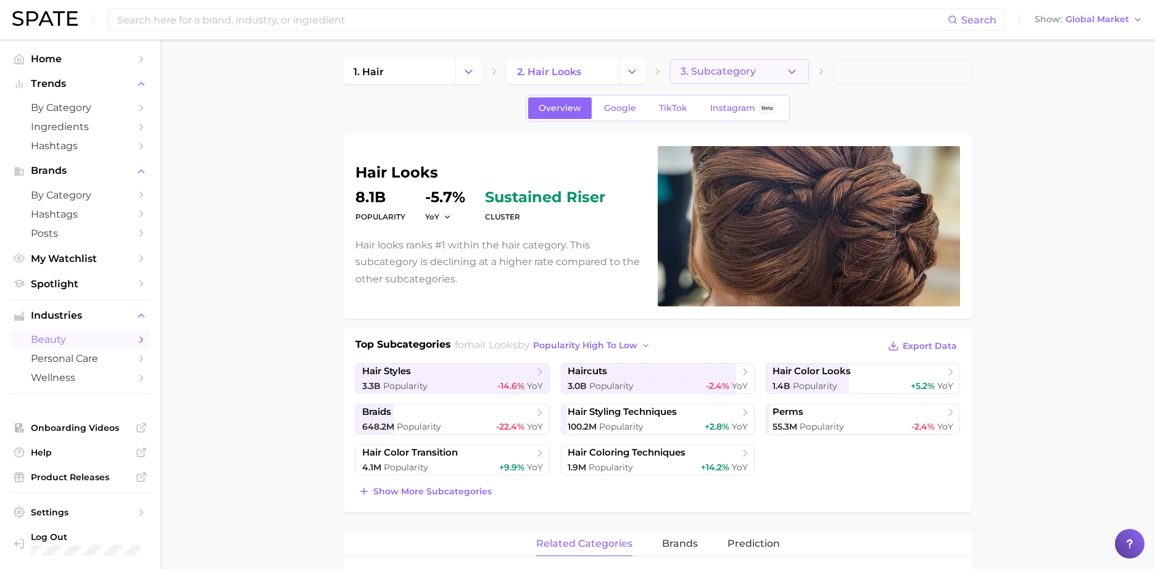
click at [708, 67] on span "3. Subcategory" at bounding box center [717, 71] width 75 height 11
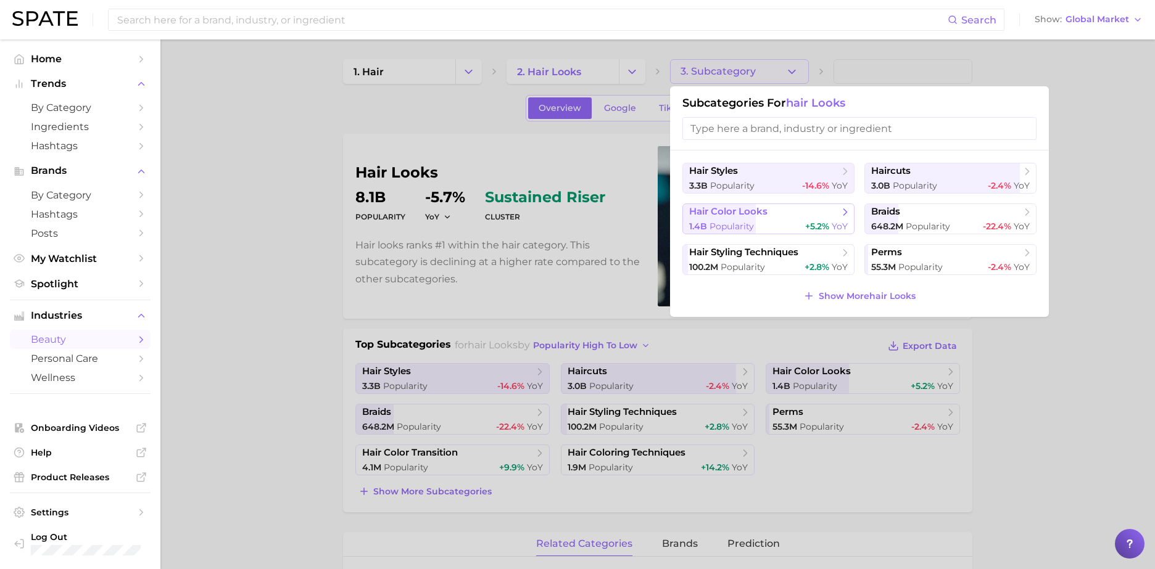
click at [781, 215] on span "hair color looks" at bounding box center [764, 212] width 150 height 12
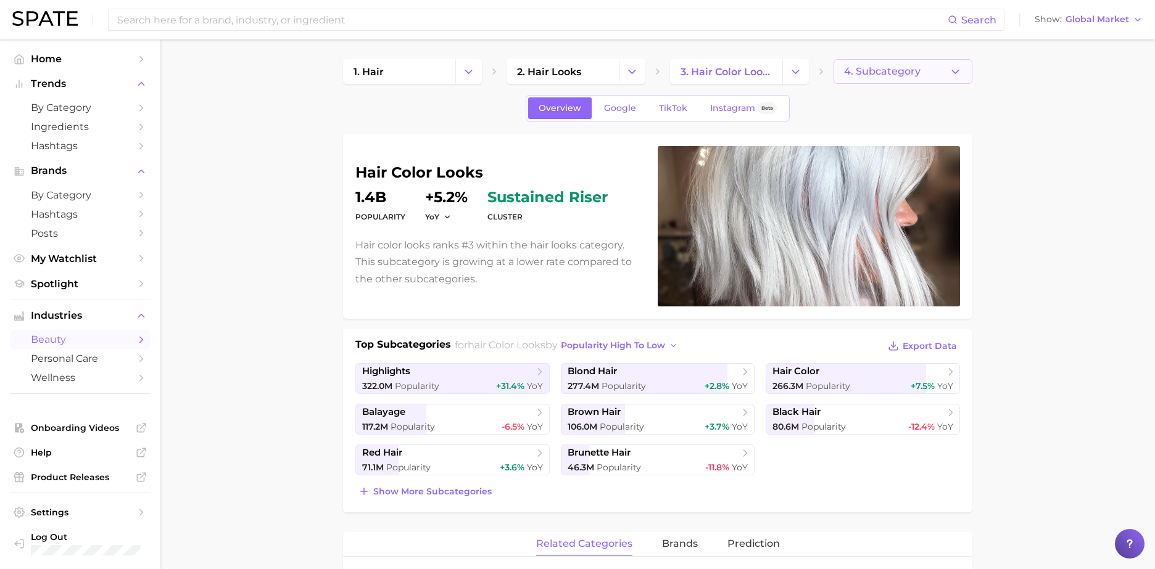
click at [860, 76] on span "4. Subcategory" at bounding box center [882, 71] width 76 height 11
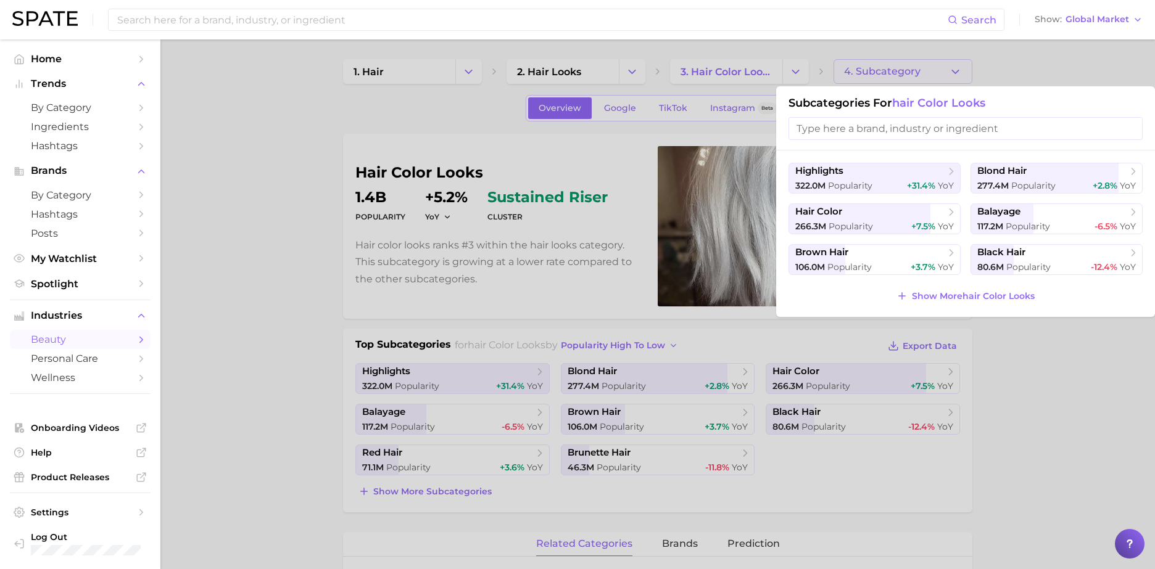
click at [1054, 411] on div at bounding box center [577, 284] width 1155 height 569
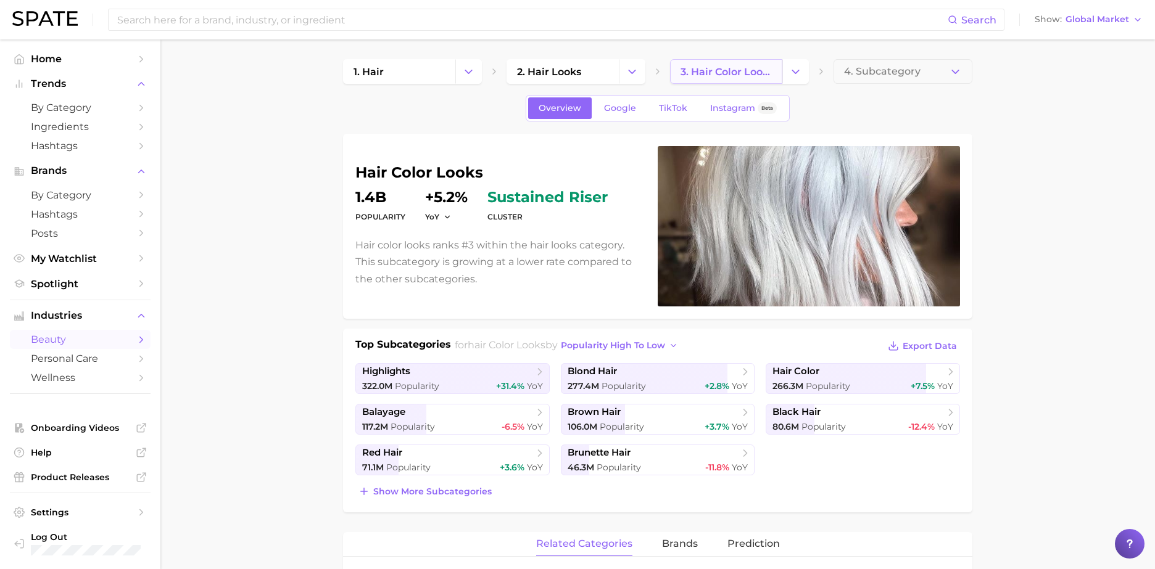
click at [770, 70] on span "3. hair color looks" at bounding box center [725, 72] width 91 height 12
click at [796, 73] on icon "Change Category" at bounding box center [795, 71] width 13 height 13
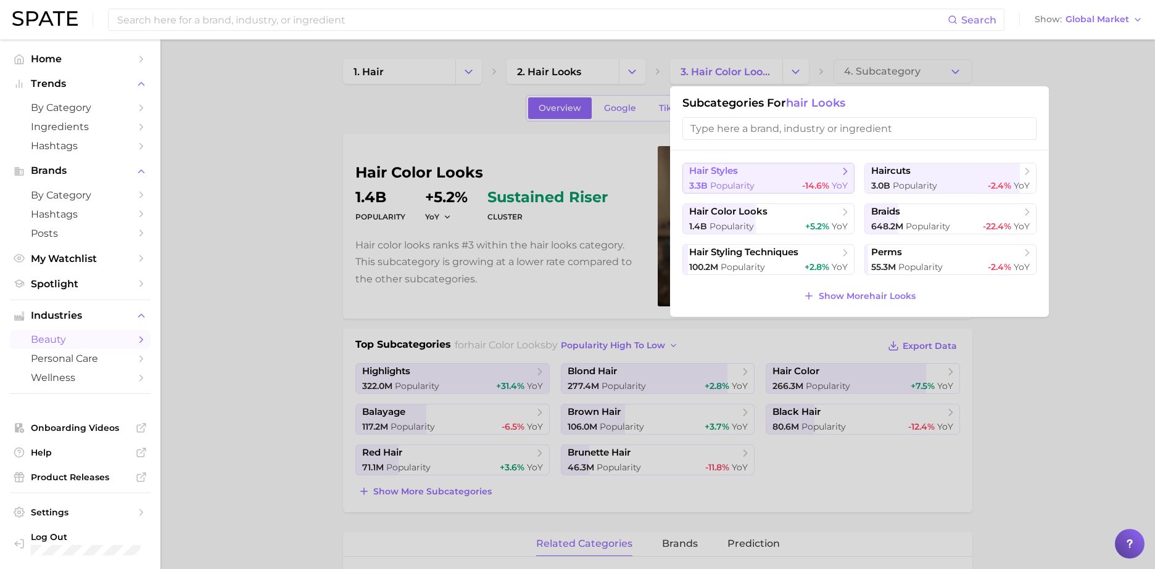
click at [804, 170] on span "hair styles" at bounding box center [764, 171] width 150 height 12
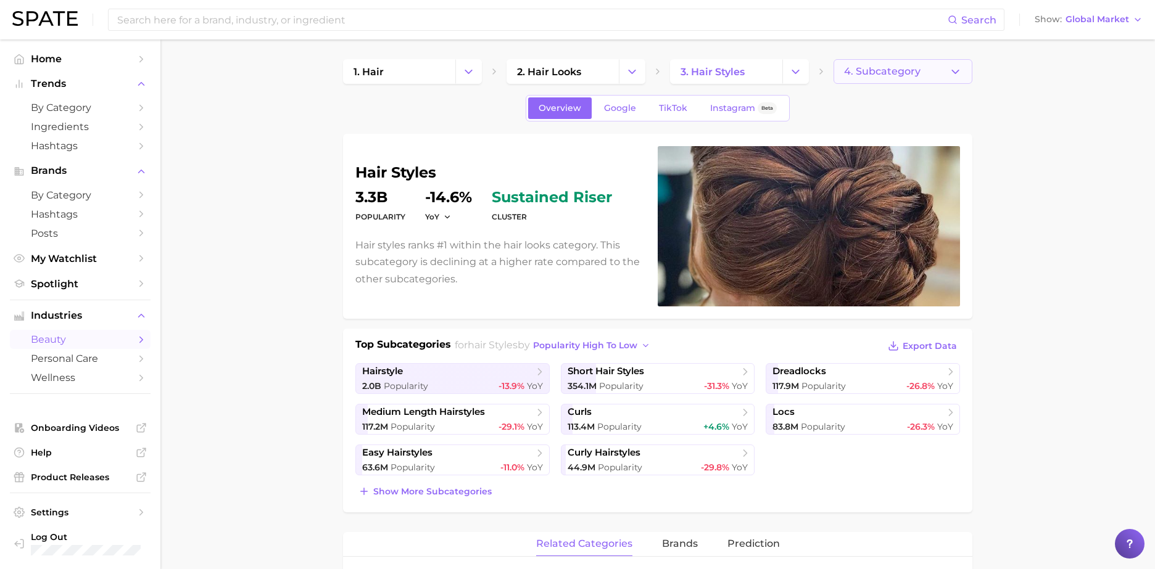
click at [875, 76] on span "4. Subcategory" at bounding box center [882, 71] width 76 height 11
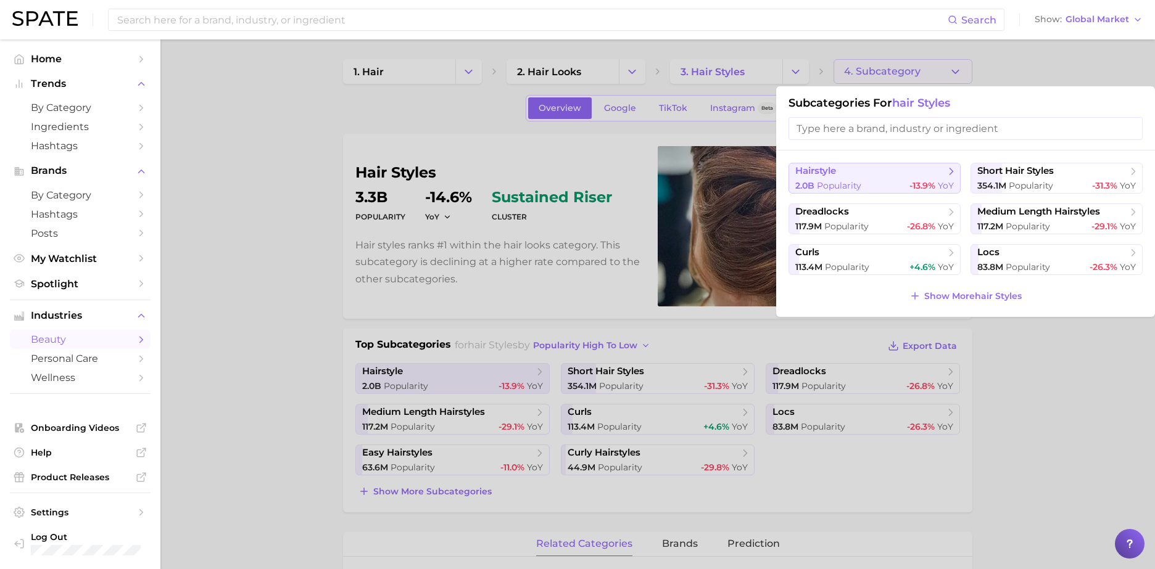
click at [899, 173] on span "hairstyle" at bounding box center [870, 171] width 150 height 12
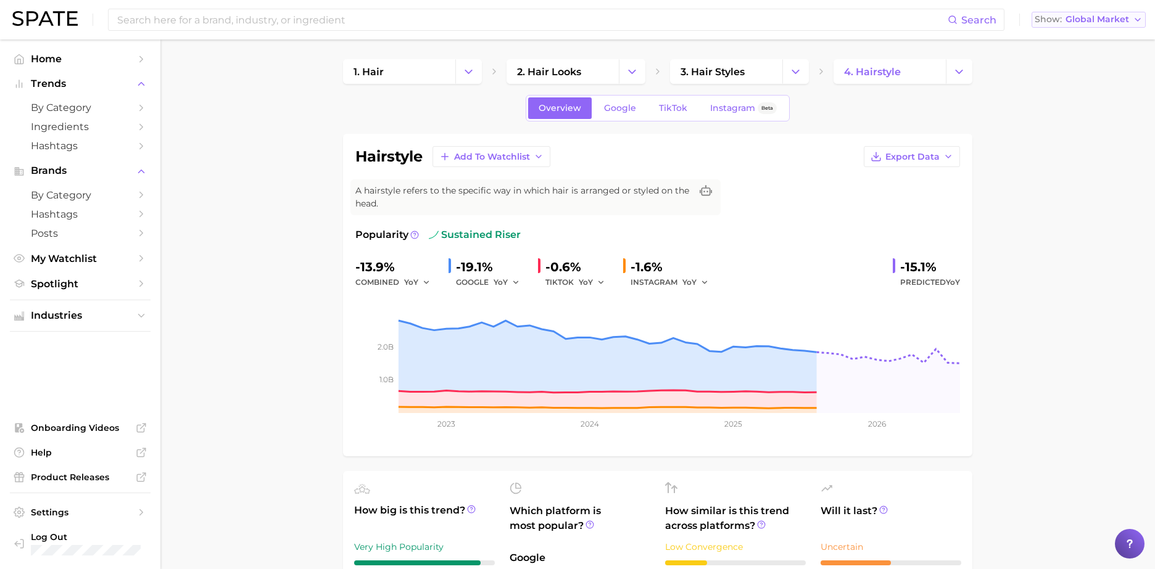
click at [1106, 22] on span "Global Market" at bounding box center [1097, 19] width 64 height 7
click at [1094, 41] on span "[GEOGRAPHIC_DATA]" at bounding box center [1085, 40] width 96 height 10
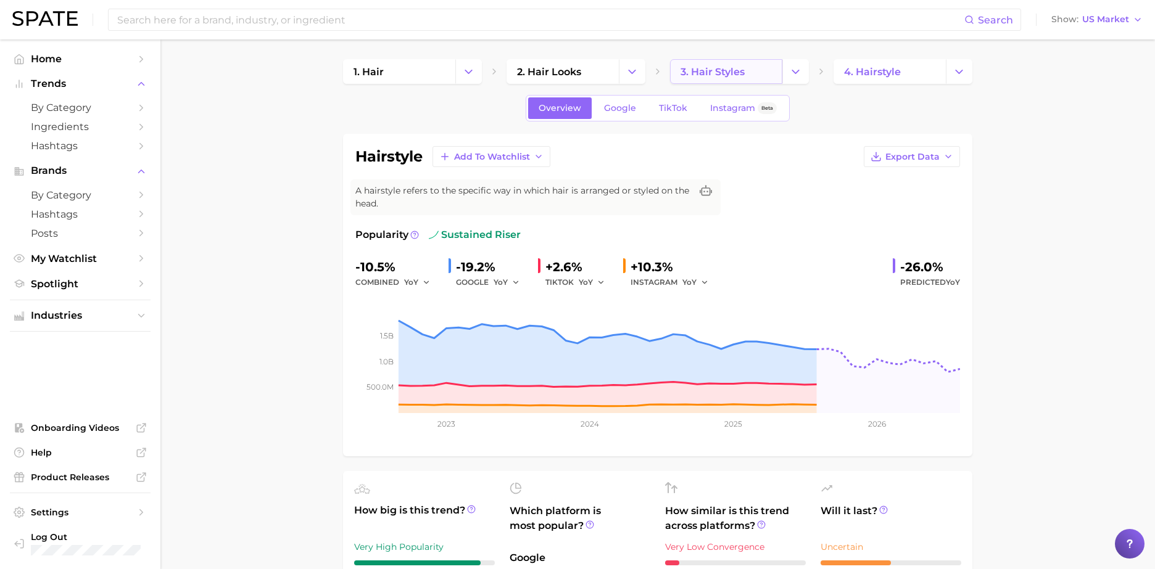
click at [781, 73] on link "3. hair styles" at bounding box center [726, 71] width 112 height 25
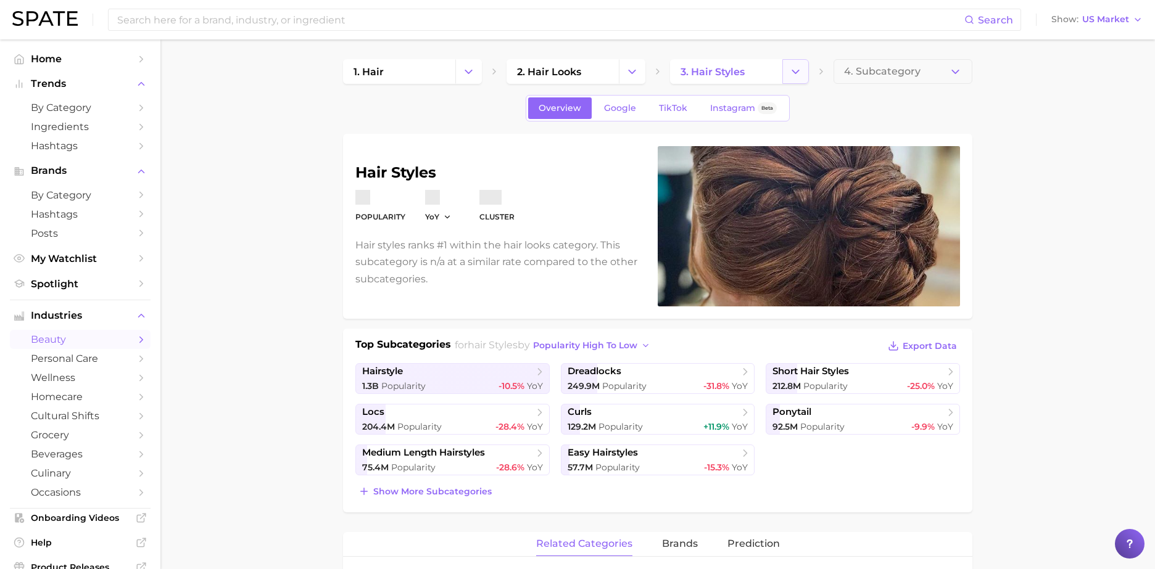
click at [791, 75] on icon "Change Category" at bounding box center [795, 71] width 13 height 13
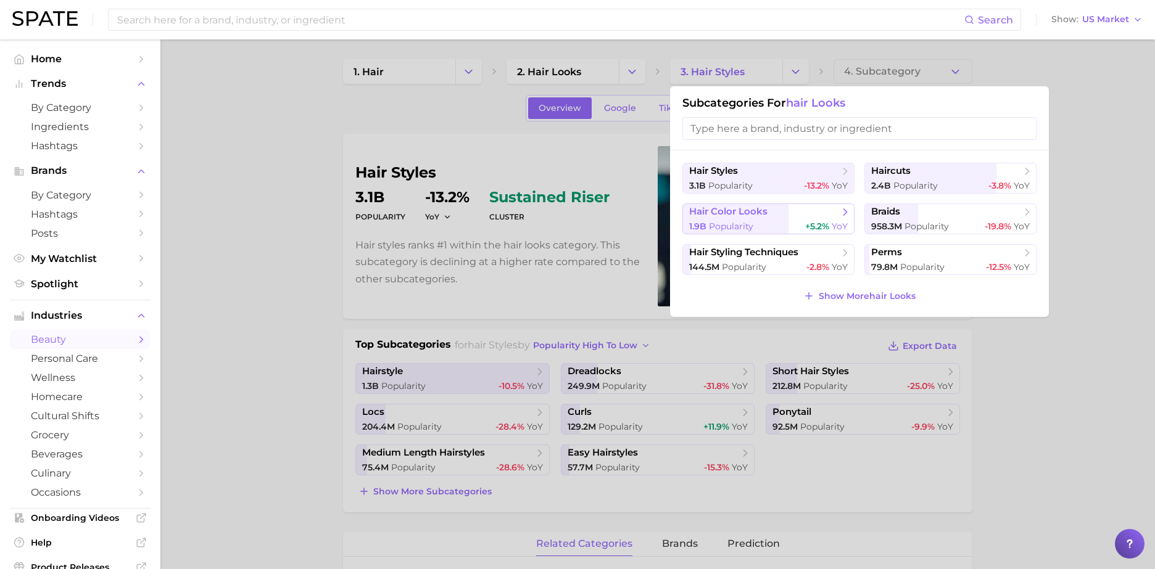
click at [760, 221] on div "1.9b Popularity +5.2% YoY" at bounding box center [768, 227] width 159 height 12
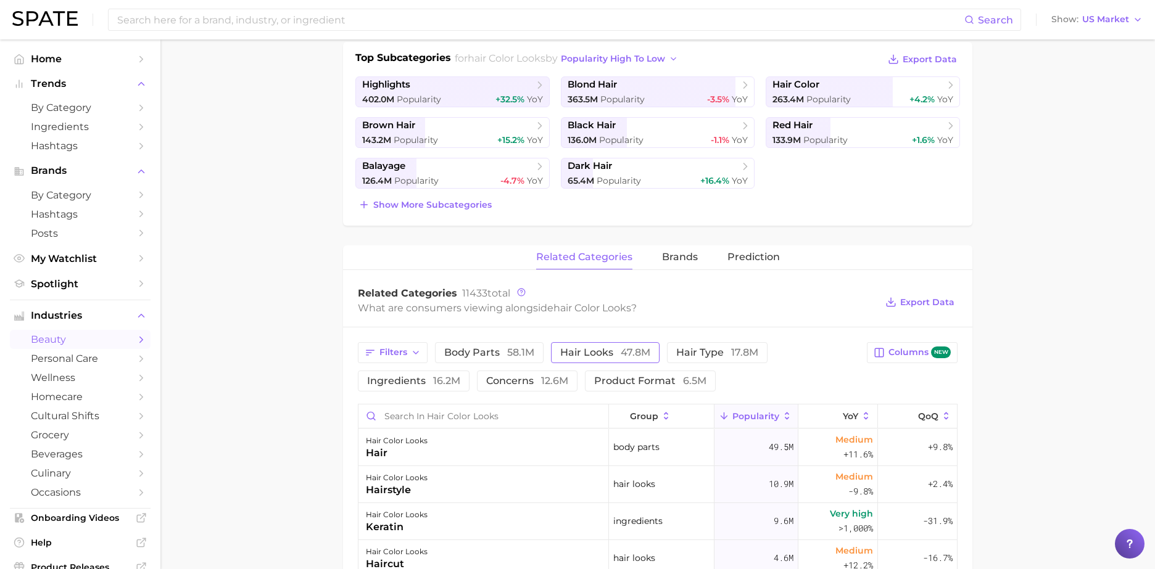
scroll to position [307, 0]
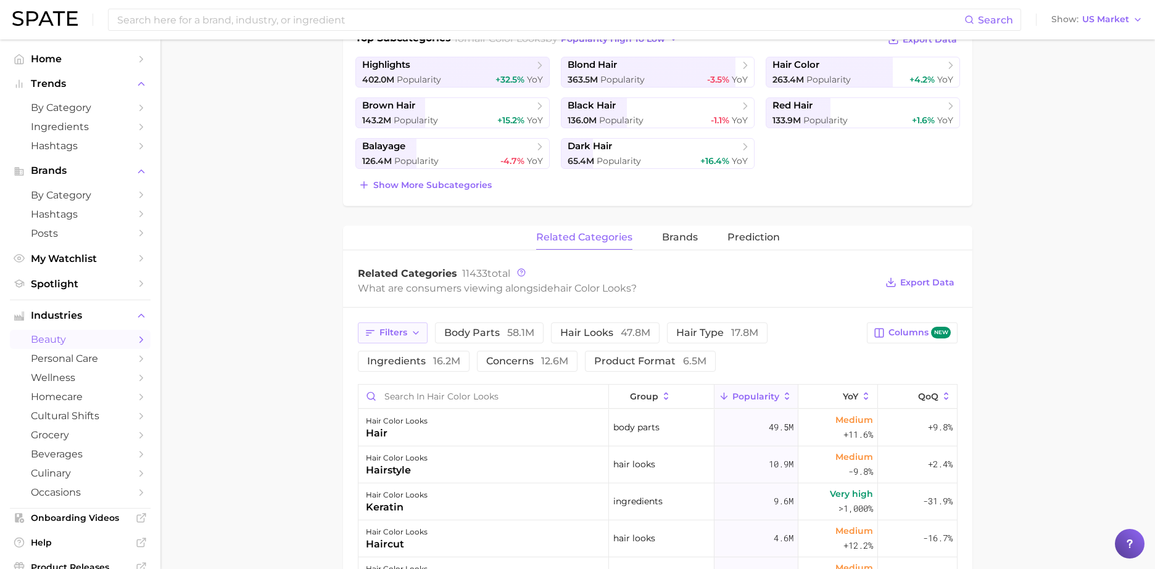
click at [403, 333] on span "Filters" at bounding box center [393, 332] width 28 height 10
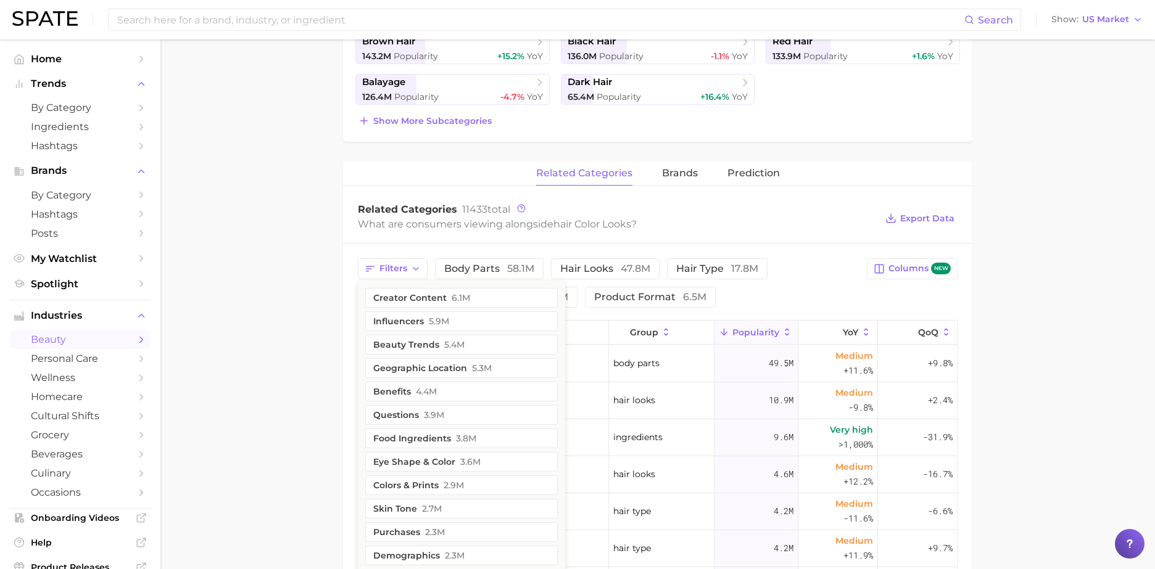
scroll to position [373, 0]
click at [432, 341] on button "beauty trends 5.4m" at bounding box center [461, 343] width 192 height 20
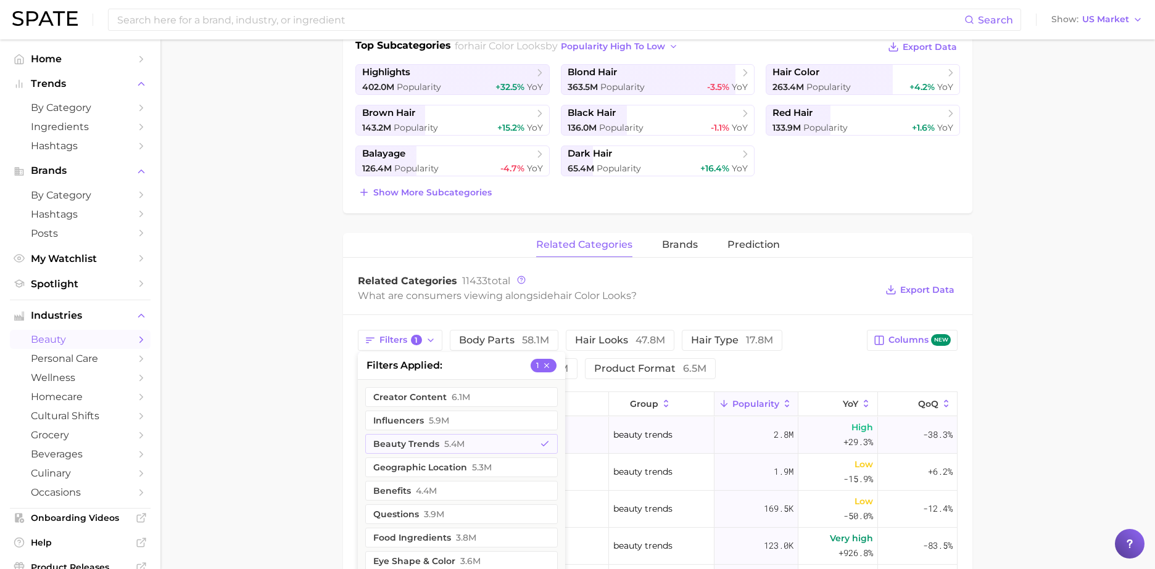
scroll to position [305, 0]
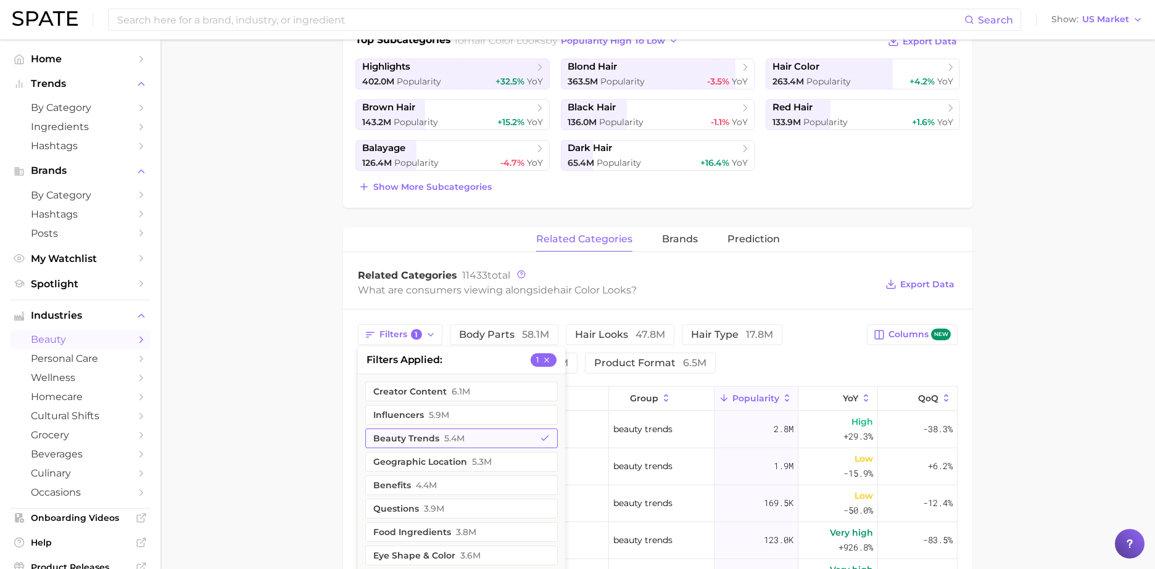
click at [493, 439] on button "beauty trends 5.4m" at bounding box center [461, 439] width 192 height 20
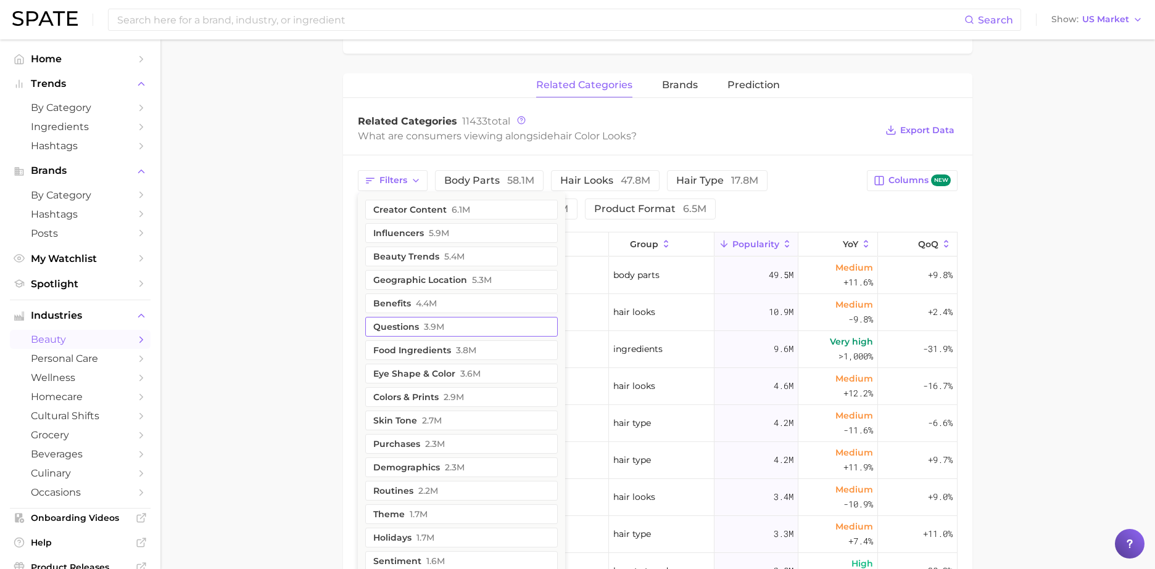
scroll to position [465, 0]
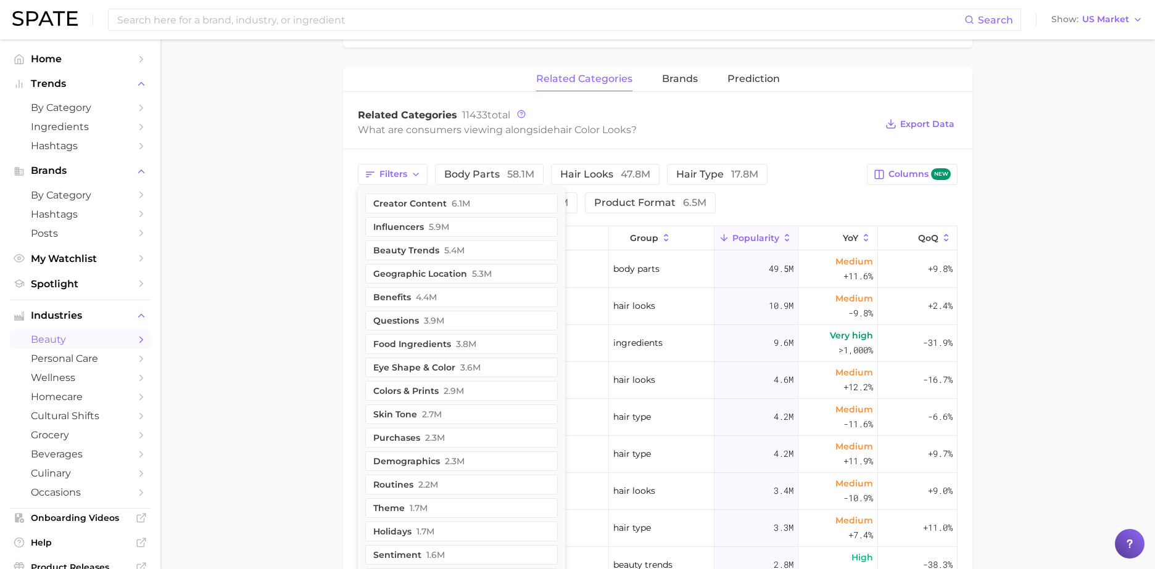
click at [284, 371] on main "1. hair 2. hair looks 3. hair color looks 4. Subcategory Overview Google TikTok…" at bounding box center [657, 222] width 994 height 1297
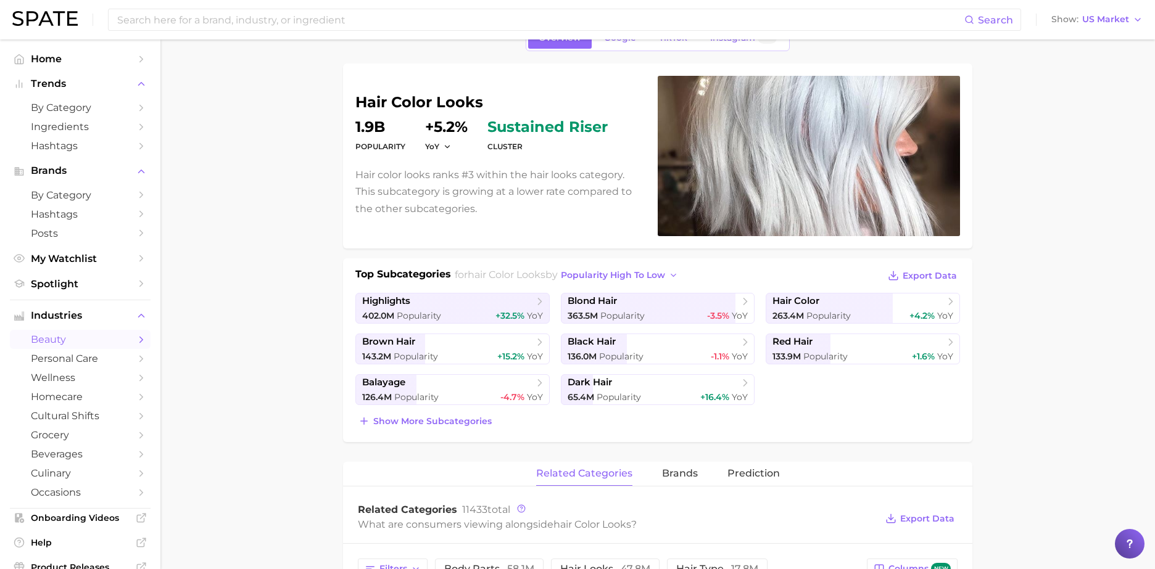
scroll to position [0, 0]
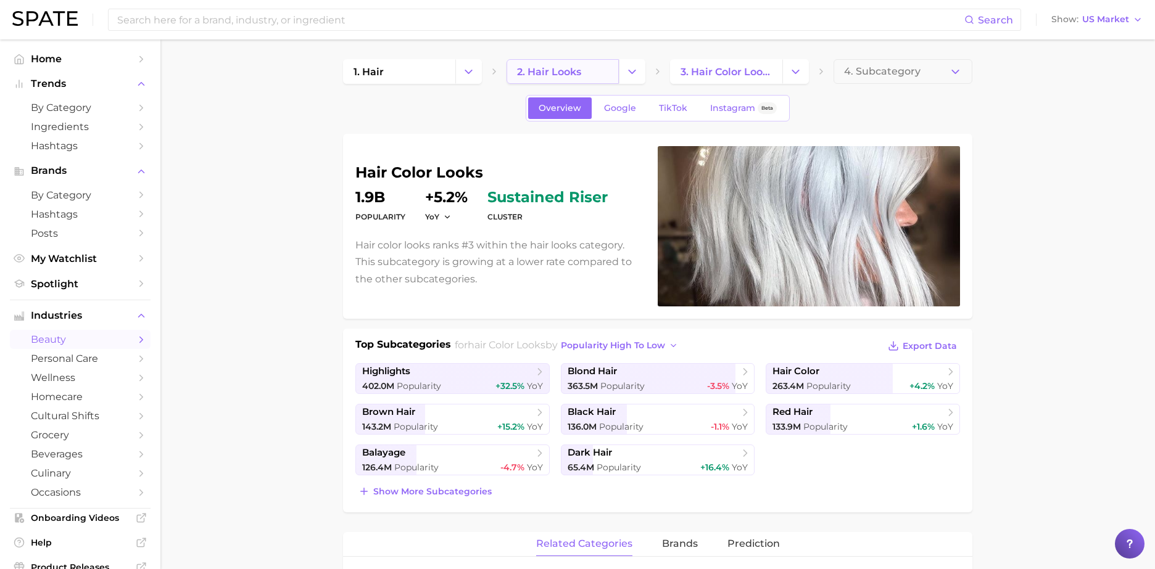
click at [572, 71] on span "2. hair looks" at bounding box center [549, 72] width 64 height 12
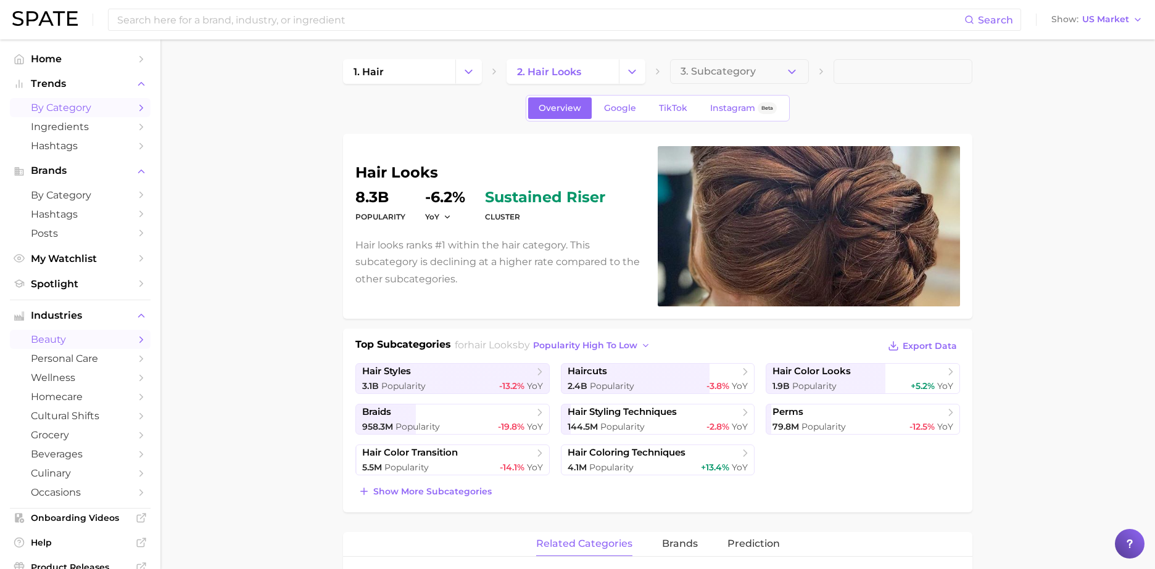
click at [91, 110] on span "by Category" at bounding box center [80, 108] width 99 height 12
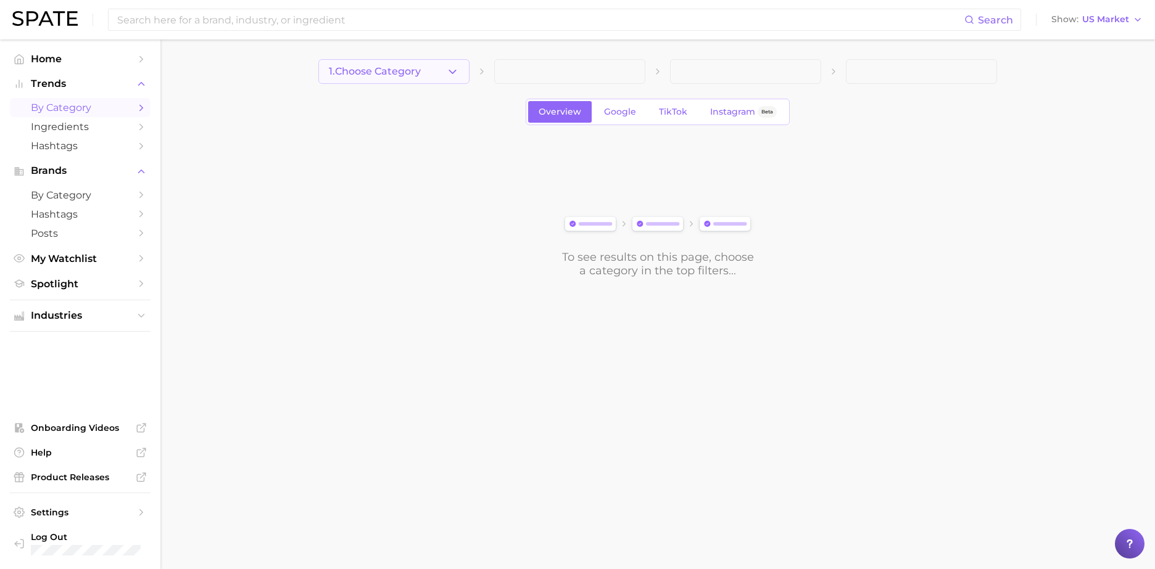
click at [460, 73] on button "1. Choose Category" at bounding box center [393, 71] width 151 height 25
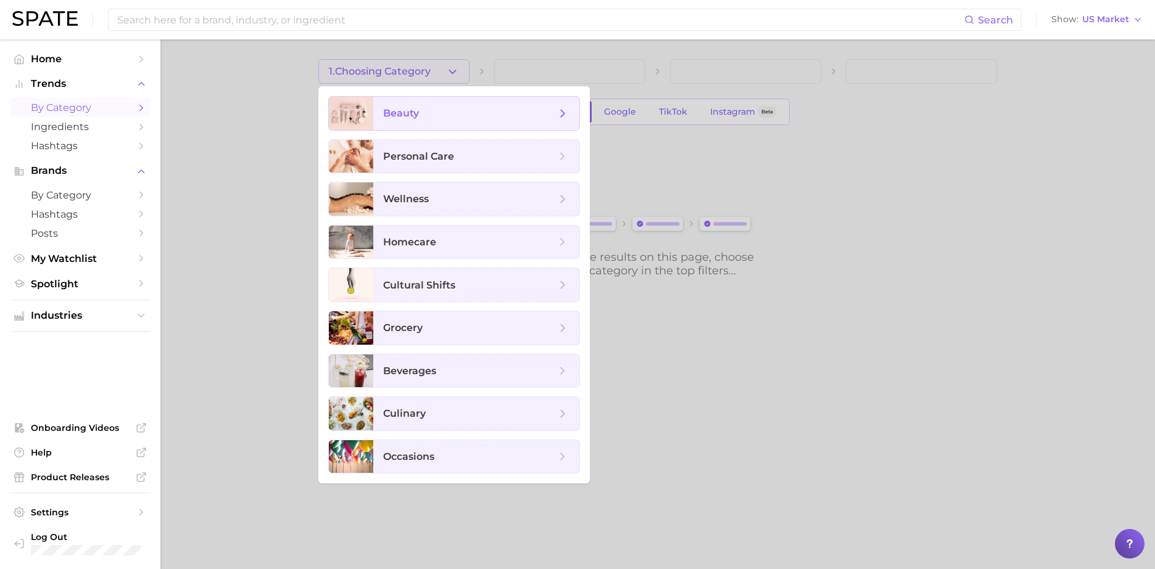
click at [470, 109] on span "beauty" at bounding box center [469, 114] width 173 height 14
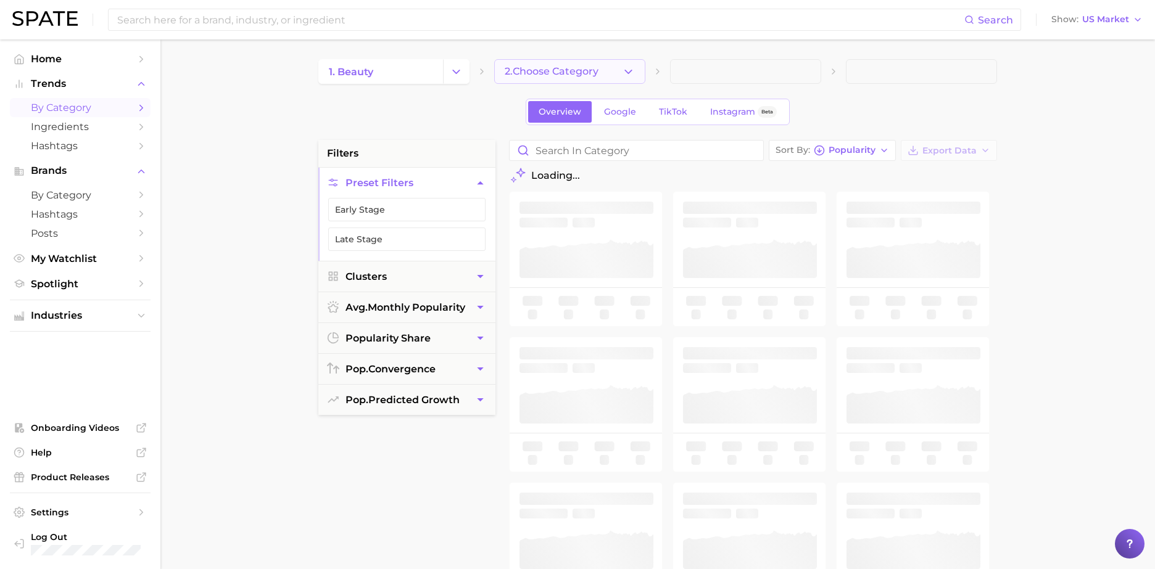
click at [548, 68] on span "2. Choose Category" at bounding box center [552, 71] width 94 height 11
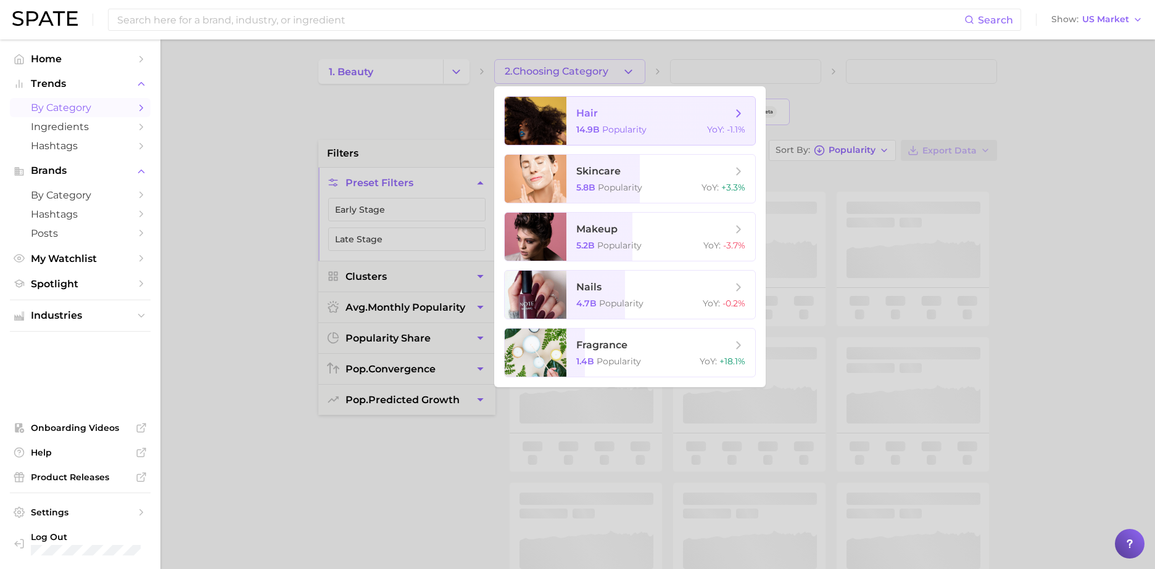
click at [561, 133] on div at bounding box center [536, 121] width 62 height 48
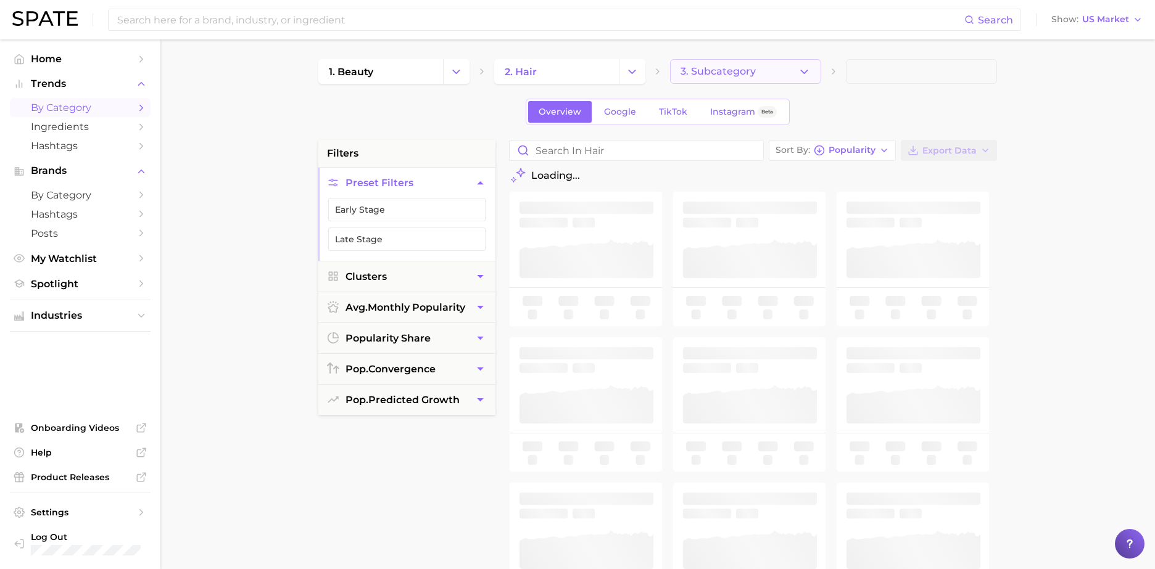
click at [731, 67] on span "3. Subcategory" at bounding box center [717, 71] width 75 height 11
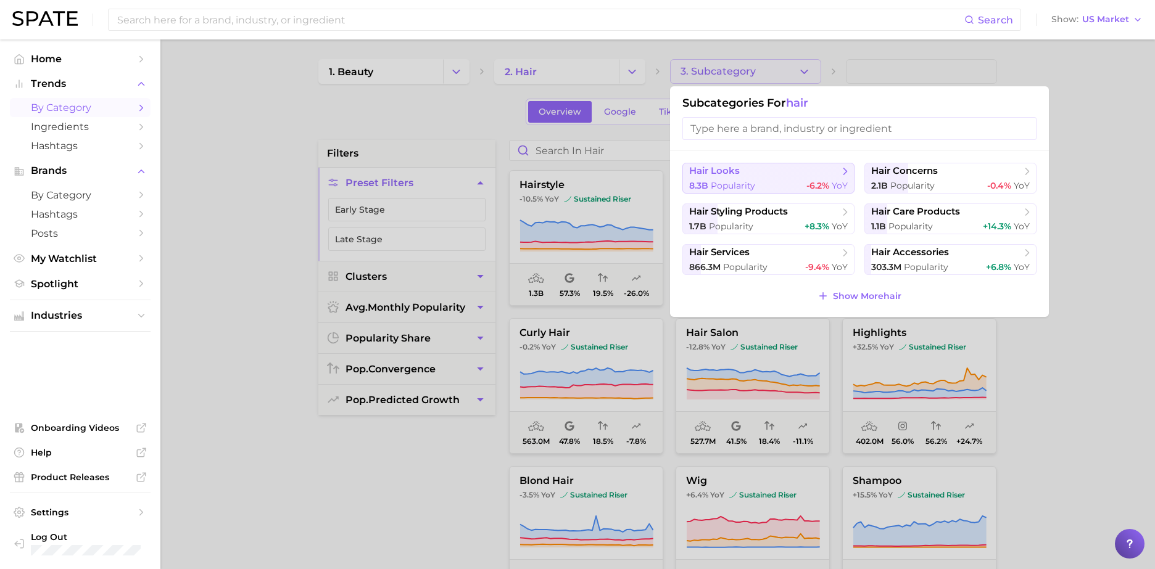
click at [763, 176] on span "hair looks" at bounding box center [764, 171] width 150 height 12
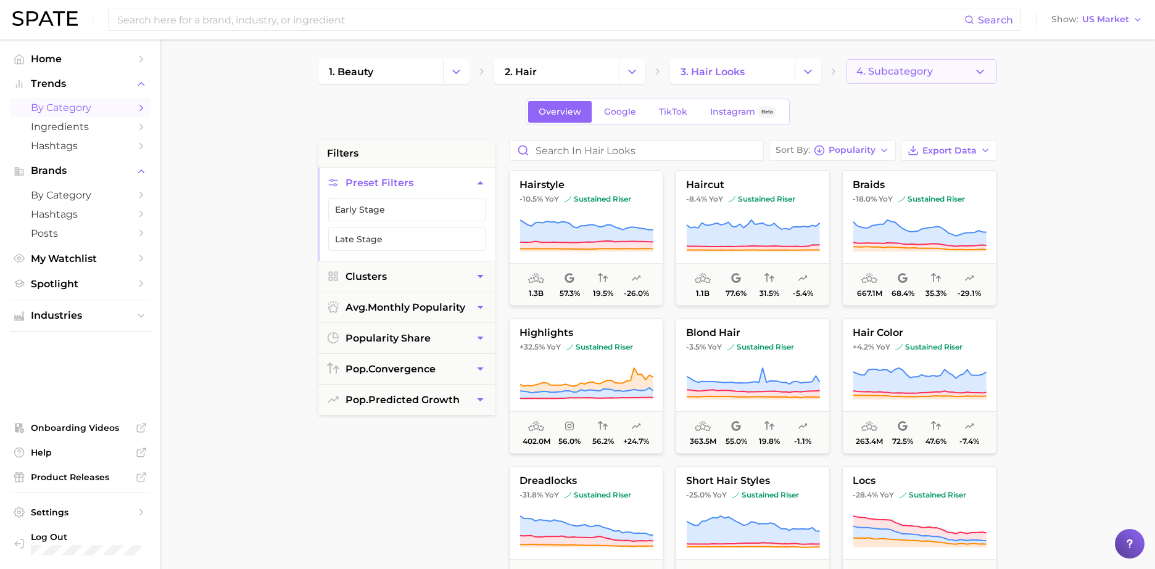
click at [902, 68] on span "4. Subcategory" at bounding box center [894, 71] width 76 height 11
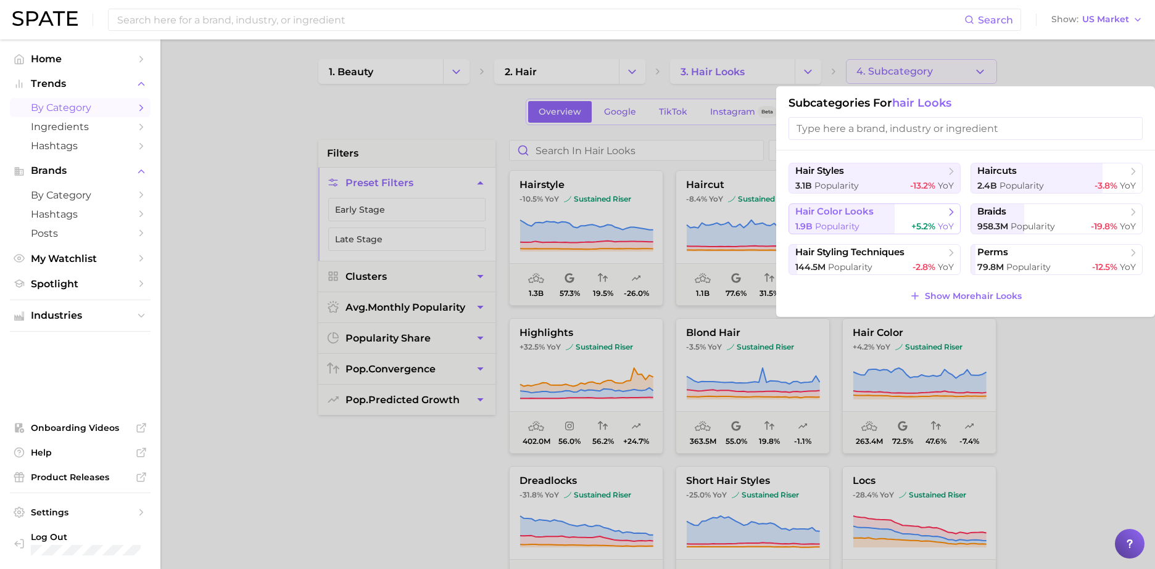
click at [874, 222] on div "1.9b Popularity +5.2% YoY" at bounding box center [874, 227] width 159 height 12
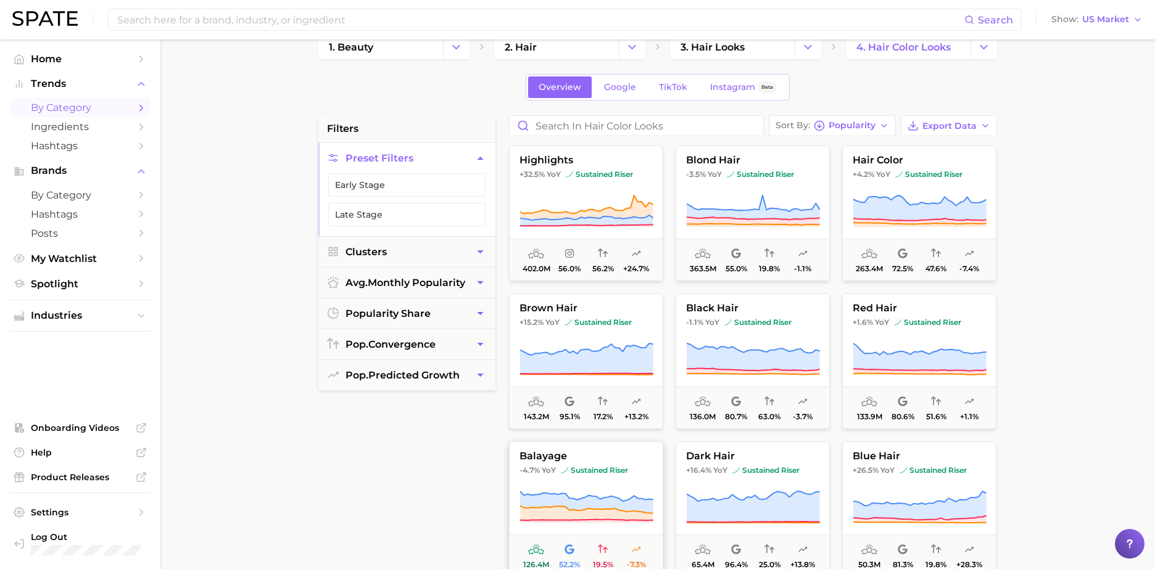
scroll to position [20, 0]
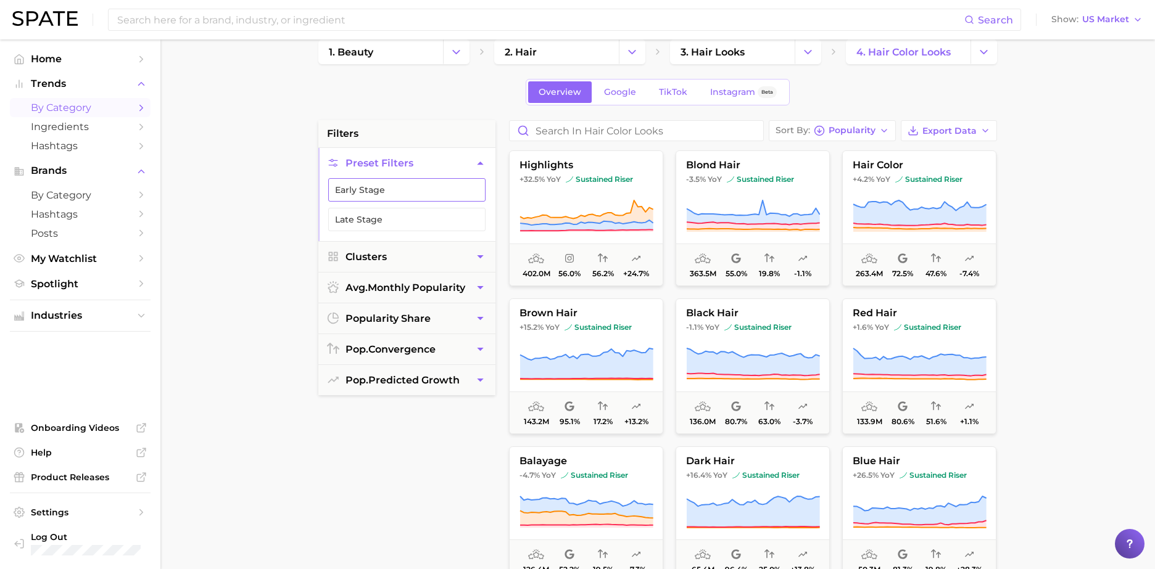
click at [383, 187] on button "Early Stage" at bounding box center [406, 189] width 157 height 23
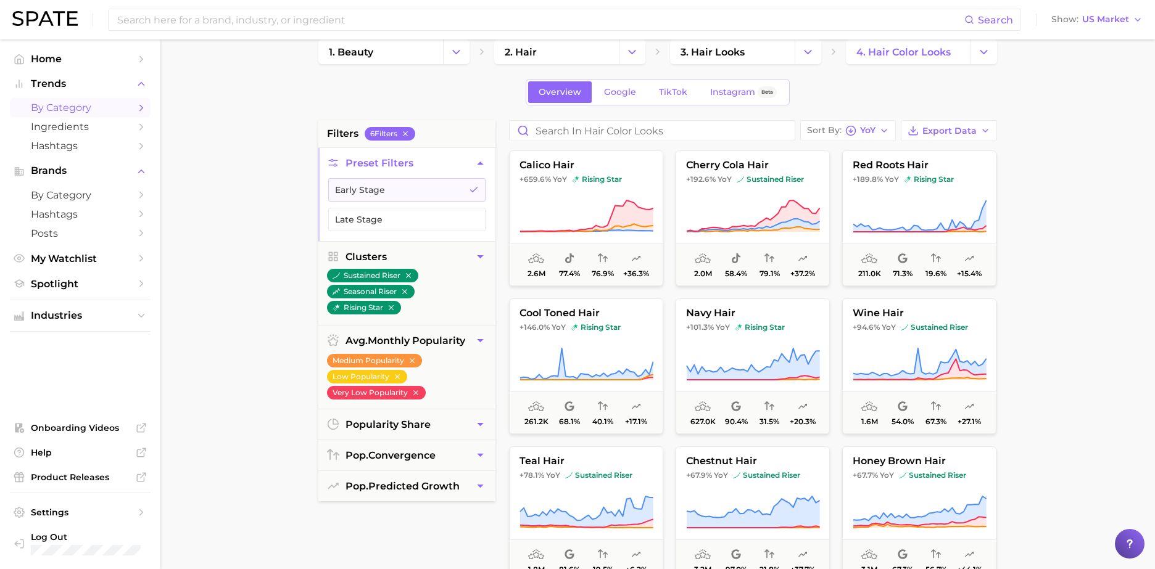
click at [227, 295] on main "1. beauty 2. hair 3. hair looks 4. hair color looks Overview Google TikTok Inst…" at bounding box center [657, 488] width 994 height 936
click at [1126, 22] on span "US Market" at bounding box center [1105, 19] width 47 height 7
click at [1090, 146] on button "Global" at bounding box center [1102, 151] width 108 height 22
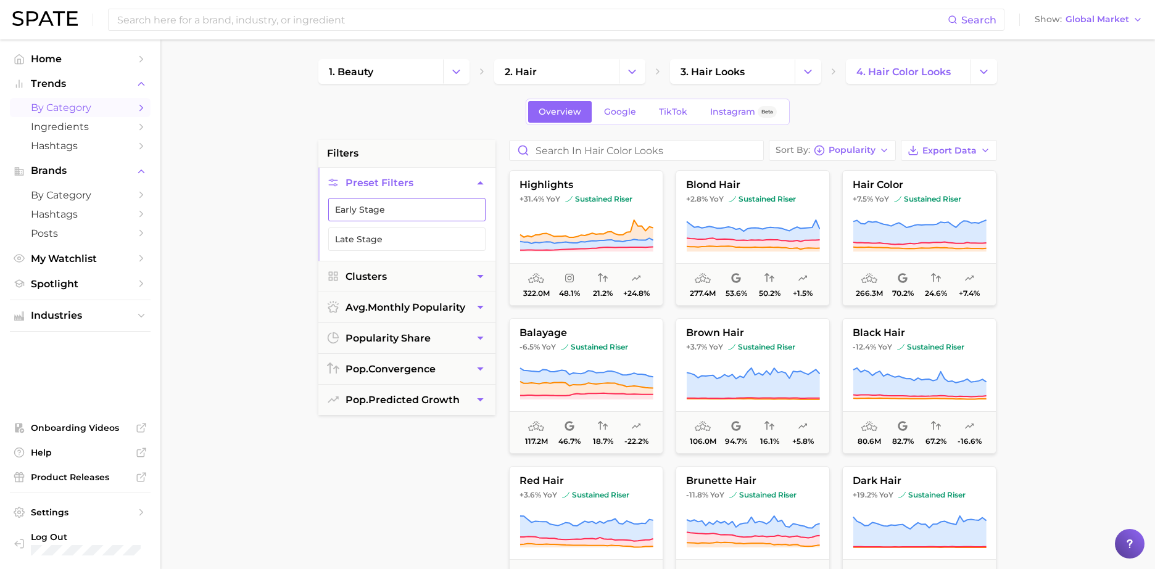
click at [433, 218] on button "Early Stage" at bounding box center [406, 209] width 157 height 23
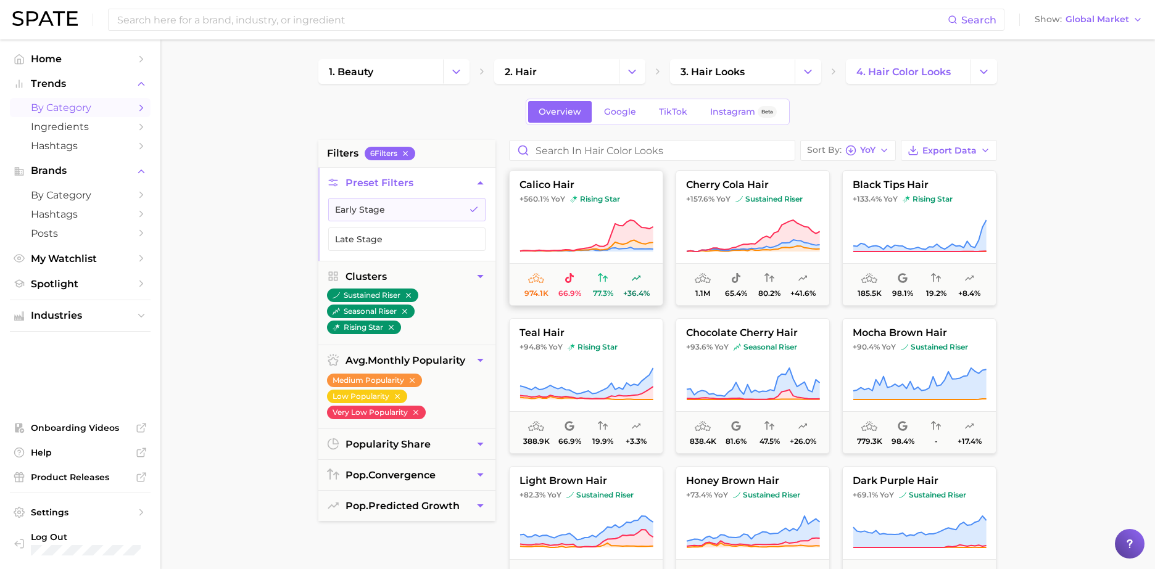
click at [627, 226] on icon at bounding box center [586, 235] width 133 height 31
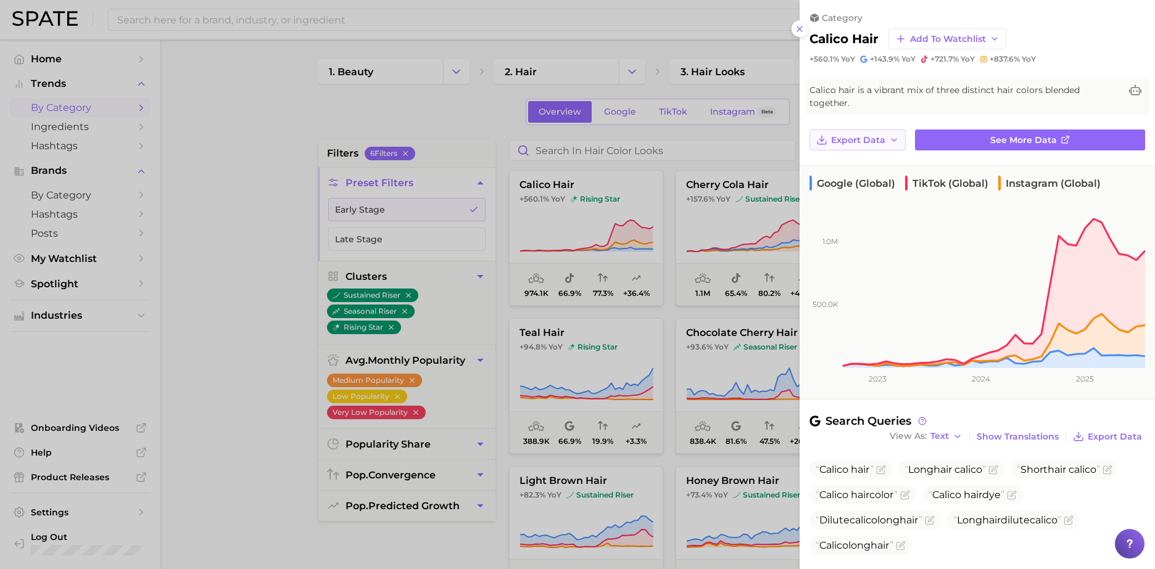
click at [871, 135] on span "Export Data" at bounding box center [858, 140] width 54 height 10
click at [868, 180] on span "Time Series Image" at bounding box center [871, 185] width 83 height 10
click at [749, 207] on div at bounding box center [577, 284] width 1155 height 569
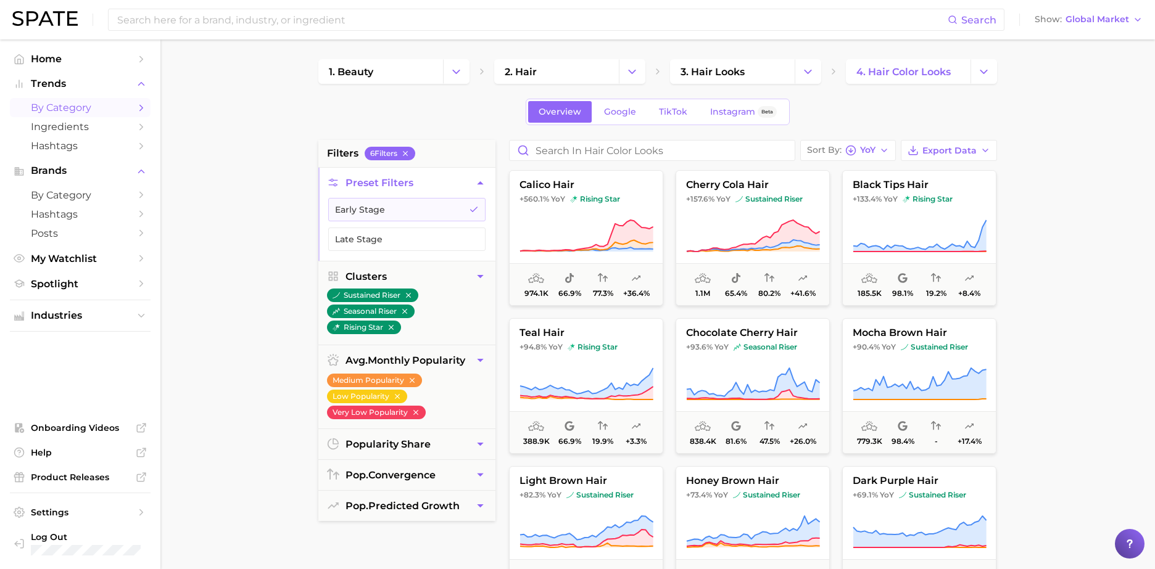
click at [1111, 232] on main "1. beauty 2. hair 3. hair looks 4. hair color looks Overview Google TikTok Inst…" at bounding box center [657, 507] width 994 height 936
click at [803, 227] on icon at bounding box center [752, 235] width 133 height 31
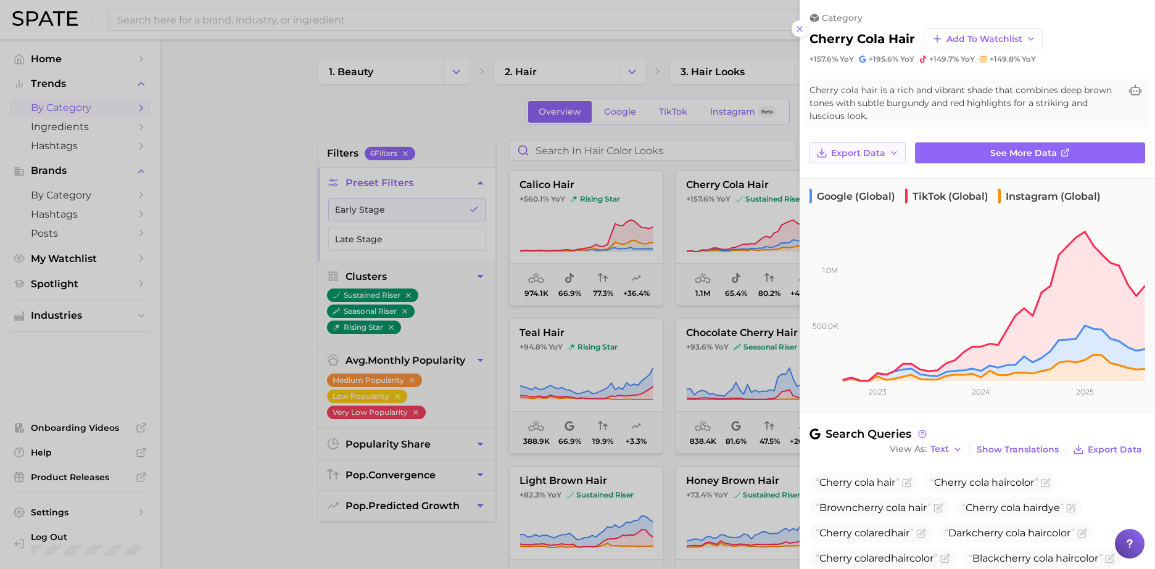
click at [868, 143] on button "Export Data" at bounding box center [857, 152] width 96 height 21
click at [855, 191] on button "Time Series Image" at bounding box center [877, 198] width 136 height 22
click at [797, 27] on icon at bounding box center [799, 29] width 10 height 10
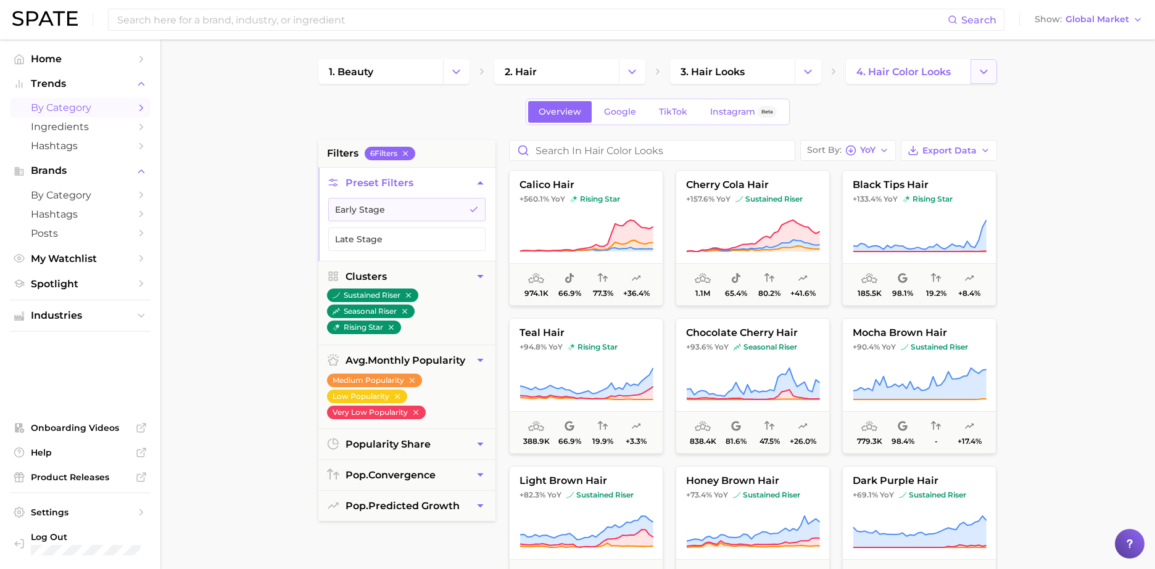
click at [984, 77] on icon "Change Category" at bounding box center [983, 71] width 13 height 13
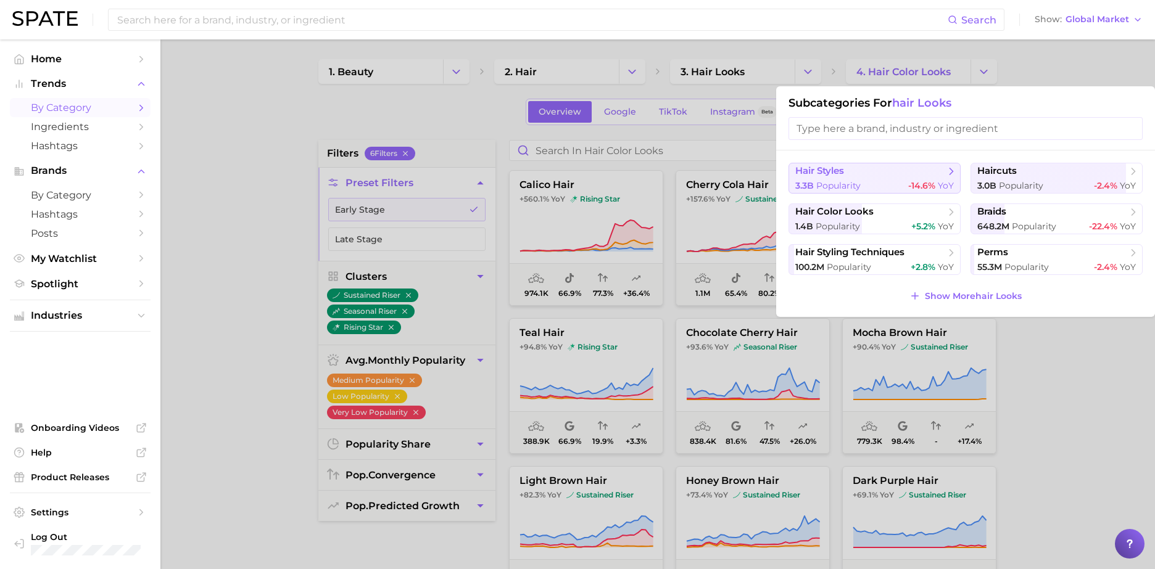
click at [919, 184] on span "-14.6%" at bounding box center [921, 185] width 27 height 11
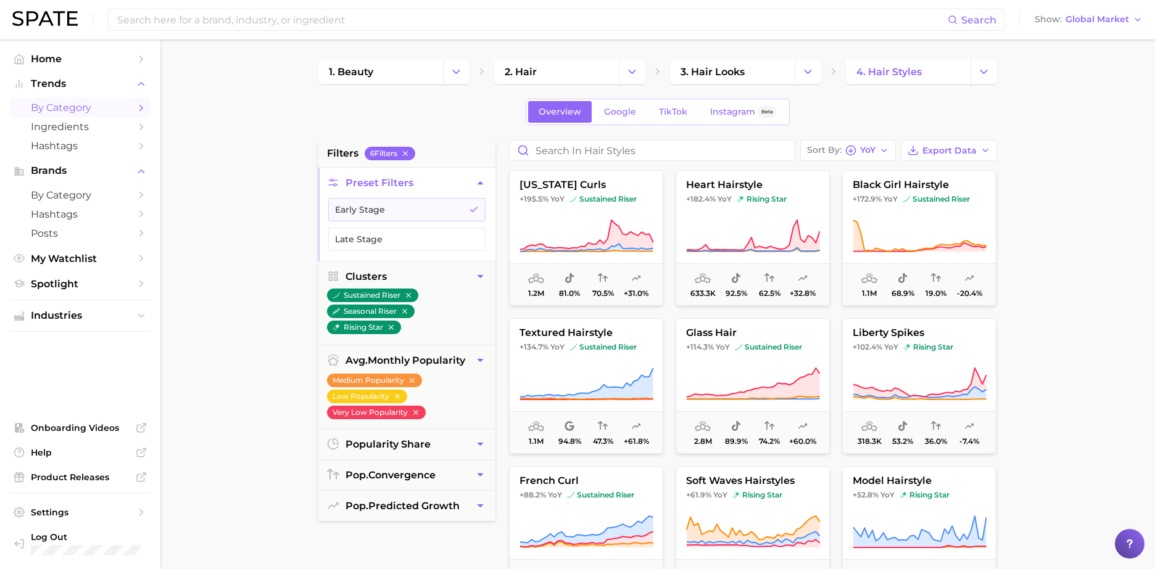
click at [1062, 247] on main "1. beauty 2. hair 3. hair looks 4. hair styles Overview Google TikTok Instagram…" at bounding box center [657, 507] width 994 height 936
click at [372, 325] on button "rising star" at bounding box center [364, 328] width 74 height 14
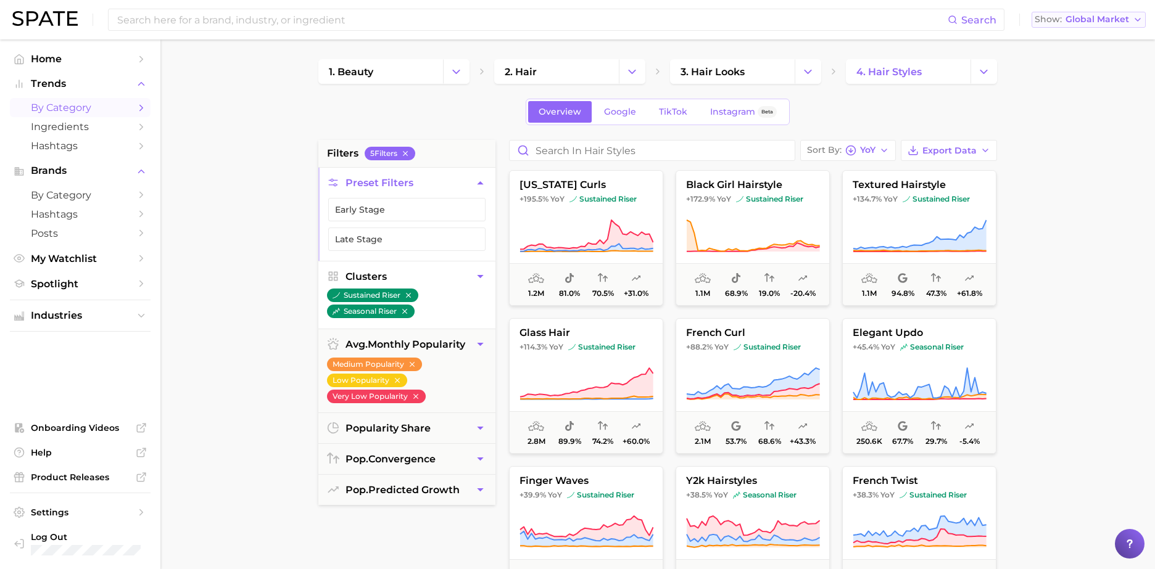
click at [1136, 18] on icon "button" at bounding box center [1137, 20] width 10 height 10
click at [1102, 39] on button "[GEOGRAPHIC_DATA]" at bounding box center [1088, 40] width 114 height 22
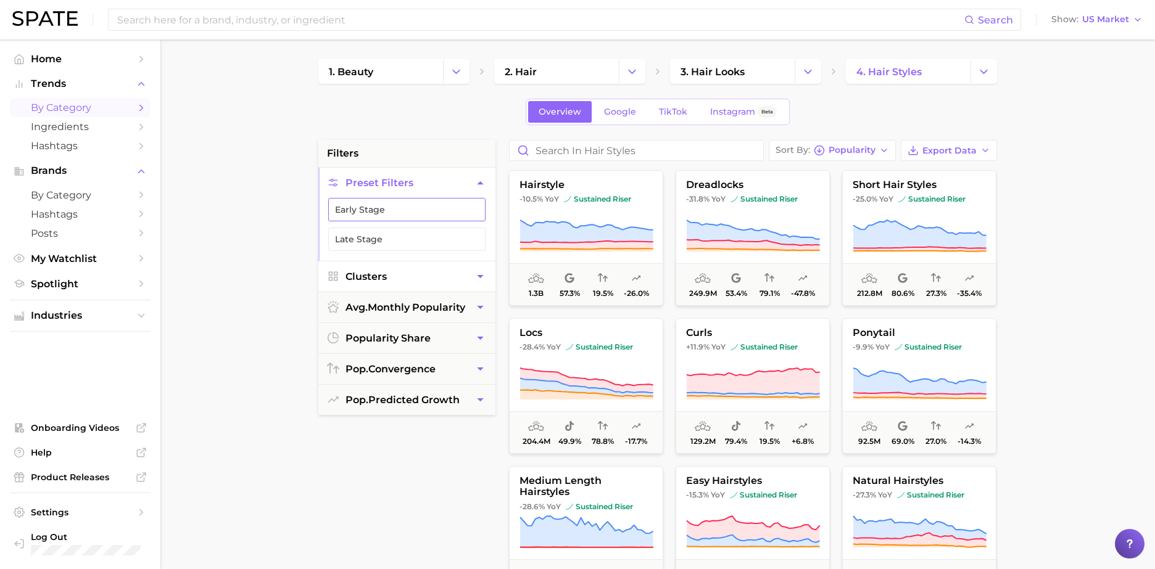
click at [406, 208] on button "Early Stage" at bounding box center [406, 209] width 157 height 23
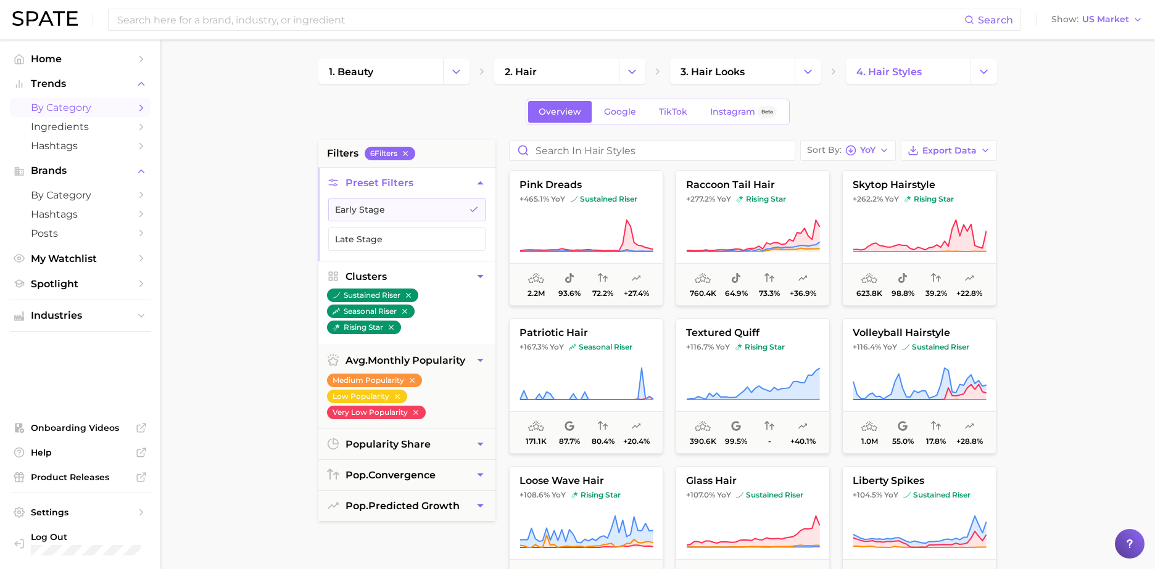
drag, startPoint x: 1124, startPoint y: 18, endPoint x: 1048, endPoint y: 202, distance: 198.6
click at [1048, 202] on div "Search Show US Market Home Trends by Category Ingredients Hashtags Brands by Ca…" at bounding box center [577, 507] width 1155 height 936
click at [757, 179] on span "raccoon tail hair" at bounding box center [752, 184] width 153 height 11
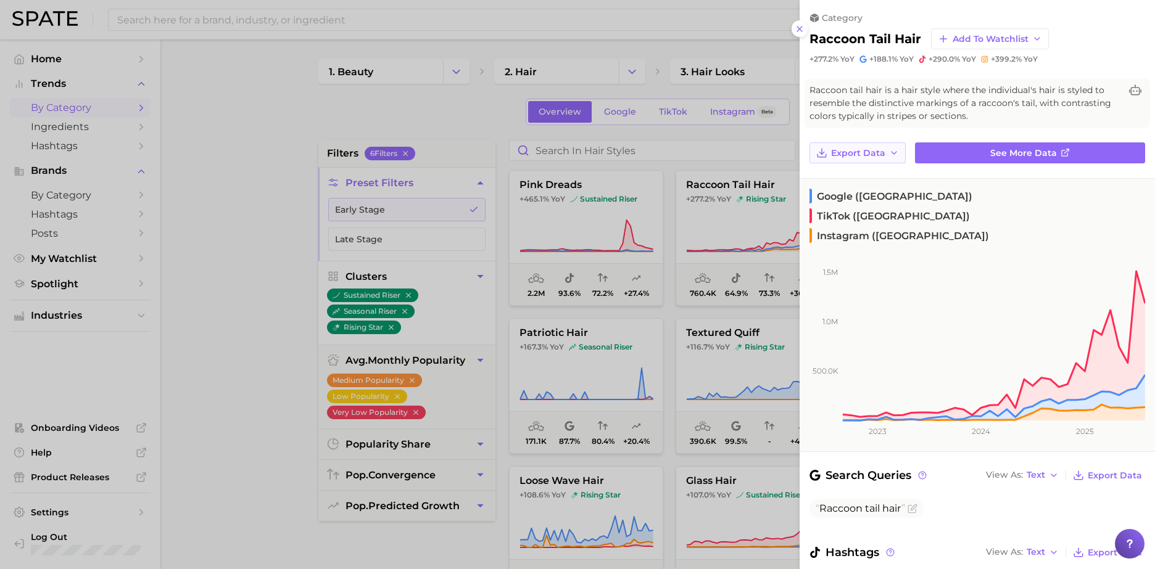
click at [889, 154] on icon "button" at bounding box center [894, 153] width 10 height 10
click at [890, 200] on span "Time Series Image" at bounding box center [871, 198] width 83 height 10
click at [453, 105] on div at bounding box center [577, 284] width 1155 height 569
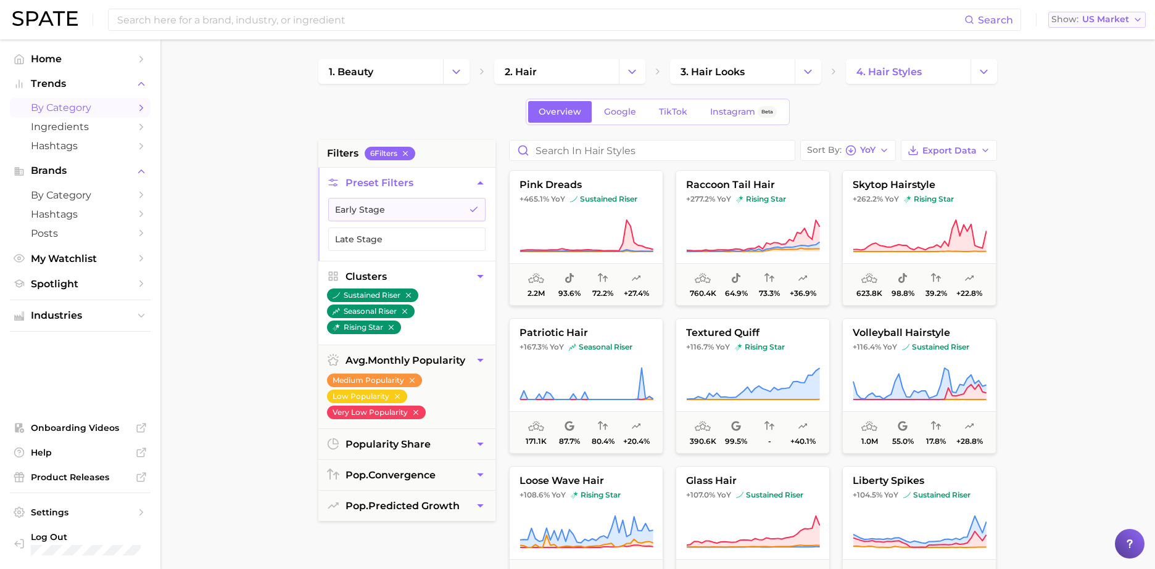
click at [1131, 23] on button "Show US Market" at bounding box center [1096, 20] width 97 height 16
click at [1084, 151] on button "Global" at bounding box center [1102, 151] width 108 height 22
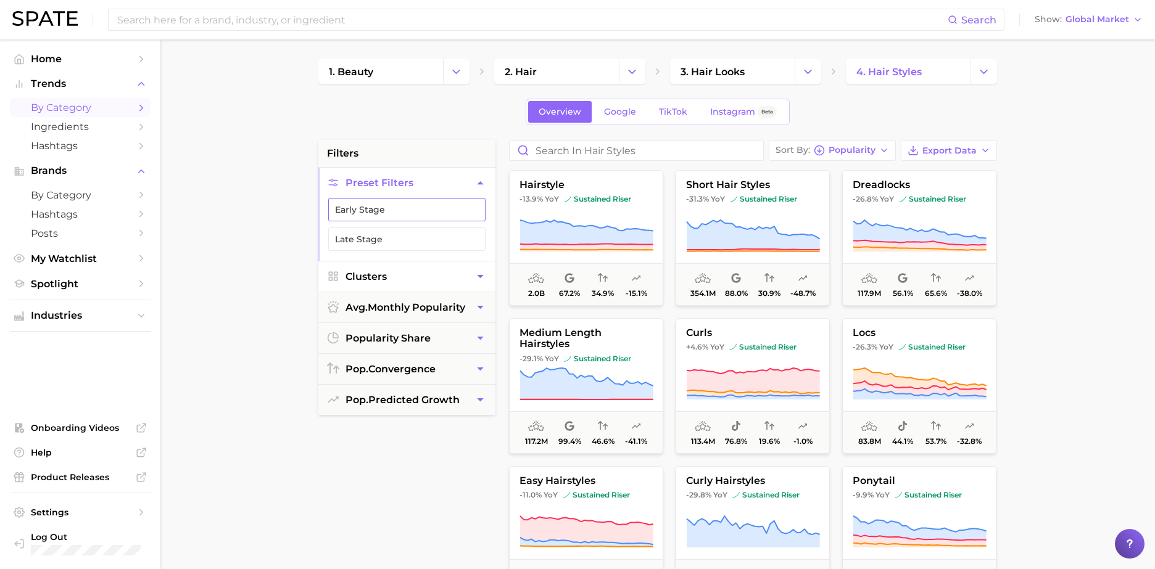
click at [417, 209] on button "Early Stage" at bounding box center [406, 209] width 157 height 23
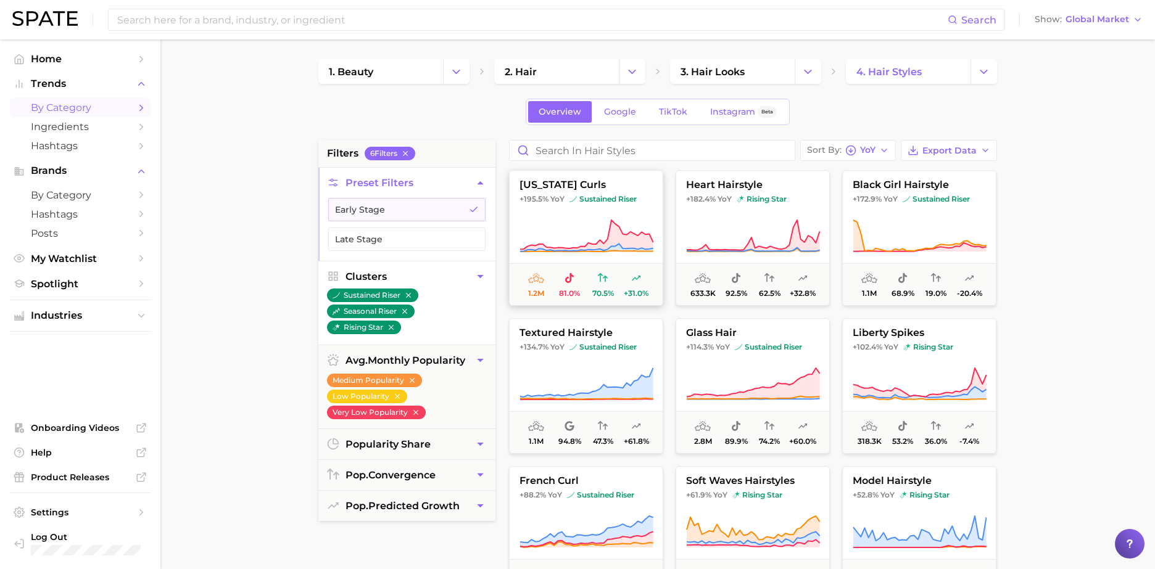
click at [606, 184] on span "[US_STATE] curls" at bounding box center [585, 184] width 153 height 11
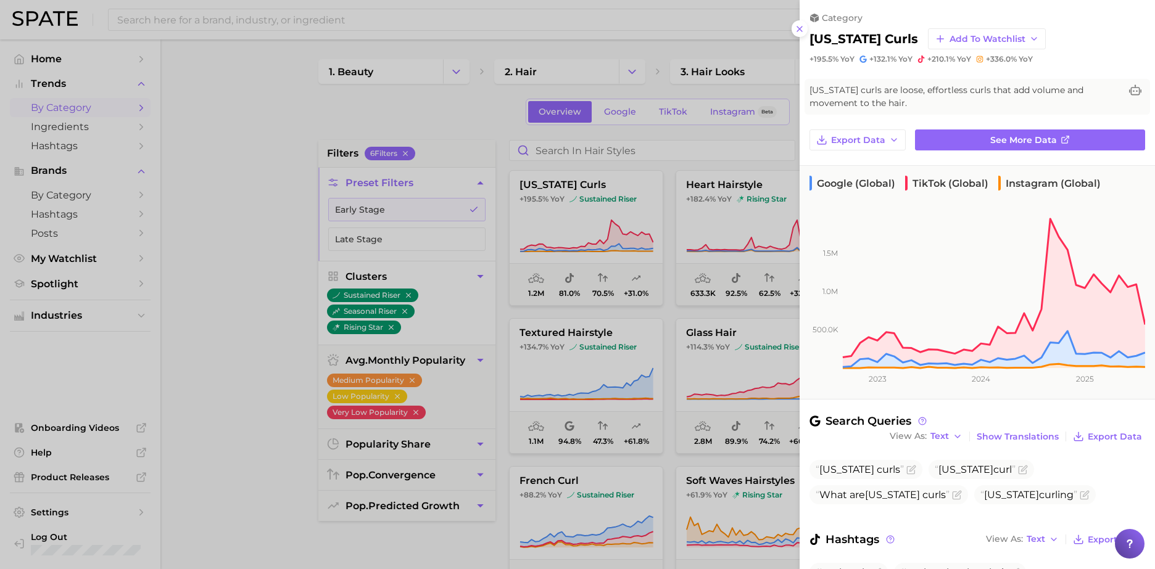
click at [225, 414] on div at bounding box center [577, 284] width 1155 height 569
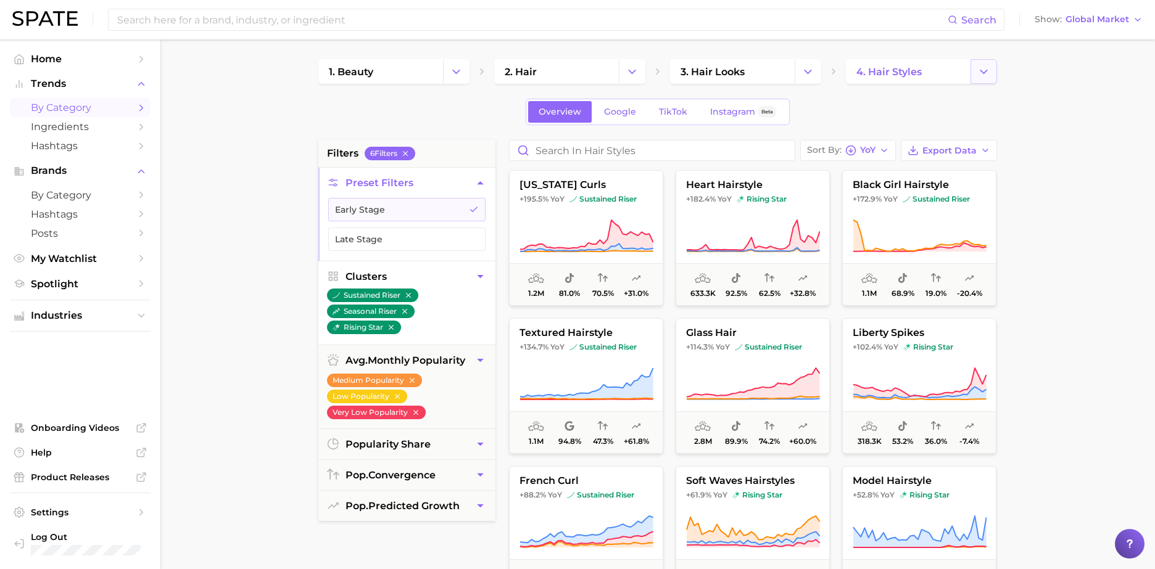
click at [985, 66] on icon "Change Category" at bounding box center [983, 71] width 13 height 13
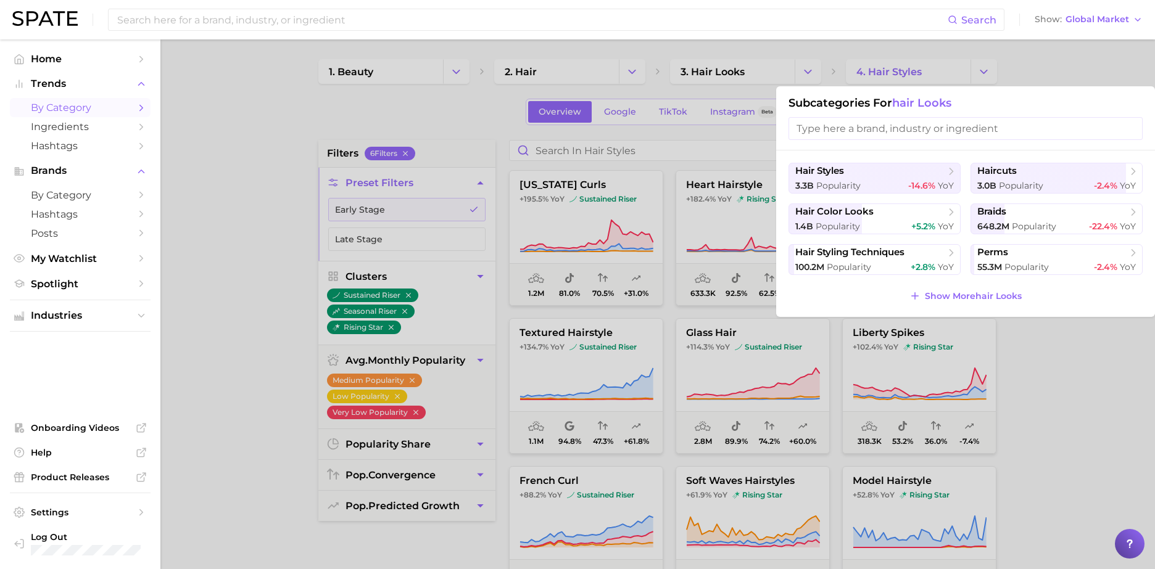
click at [1034, 59] on div at bounding box center [577, 284] width 1155 height 569
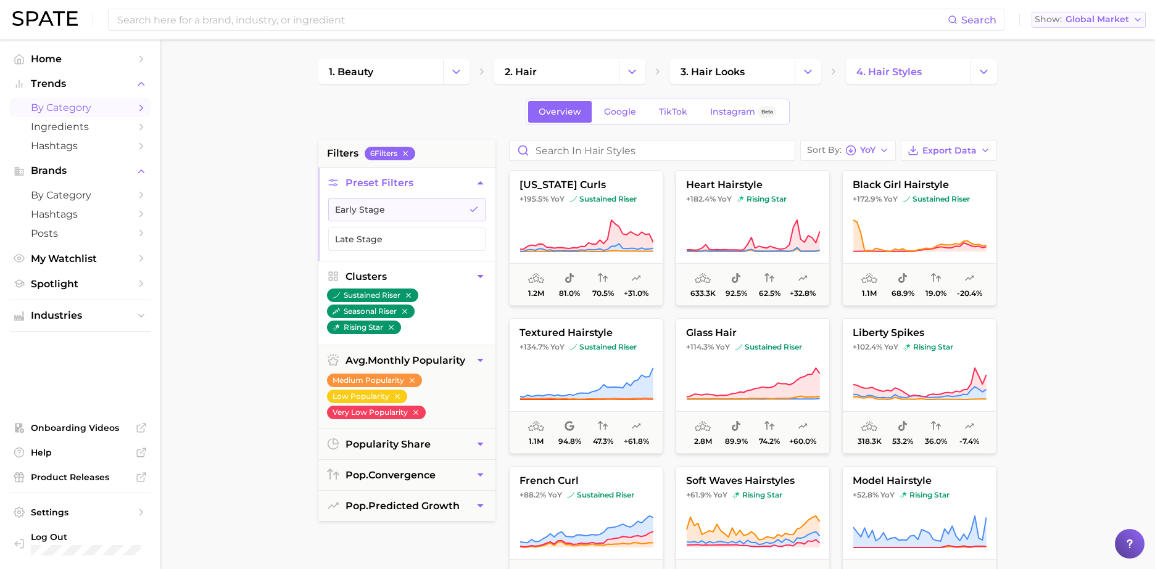
click at [1097, 26] on button "Show Global Market" at bounding box center [1088, 20] width 114 height 16
click at [989, 72] on icon "Change Category" at bounding box center [983, 71] width 13 height 13
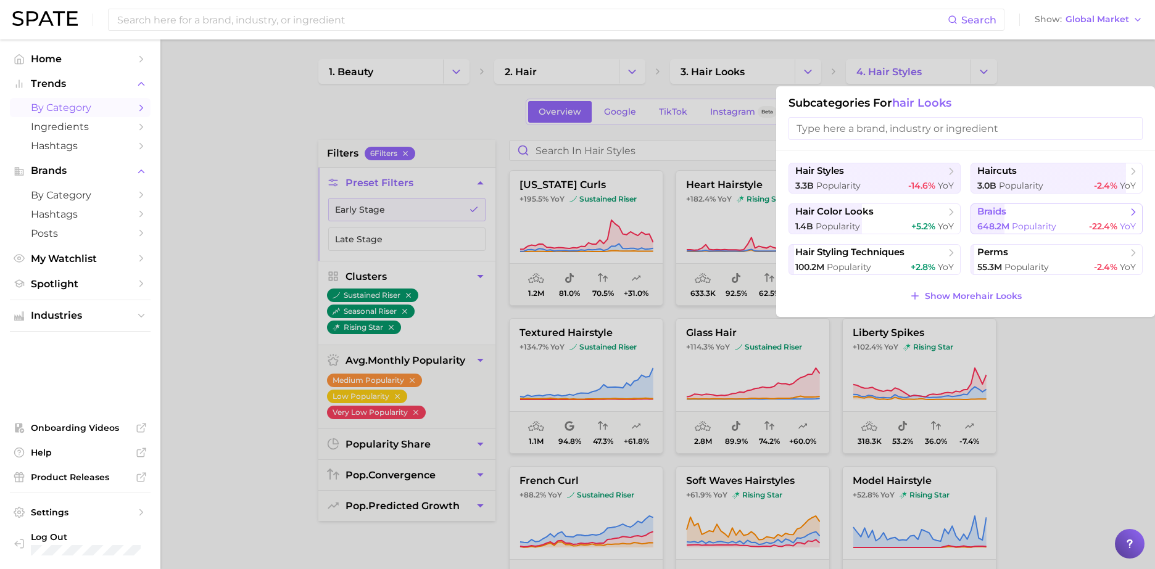
click at [1039, 214] on span "braids" at bounding box center [1052, 212] width 150 height 12
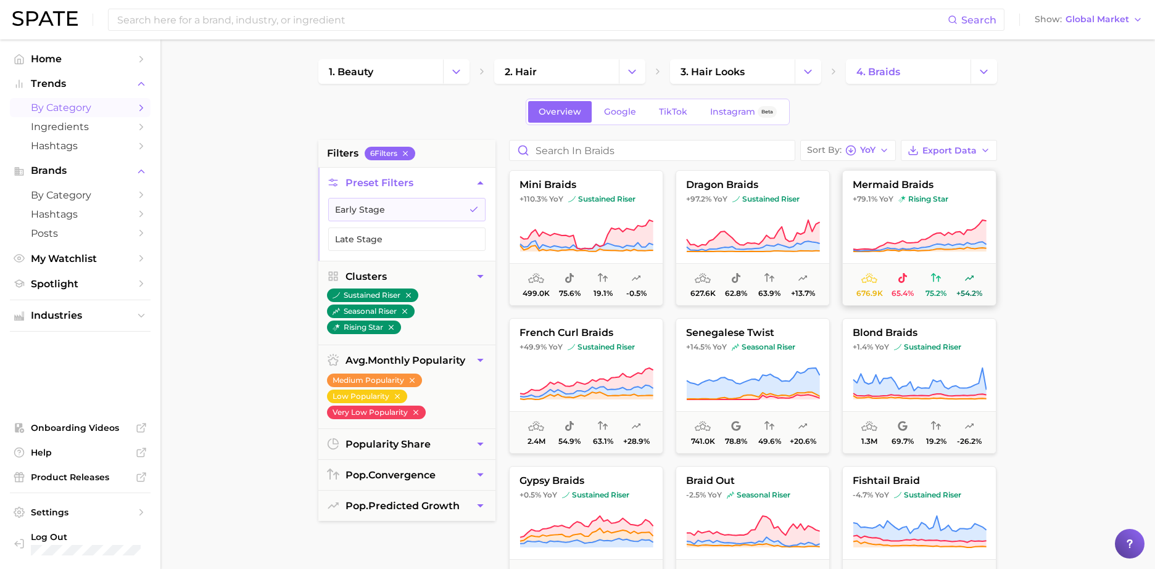
click at [897, 233] on icon at bounding box center [919, 236] width 134 height 35
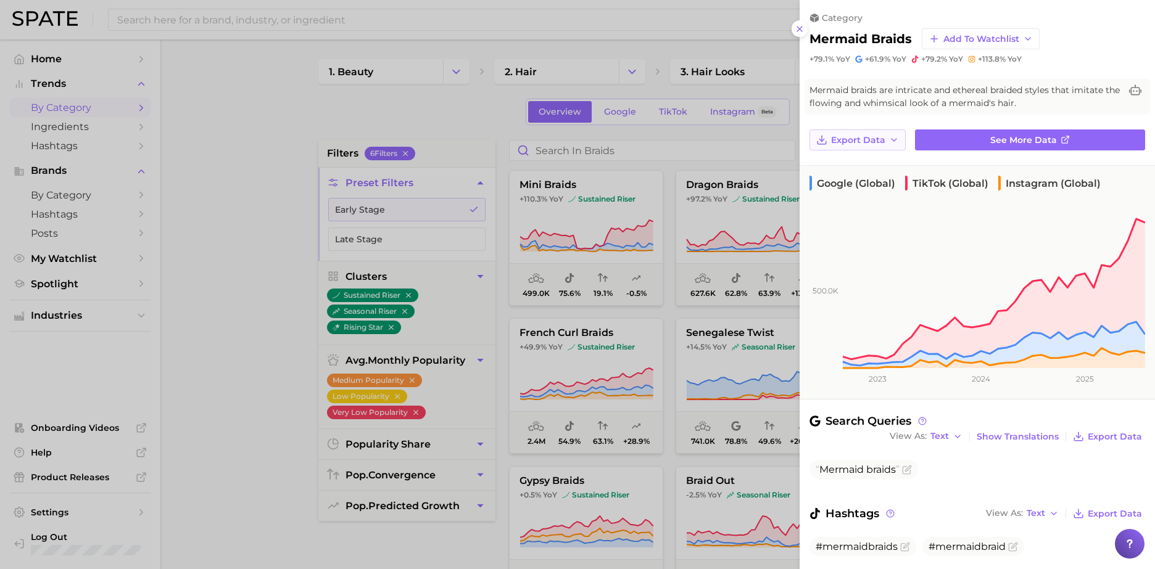
click at [863, 132] on button "Export Data" at bounding box center [857, 140] width 96 height 21
click at [861, 188] on span "Time Series Image" at bounding box center [871, 185] width 83 height 10
